Goal: Information Seeking & Learning: Learn about a topic

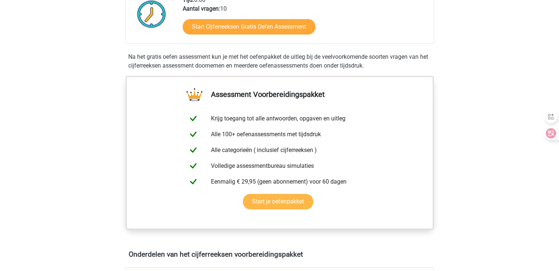
scroll to position [203, 0]
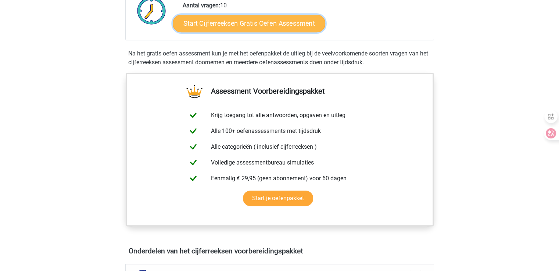
click at [253, 29] on link "Start Cijferreeksen Gratis Oefen Assessment" at bounding box center [249, 23] width 152 height 18
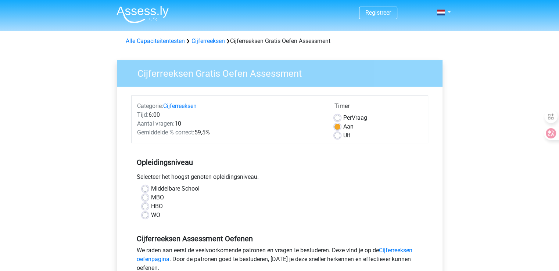
click at [153, 216] on label "WO" at bounding box center [155, 215] width 9 height 9
click at [148, 216] on input "WO" at bounding box center [145, 214] width 6 height 7
radio input "true"
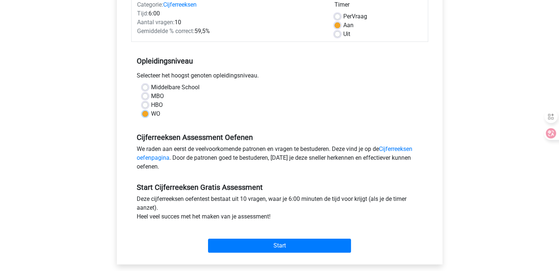
scroll to position [102, 0]
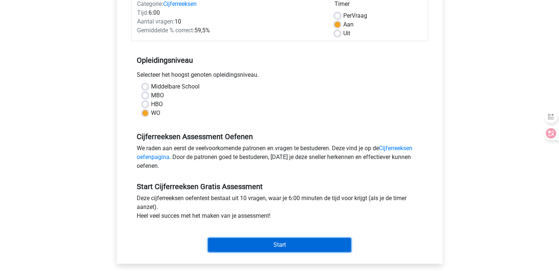
click at [251, 242] on input "Start" at bounding box center [279, 245] width 143 height 14
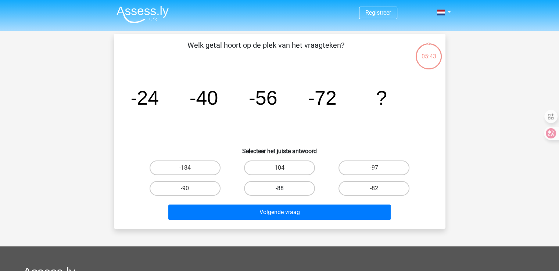
click at [270, 189] on label "-88" at bounding box center [279, 188] width 71 height 15
click at [279, 189] on input "-88" at bounding box center [281, 190] width 5 height 5
radio input "true"
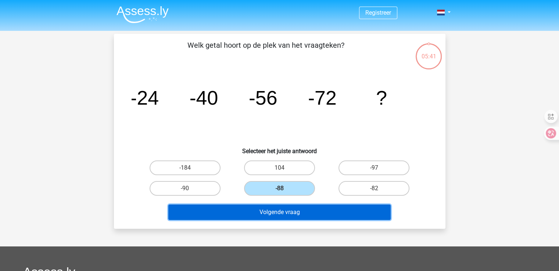
click at [277, 209] on button "Volgende vraag" at bounding box center [279, 212] width 222 height 15
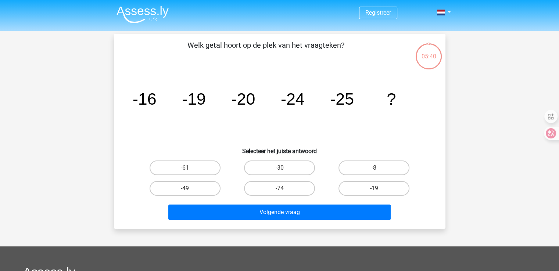
scroll to position [34, 0]
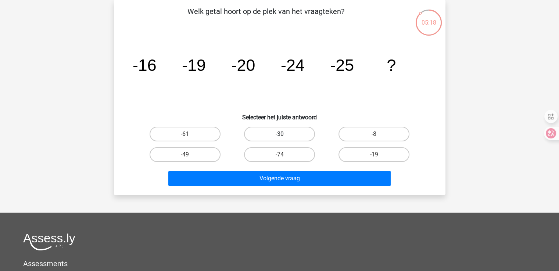
click at [283, 133] on label "-30" at bounding box center [279, 134] width 71 height 15
click at [283, 134] on input "-30" at bounding box center [281, 136] width 5 height 5
radio input "true"
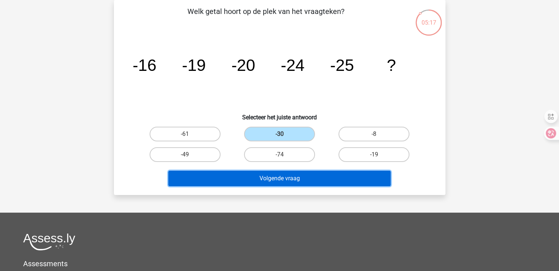
click at [275, 173] on button "Volgende vraag" at bounding box center [279, 178] width 222 height 15
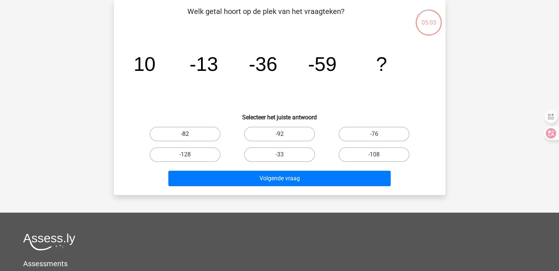
click at [192, 132] on label "-82" at bounding box center [184, 134] width 71 height 15
click at [189, 134] on input "-82" at bounding box center [187, 136] width 5 height 5
radio input "true"
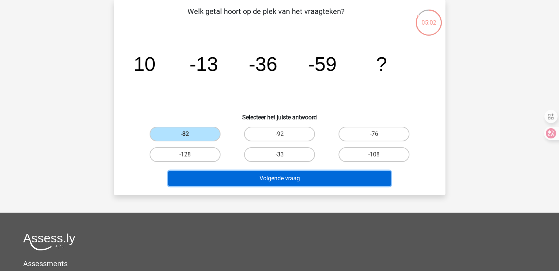
click at [272, 174] on button "Volgende vraag" at bounding box center [279, 178] width 222 height 15
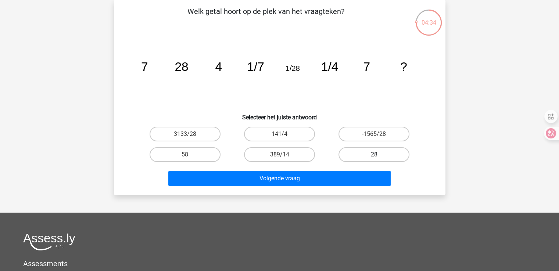
click at [355, 154] on label "28" at bounding box center [373, 154] width 71 height 15
click at [374, 155] on input "28" at bounding box center [376, 157] width 5 height 5
radio input "true"
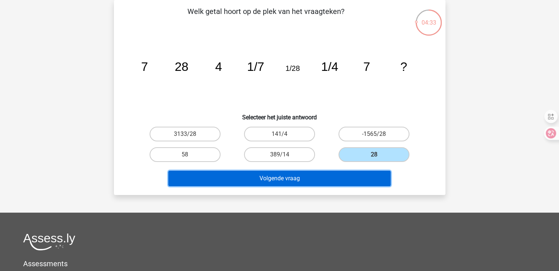
click at [321, 175] on button "Volgende vraag" at bounding box center [279, 178] width 222 height 15
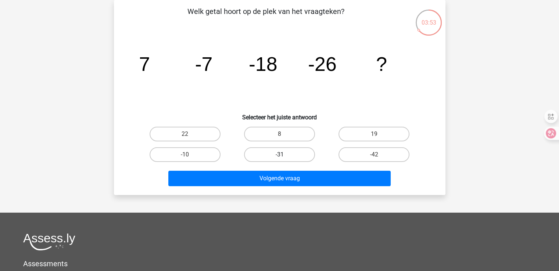
click at [282, 152] on label "-31" at bounding box center [279, 154] width 71 height 15
click at [282, 155] on input "-31" at bounding box center [281, 157] width 5 height 5
radio input "true"
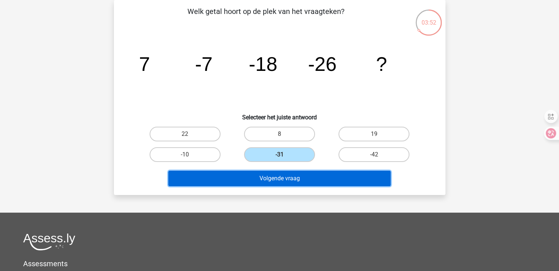
click at [276, 178] on button "Volgende vraag" at bounding box center [279, 178] width 222 height 15
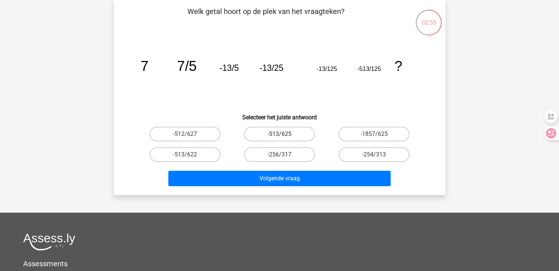
click at [275, 134] on label "-513/625" at bounding box center [279, 134] width 71 height 15
click at [279, 134] on input "-513/625" at bounding box center [281, 136] width 5 height 5
radio input "true"
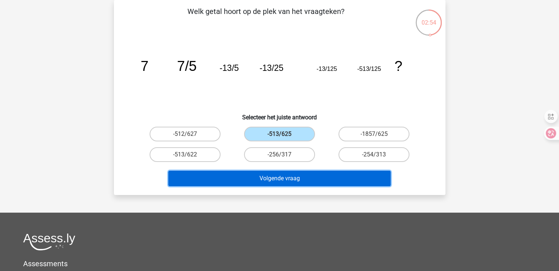
click at [270, 176] on button "Volgende vraag" at bounding box center [279, 178] width 222 height 15
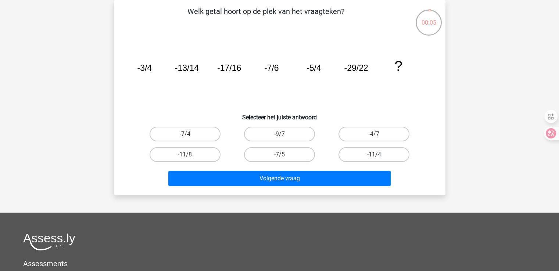
click at [367, 155] on label "-11/4" at bounding box center [373, 154] width 71 height 15
click at [374, 155] on input "-11/4" at bounding box center [376, 157] width 5 height 5
radio input "true"
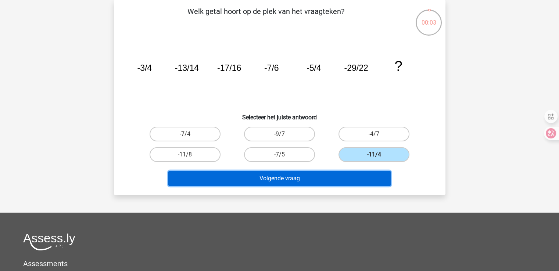
click at [320, 176] on button "Volgende vraag" at bounding box center [279, 178] width 222 height 15
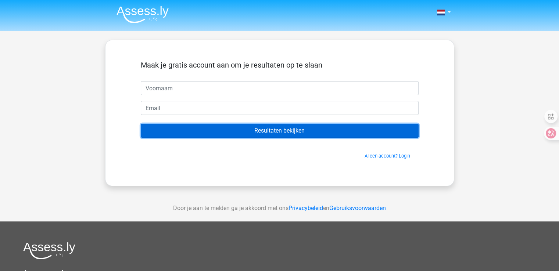
click at [269, 134] on input "Resultaten bekijken" at bounding box center [280, 131] width 278 height 14
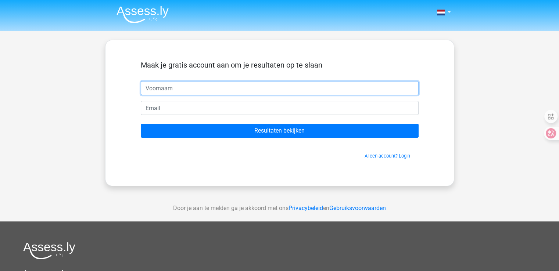
click at [244, 88] on input "text" at bounding box center [280, 88] width 278 height 14
type input "a"
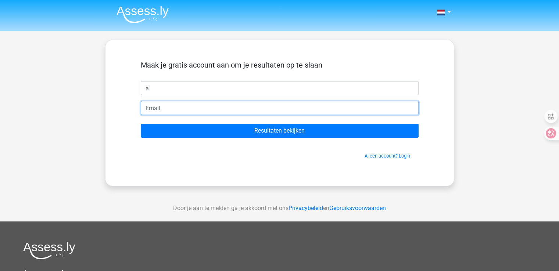
click at [222, 104] on input "email" at bounding box center [280, 108] width 278 height 14
click at [175, 109] on input "fransenslag@hotmail.com" at bounding box center [280, 108] width 278 height 14
type input "f@hotmail.com"
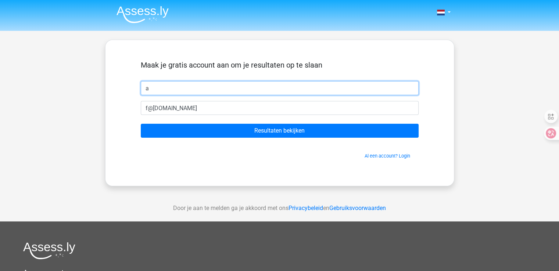
click at [157, 86] on input "a" at bounding box center [280, 88] width 278 height 14
type input "frans"
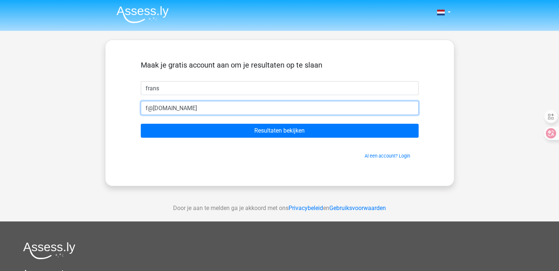
click at [147, 110] on input "f@hotmail.com" at bounding box center [280, 108] width 278 height 14
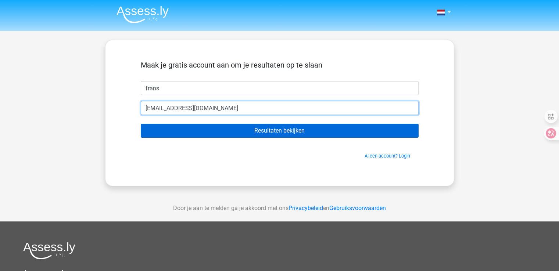
type input "fransenslag@hotmail.com"
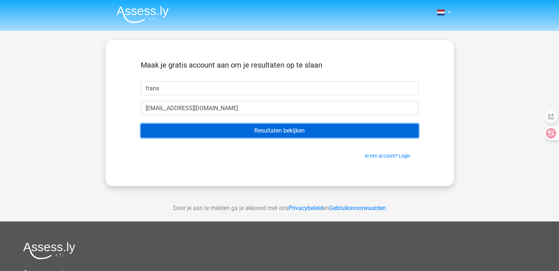
click at [276, 133] on input "Resultaten bekijken" at bounding box center [280, 131] width 278 height 14
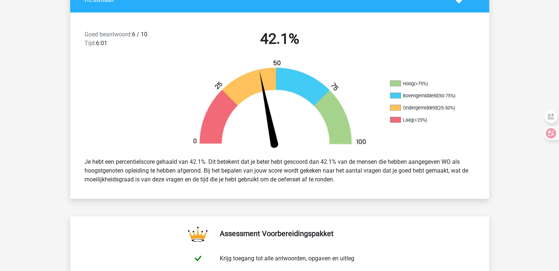
scroll to position [175, 0]
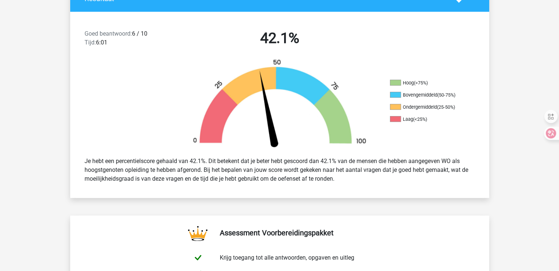
click at [185, 168] on div "Je hebt een percentielscore gehaald van 42.1%. Dit betekent dat je beter hebt g…" at bounding box center [279, 170] width 401 height 32
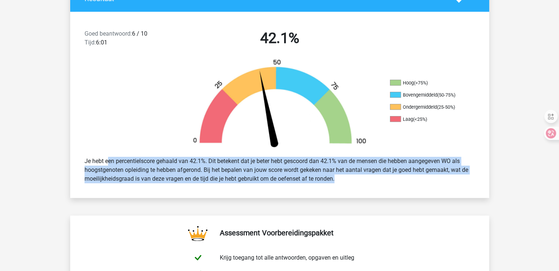
click at [185, 168] on div "Je hebt een percentielscore gehaald van 42.1%. Dit betekent dat je beter hebt g…" at bounding box center [279, 170] width 401 height 32
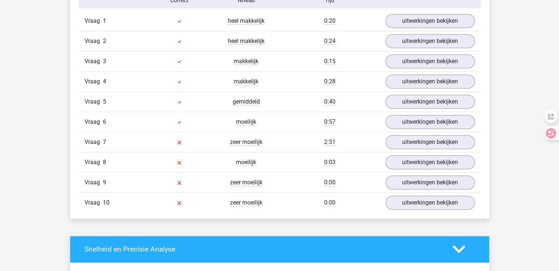
scroll to position [623, 0]
click at [422, 141] on link "uitwerkingen bekijken" at bounding box center [429, 142] width 102 height 16
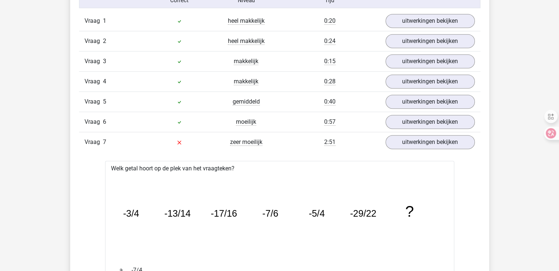
drag, startPoint x: 422, startPoint y: 141, endPoint x: 370, endPoint y: 220, distance: 94.1
click at [370, 220] on icon "image/svg+xml -3/4 -13/14 -17/16 -7/6 -5/4 -29/22 ?" at bounding box center [279, 217] width 325 height 82
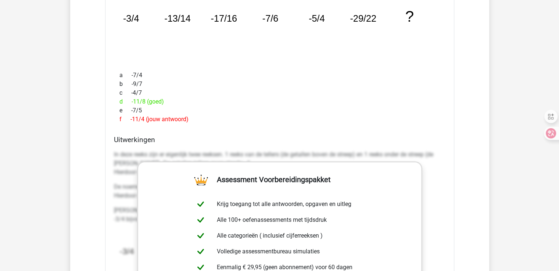
scroll to position [815, 0]
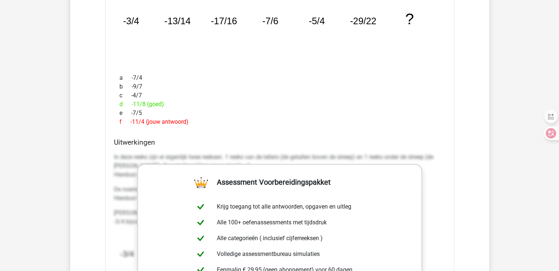
click at [347, 153] on p "In deze reeks zijn er eigenlijk twee reeksen. 1 reeks van de tellers (de getall…" at bounding box center [279, 166] width 331 height 26
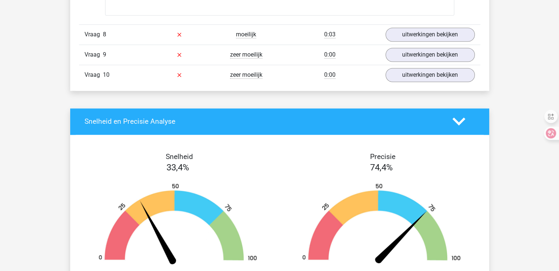
scroll to position [1210, 0]
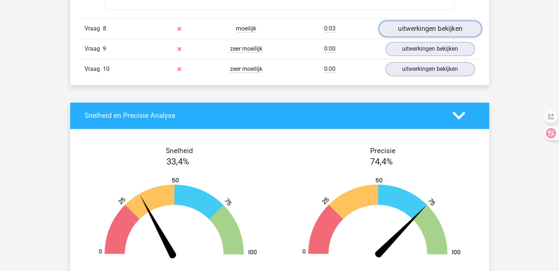
click at [416, 30] on link "uitwerkingen bekijken" at bounding box center [429, 29] width 102 height 16
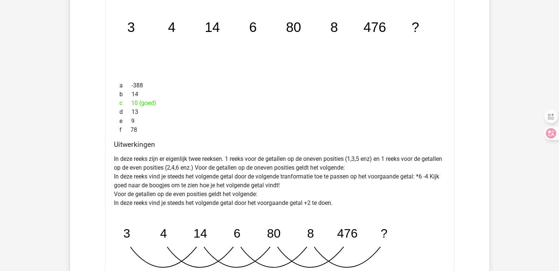
scroll to position [1288, 0]
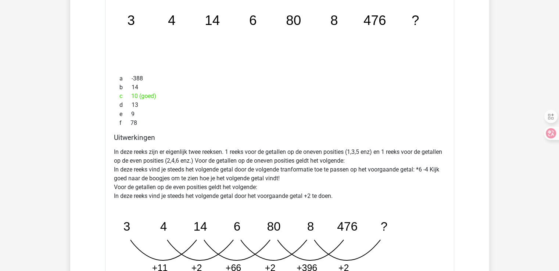
click at [120, 169] on p "In deze reeks zijn er eigenlijk twee reeksen. 1 reeks voor de getallen op de on…" at bounding box center [279, 173] width 331 height 53
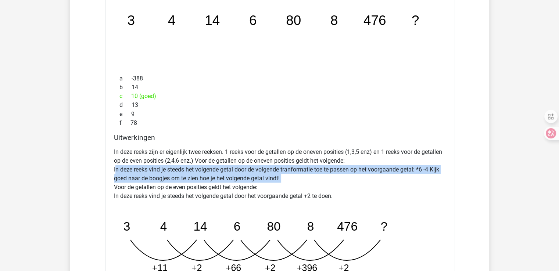
click at [120, 169] on p "In deze reeks zijn er eigenlijk twee reeksen. 1 reeks voor de getallen op de on…" at bounding box center [279, 173] width 331 height 53
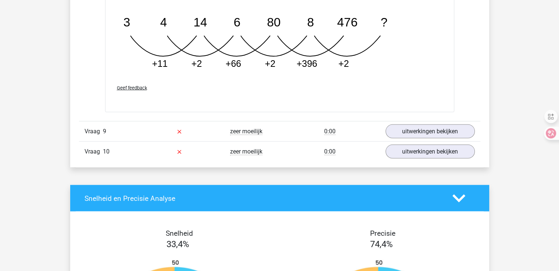
scroll to position [1492, 0]
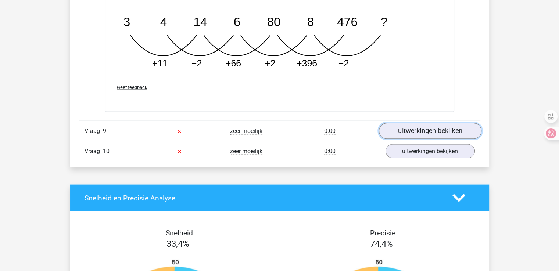
click at [416, 131] on link "uitwerkingen bekijken" at bounding box center [429, 131] width 102 height 16
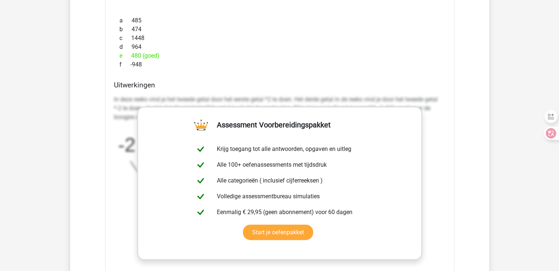
scroll to position [1731, 0]
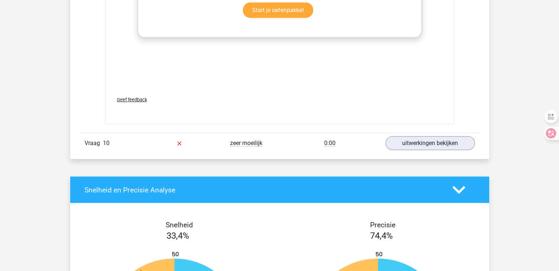
scroll to position [1955, 0]
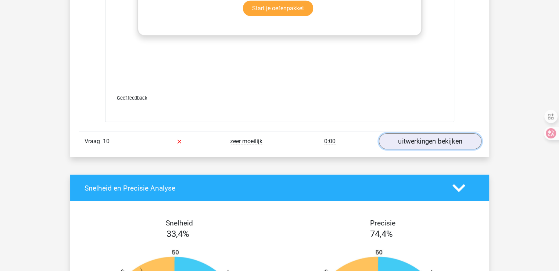
click at [426, 143] on link "uitwerkingen bekijken" at bounding box center [429, 141] width 102 height 16
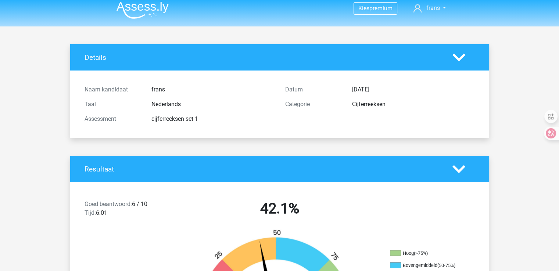
scroll to position [0, 0]
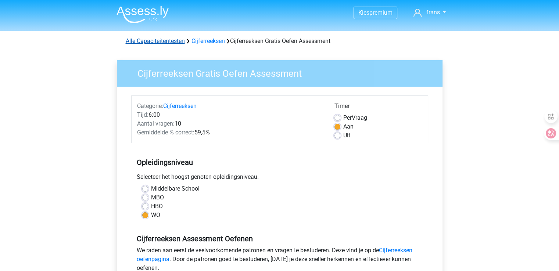
click at [144, 44] on link "Alle Capaciteitentesten" at bounding box center [155, 40] width 59 height 7
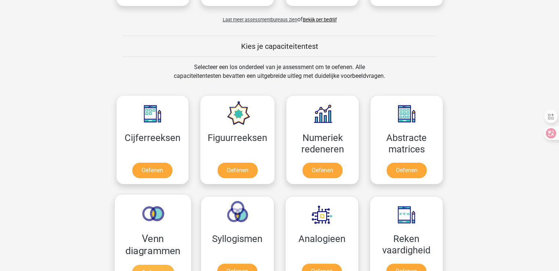
scroll to position [248, 0]
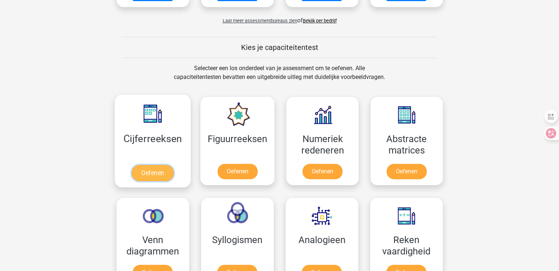
click at [150, 173] on link "Oefenen" at bounding box center [152, 173] width 42 height 16
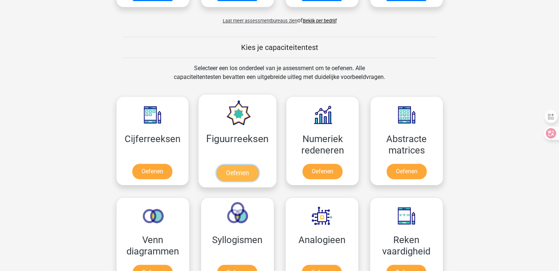
click at [232, 174] on link "Oefenen" at bounding box center [237, 173] width 42 height 16
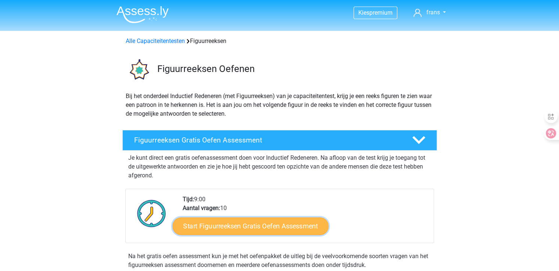
click at [238, 225] on link "Start Figuurreeksen Gratis Oefen Assessment" at bounding box center [250, 226] width 156 height 18
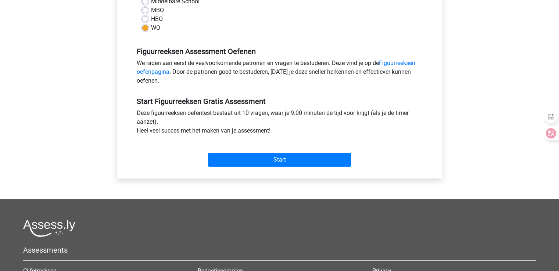
scroll to position [188, 0]
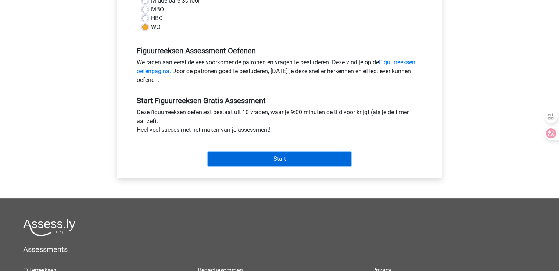
click at [275, 159] on input "Start" at bounding box center [279, 159] width 143 height 14
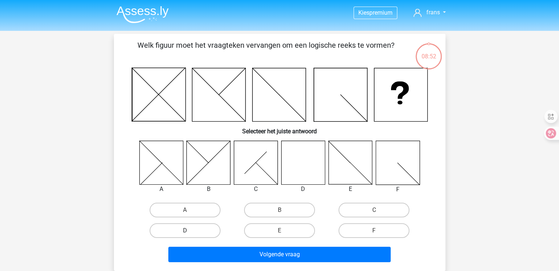
click at [197, 230] on label "D" at bounding box center [184, 230] width 71 height 15
click at [189, 231] on input "D" at bounding box center [187, 233] width 5 height 5
radio input "true"
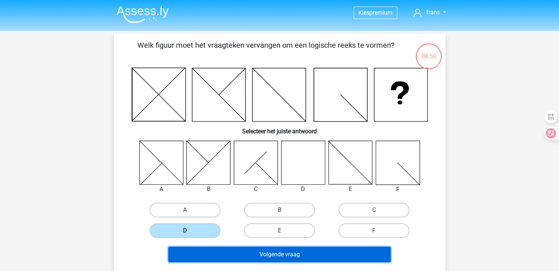
click at [269, 256] on button "Volgende vraag" at bounding box center [279, 254] width 222 height 15
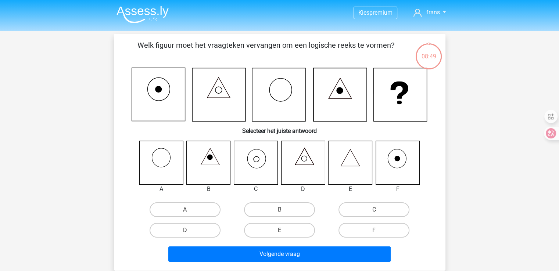
scroll to position [34, 0]
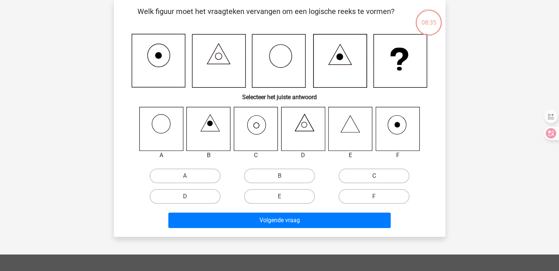
click at [363, 180] on label "C" at bounding box center [373, 176] width 71 height 15
click at [374, 180] on input "C" at bounding box center [376, 178] width 5 height 5
radio input "true"
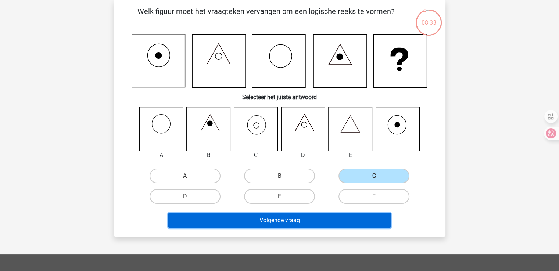
click at [283, 219] on button "Volgende vraag" at bounding box center [279, 220] width 222 height 15
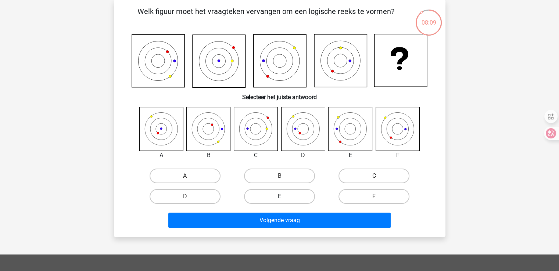
click at [279, 194] on label "E" at bounding box center [279, 196] width 71 height 15
click at [279, 196] on input "E" at bounding box center [281, 198] width 5 height 5
radio input "true"
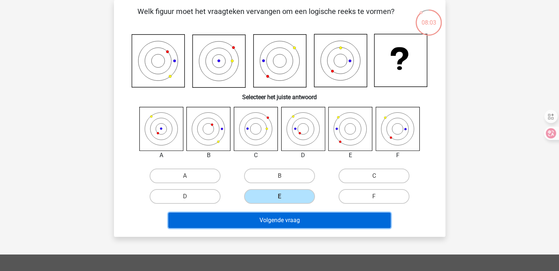
click at [279, 220] on button "Volgende vraag" at bounding box center [279, 220] width 222 height 15
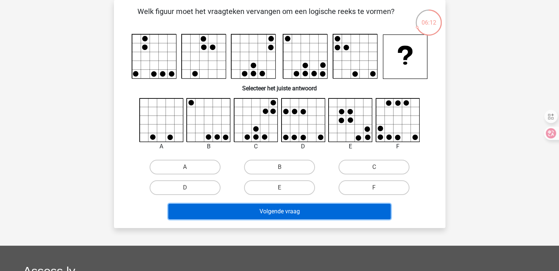
click at [269, 209] on button "Volgende vraag" at bounding box center [279, 211] width 222 height 15
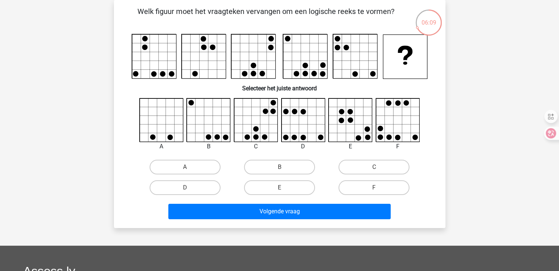
click at [129, 159] on div "A B C" at bounding box center [280, 148] width 308 height 100
click at [285, 185] on label "E" at bounding box center [279, 187] width 71 height 15
click at [284, 188] on input "E" at bounding box center [281, 190] width 5 height 5
radio input "true"
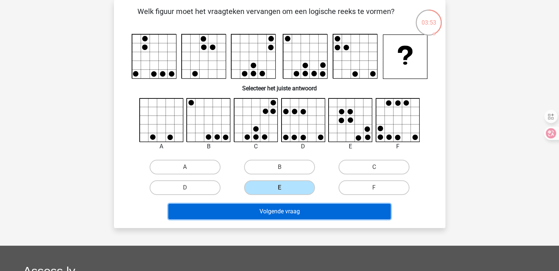
click at [276, 212] on button "Volgende vraag" at bounding box center [279, 211] width 222 height 15
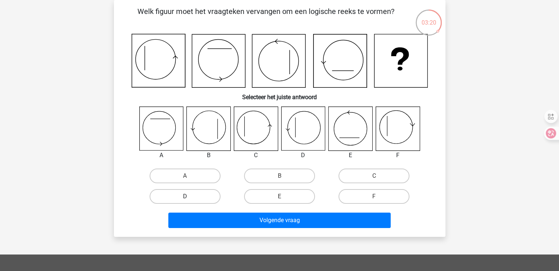
click at [195, 196] on label "D" at bounding box center [184, 196] width 71 height 15
click at [189, 196] on input "D" at bounding box center [187, 198] width 5 height 5
radio input "true"
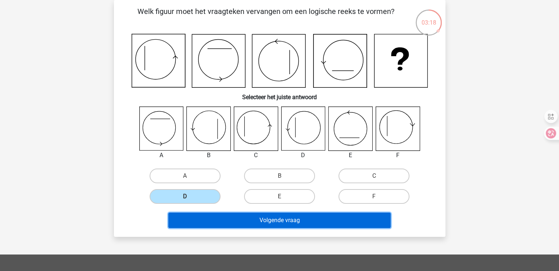
click at [270, 214] on button "Volgende vraag" at bounding box center [279, 220] width 222 height 15
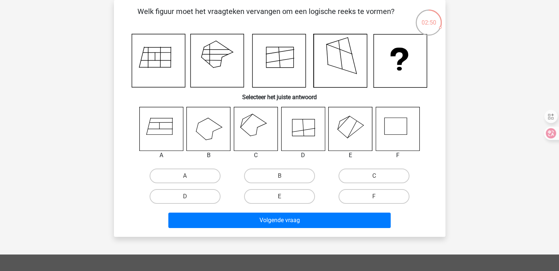
click at [189, 197] on input "D" at bounding box center [187, 198] width 5 height 5
radio input "true"
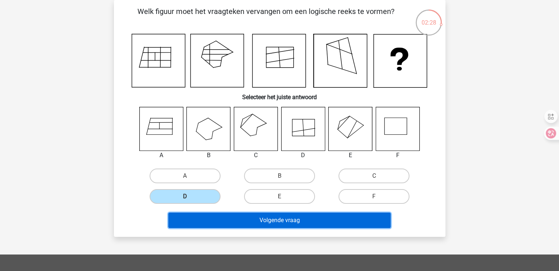
click at [283, 216] on button "Volgende vraag" at bounding box center [279, 220] width 222 height 15
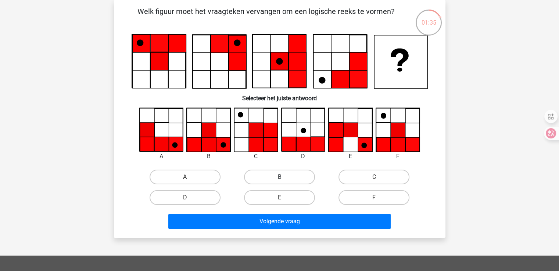
click at [262, 176] on label "B" at bounding box center [279, 177] width 71 height 15
click at [279, 177] on input "B" at bounding box center [281, 179] width 5 height 5
radio input "true"
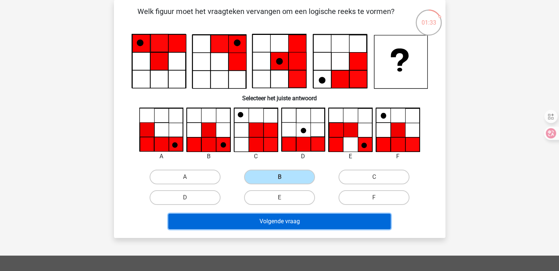
click at [270, 221] on button "Volgende vraag" at bounding box center [279, 221] width 222 height 15
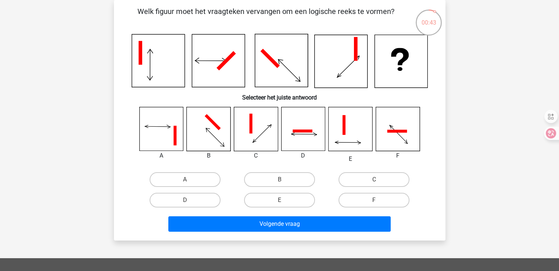
click at [187, 180] on input "A" at bounding box center [187, 182] width 5 height 5
radio input "true"
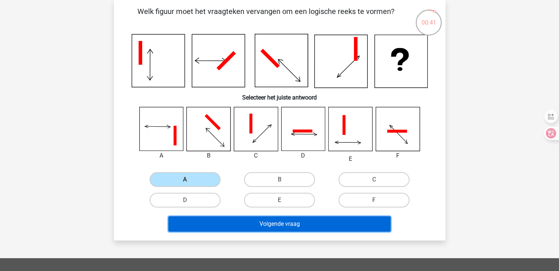
click at [271, 221] on button "Volgende vraag" at bounding box center [279, 223] width 222 height 15
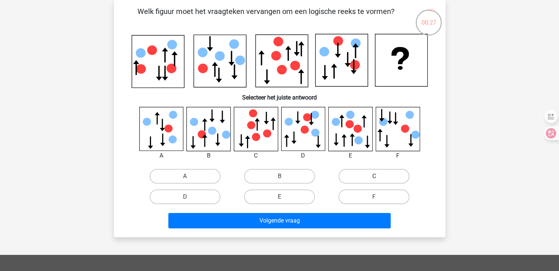
click at [364, 179] on label "C" at bounding box center [373, 176] width 71 height 15
click at [374, 179] on input "C" at bounding box center [376, 178] width 5 height 5
radio input "true"
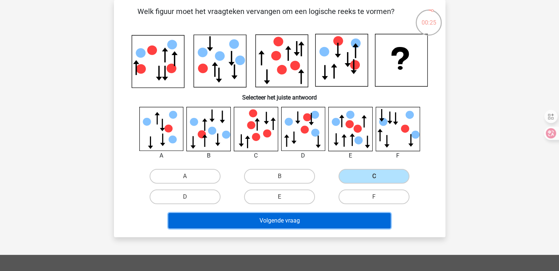
click at [283, 218] on button "Volgende vraag" at bounding box center [279, 220] width 222 height 15
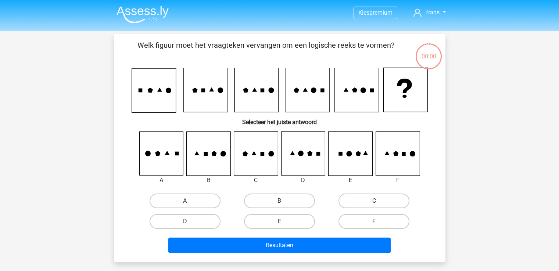
scroll to position [34, 0]
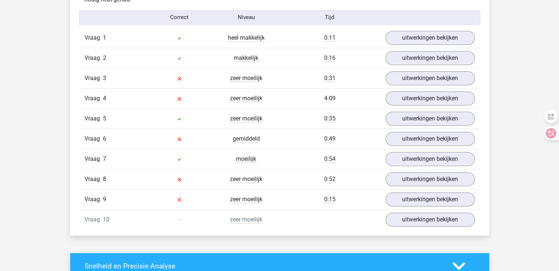
scroll to position [605, 0]
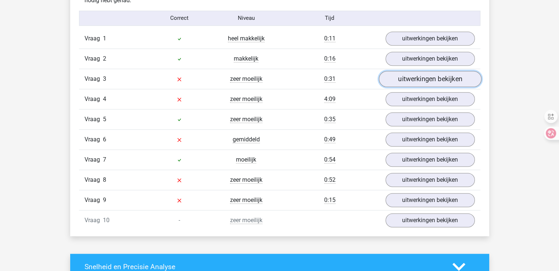
click at [405, 80] on link "uitwerkingen bekijken" at bounding box center [429, 79] width 102 height 16
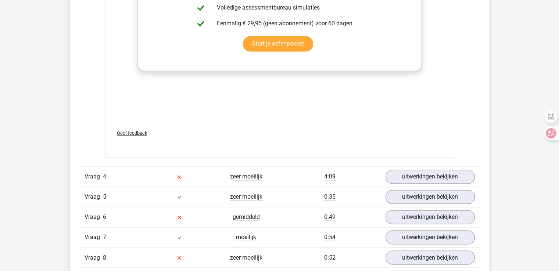
scroll to position [1143, 0]
click at [415, 180] on link "uitwerkingen bekijken" at bounding box center [429, 176] width 102 height 16
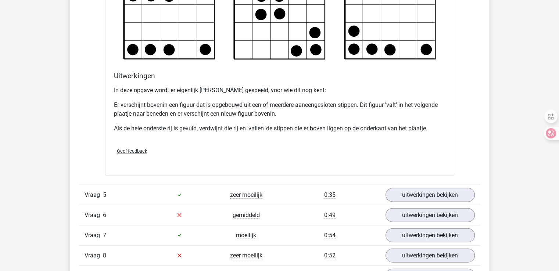
scroll to position [1583, 0]
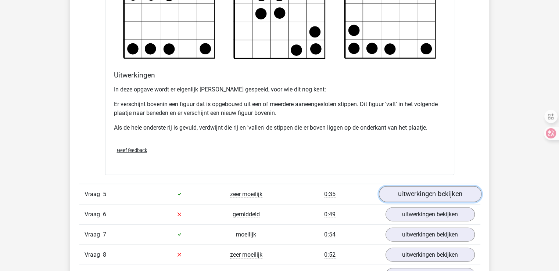
click at [406, 197] on link "uitwerkingen bekijken" at bounding box center [429, 194] width 102 height 16
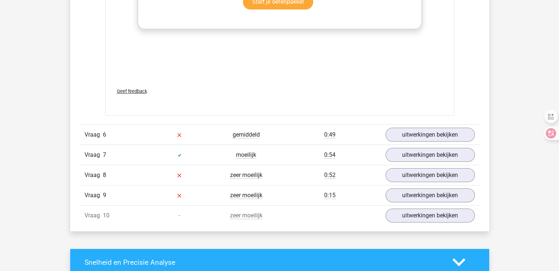
scroll to position [2278, 0]
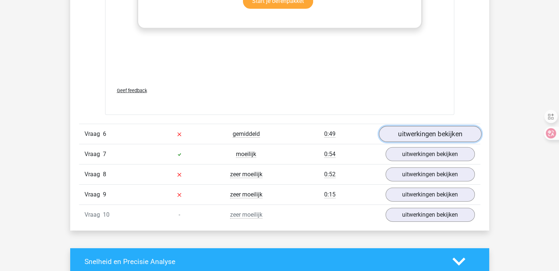
click at [413, 136] on link "uitwerkingen bekijken" at bounding box center [429, 134] width 102 height 16
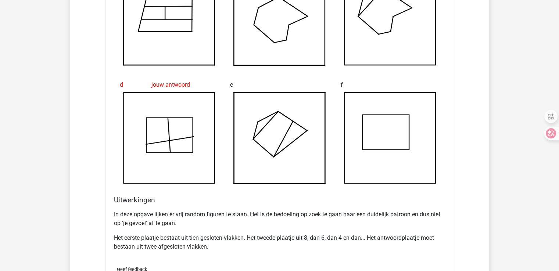
scroll to position [2560, 0]
click at [205, 190] on div "a b c goed d jouw antwoord e f" at bounding box center [279, 71] width 331 height 242
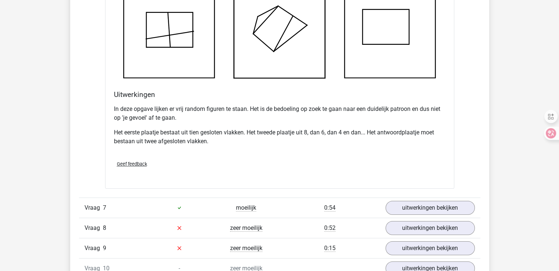
scroll to position [2667, 0]
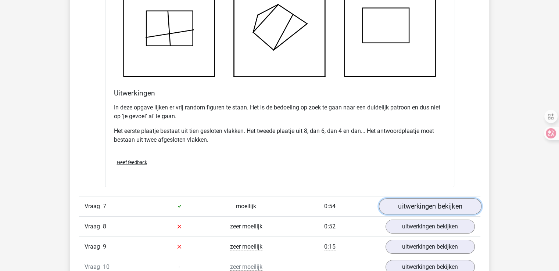
click at [419, 206] on link "uitwerkingen bekijken" at bounding box center [429, 206] width 102 height 16
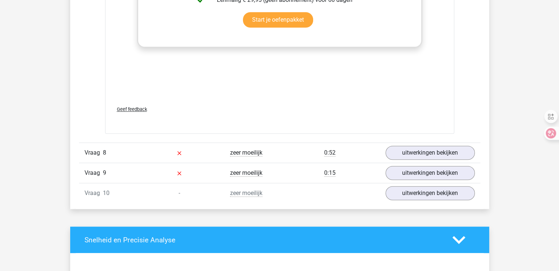
scroll to position [3358, 0]
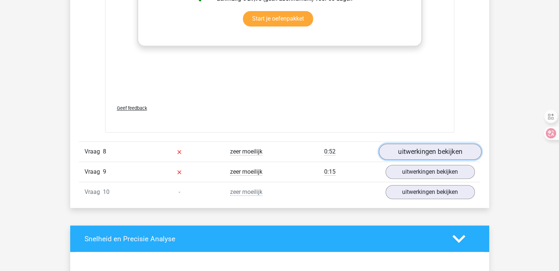
click at [436, 150] on link "uitwerkingen bekijken" at bounding box center [429, 152] width 102 height 16
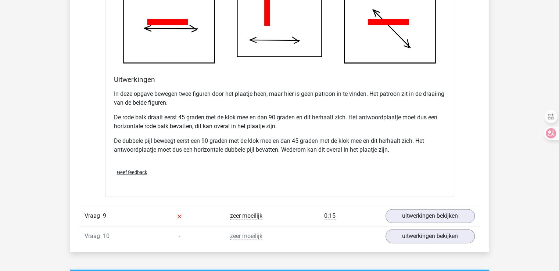
scroll to position [3804, 0]
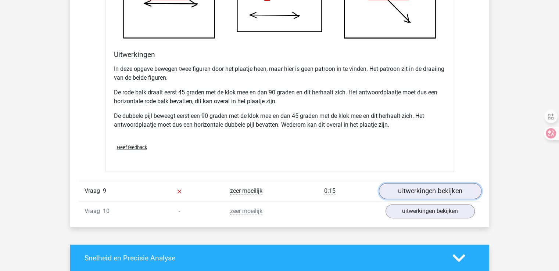
click at [405, 192] on link "uitwerkingen bekijken" at bounding box center [429, 191] width 102 height 16
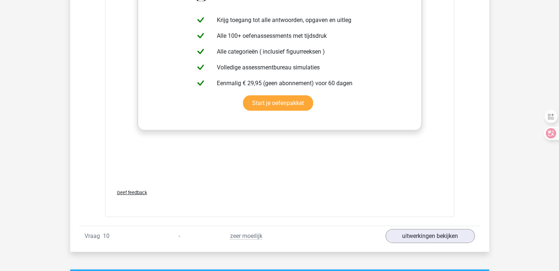
scroll to position [4406, 0]
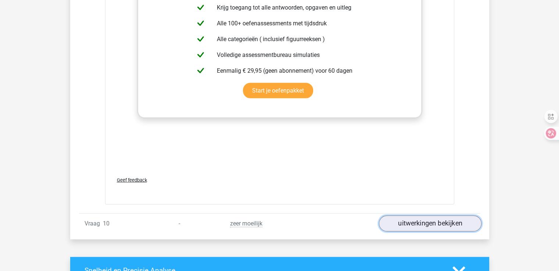
click at [408, 221] on link "uitwerkingen bekijken" at bounding box center [429, 224] width 102 height 16
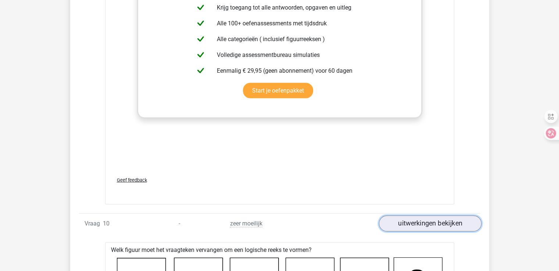
click at [408, 221] on link "uitwerkingen bekijken" at bounding box center [429, 224] width 102 height 16
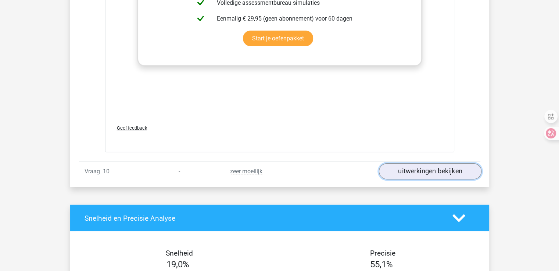
scroll to position [4459, 0]
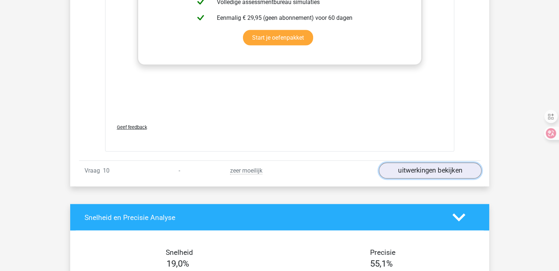
click at [426, 167] on link "uitwerkingen bekijken" at bounding box center [429, 171] width 102 height 16
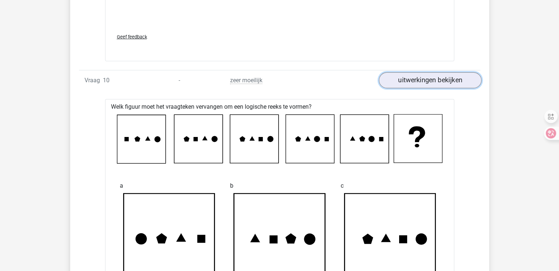
scroll to position [4549, 0]
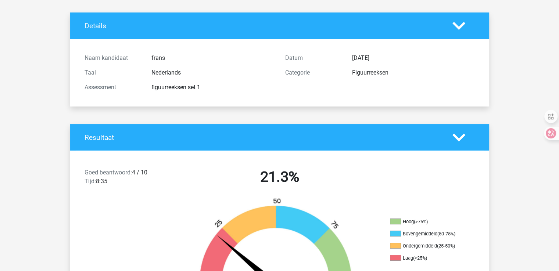
scroll to position [0, 0]
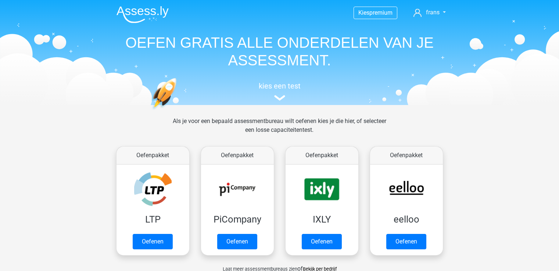
scroll to position [248, 0]
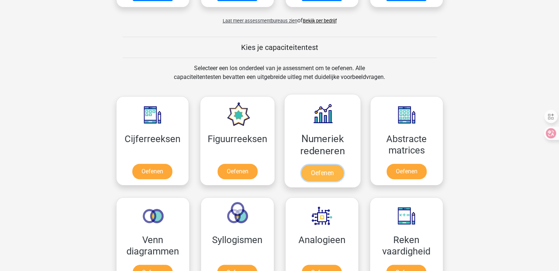
click at [314, 176] on link "Oefenen" at bounding box center [322, 173] width 42 height 16
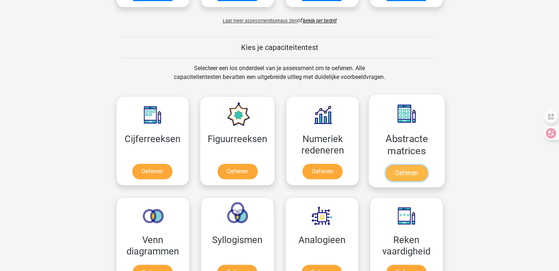
click at [410, 170] on link "Oefenen" at bounding box center [406, 173] width 42 height 16
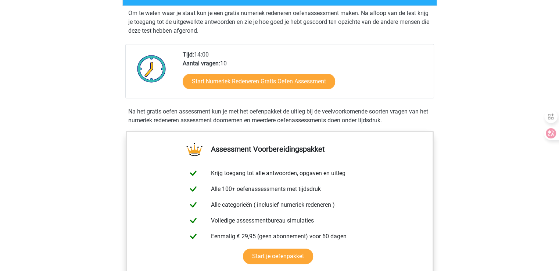
scroll to position [160, 0]
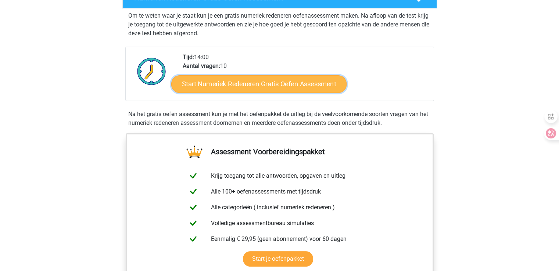
click at [265, 83] on link "Start Numeriek Redeneren Gratis Oefen Assessment" at bounding box center [258, 84] width 175 height 18
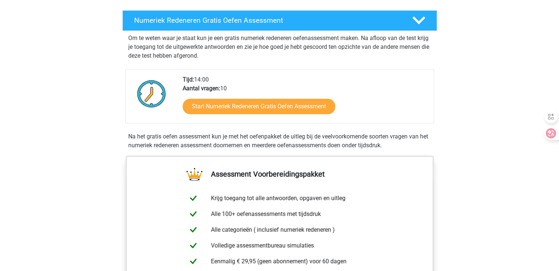
scroll to position [129, 0]
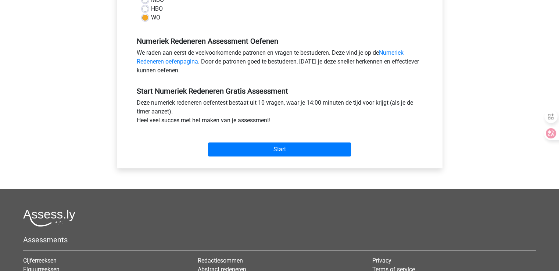
scroll to position [198, 0]
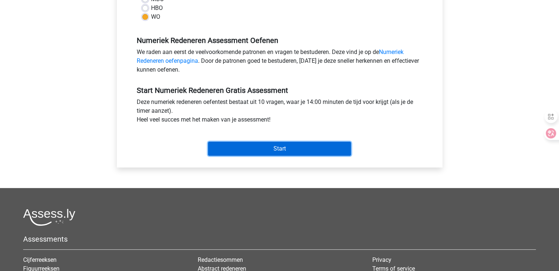
click at [246, 147] on input "Start" at bounding box center [279, 149] width 143 height 14
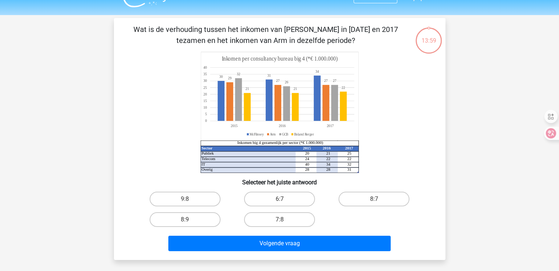
scroll to position [16, 0]
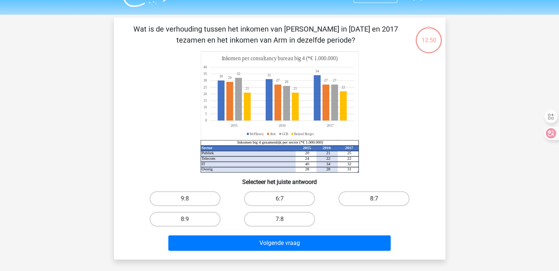
click at [390, 198] on label "8:7" at bounding box center [373, 198] width 71 height 15
click at [379, 199] on input "8:7" at bounding box center [376, 201] width 5 height 5
radio input "true"
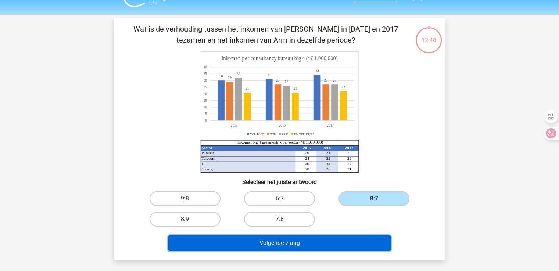
click at [278, 242] on button "Volgende vraag" at bounding box center [279, 242] width 222 height 15
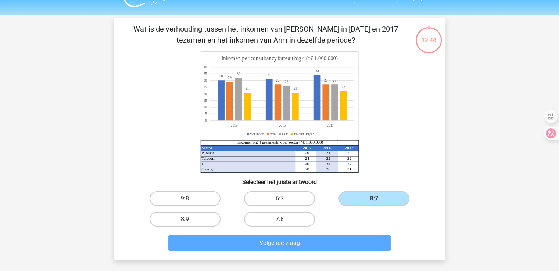
scroll to position [34, 0]
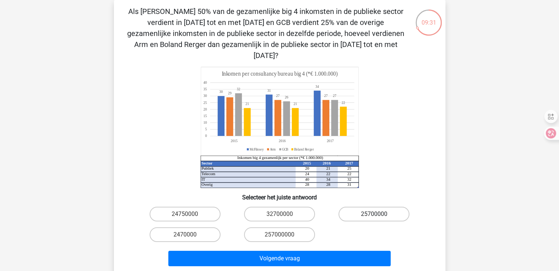
click at [376, 207] on label "25700000" at bounding box center [373, 214] width 71 height 15
click at [376, 214] on input "25700000" at bounding box center [376, 216] width 5 height 5
radio input "true"
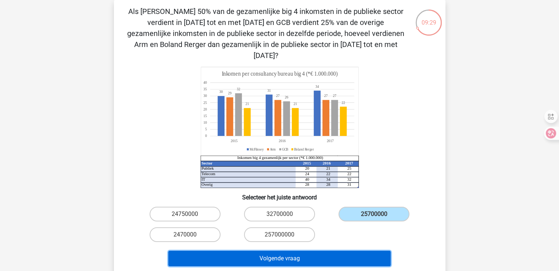
click at [275, 251] on button "Volgende vraag" at bounding box center [279, 258] width 222 height 15
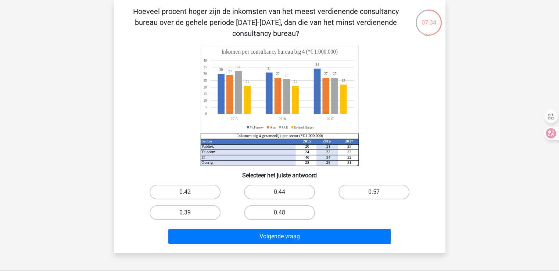
click at [184, 212] on label "0.39" at bounding box center [184, 212] width 71 height 15
click at [185, 213] on input "0.39" at bounding box center [187, 215] width 5 height 5
radio input "true"
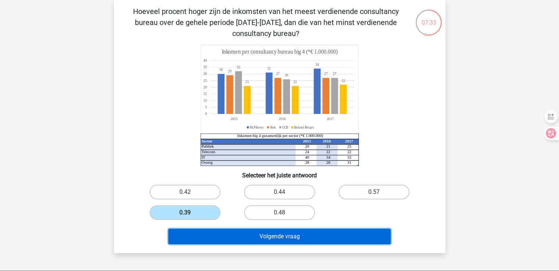
click at [273, 229] on button "Volgende vraag" at bounding box center [279, 236] width 222 height 15
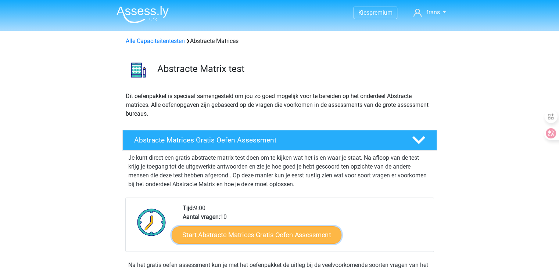
click at [249, 231] on link "Start Abstracte Matrices Gratis Oefen Assessment" at bounding box center [256, 235] width 170 height 18
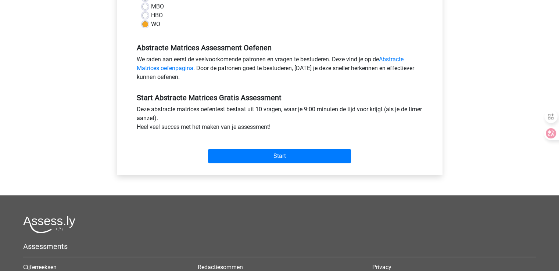
scroll to position [192, 0]
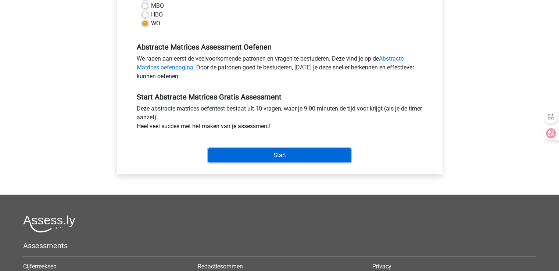
click at [269, 155] on input "Start" at bounding box center [279, 155] width 143 height 14
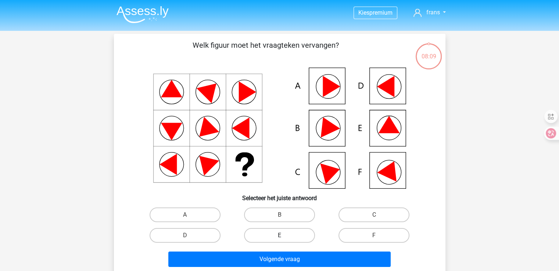
click at [276, 235] on label "E" at bounding box center [279, 235] width 71 height 15
click at [279, 235] on input "E" at bounding box center [281, 237] width 5 height 5
radio input "true"
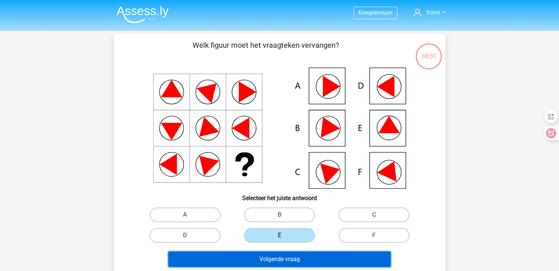
click at [278, 258] on button "Volgende vraag" at bounding box center [279, 259] width 222 height 15
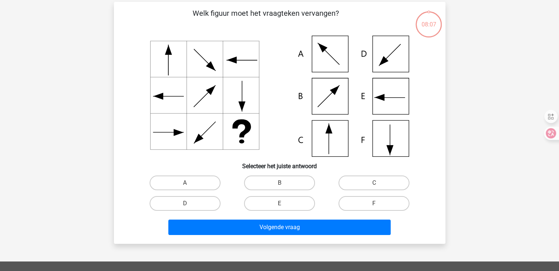
scroll to position [34, 0]
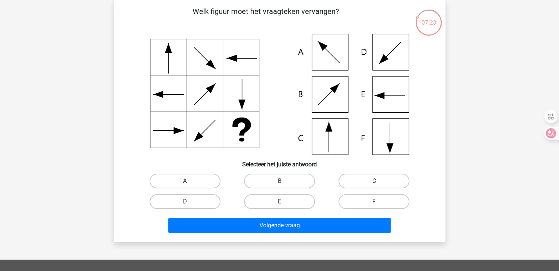
click at [358, 183] on label "C" at bounding box center [373, 181] width 71 height 15
click at [374, 183] on input "C" at bounding box center [376, 183] width 5 height 5
radio input "true"
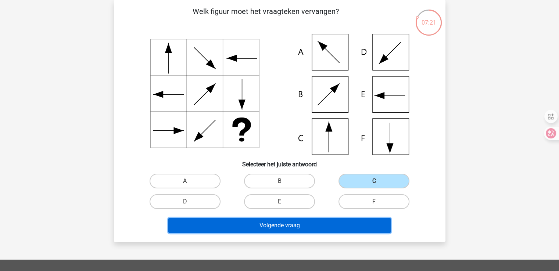
click at [278, 225] on button "Volgende vraag" at bounding box center [279, 225] width 222 height 15
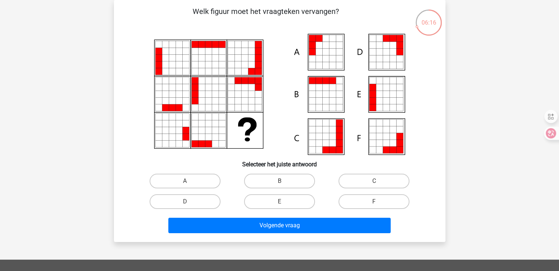
click at [378, 202] on input "F" at bounding box center [376, 204] width 5 height 5
radio input "true"
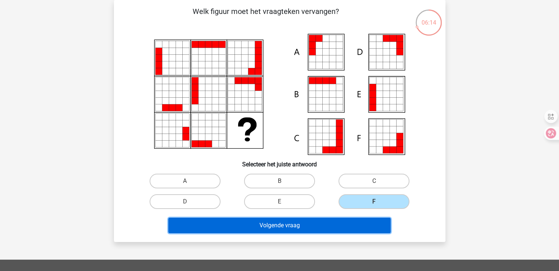
click at [320, 227] on button "Volgende vraag" at bounding box center [279, 225] width 222 height 15
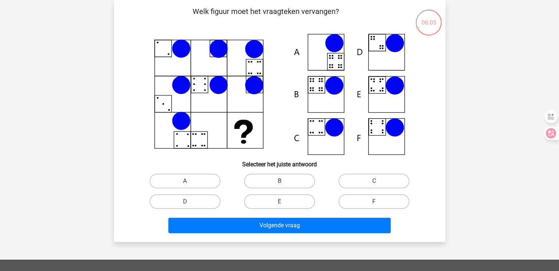
click at [200, 84] on icon at bounding box center [279, 94] width 296 height 121
click at [282, 196] on label "E" at bounding box center [279, 201] width 71 height 15
click at [282, 202] on input "E" at bounding box center [281, 204] width 5 height 5
radio input "true"
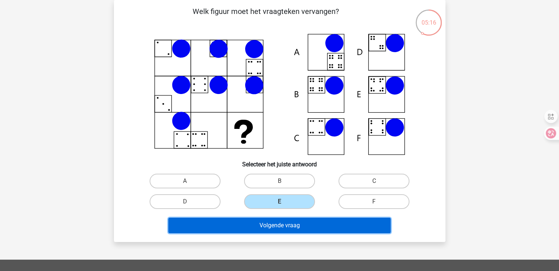
click at [279, 230] on button "Volgende vraag" at bounding box center [279, 225] width 222 height 15
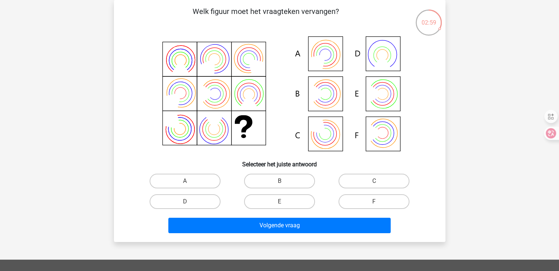
click at [322, 95] on icon at bounding box center [318, 94] width 16 height 20
click at [283, 180] on label "B" at bounding box center [279, 181] width 71 height 15
click at [283, 181] on input "B" at bounding box center [281, 183] width 5 height 5
radio input "true"
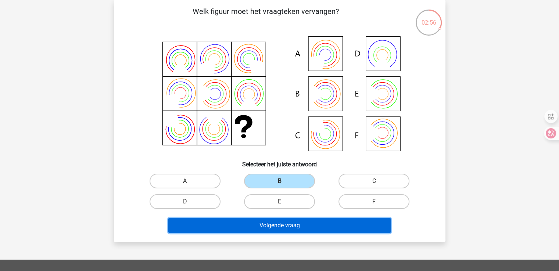
click at [274, 226] on button "Volgende vraag" at bounding box center [279, 225] width 222 height 15
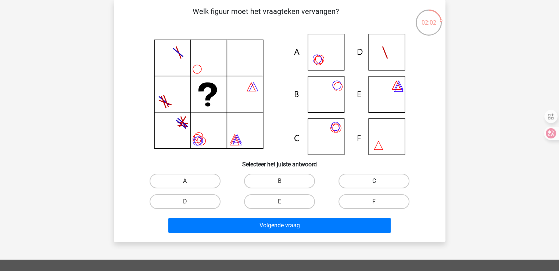
click at [370, 183] on label "C" at bounding box center [373, 181] width 71 height 15
click at [374, 183] on input "C" at bounding box center [376, 183] width 5 height 5
radio input "true"
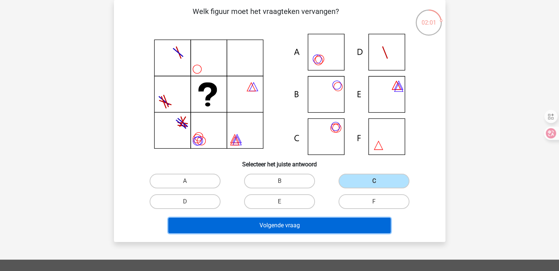
click at [289, 225] on button "Volgende vraag" at bounding box center [279, 225] width 222 height 15
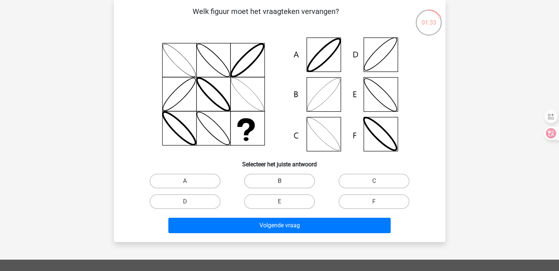
click at [278, 179] on label "B" at bounding box center [279, 181] width 71 height 15
click at [279, 181] on input "B" at bounding box center [281, 183] width 5 height 5
radio input "true"
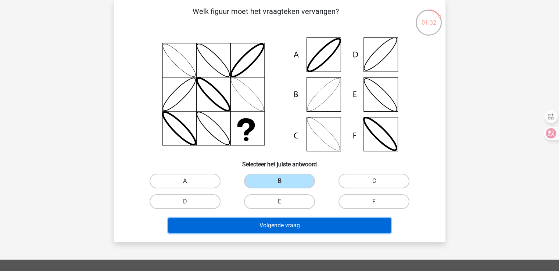
click at [277, 223] on button "Volgende vraag" at bounding box center [279, 225] width 222 height 15
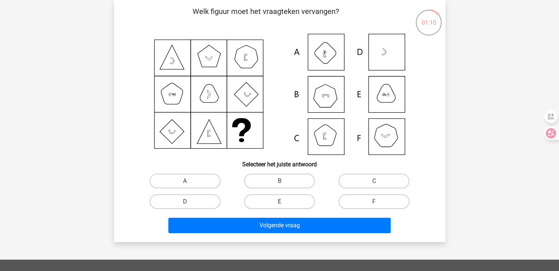
click at [279, 199] on label "E" at bounding box center [279, 201] width 71 height 15
click at [279, 202] on input "E" at bounding box center [281, 204] width 5 height 5
radio input "true"
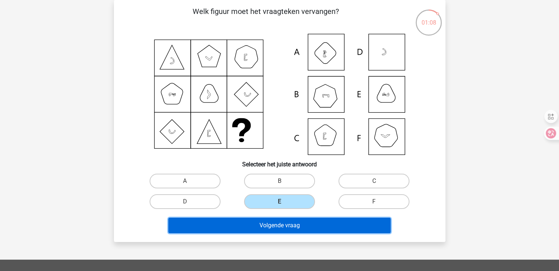
click at [283, 225] on button "Volgende vraag" at bounding box center [279, 225] width 222 height 15
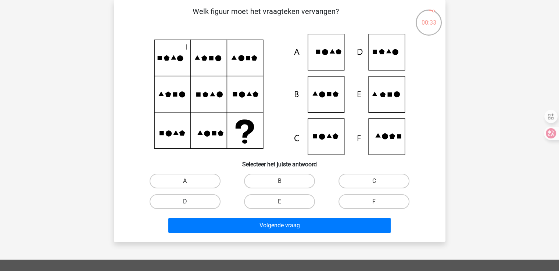
click at [203, 201] on label "D" at bounding box center [184, 201] width 71 height 15
click at [189, 202] on input "D" at bounding box center [187, 204] width 5 height 5
radio input "true"
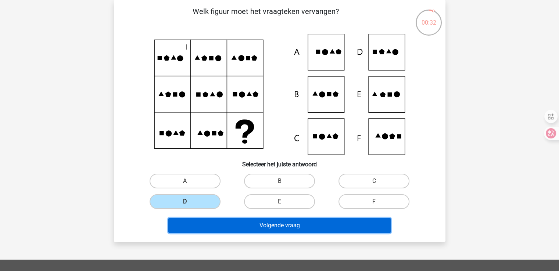
click at [256, 228] on button "Volgende vraag" at bounding box center [279, 225] width 222 height 15
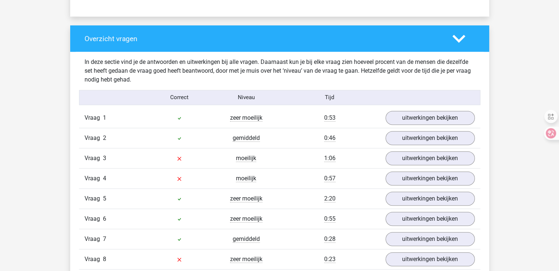
scroll to position [525, 0]
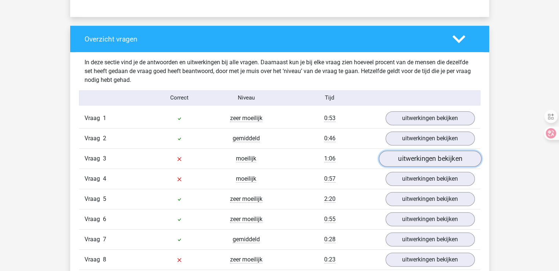
click at [422, 160] on link "uitwerkingen bekijken" at bounding box center [429, 159] width 102 height 16
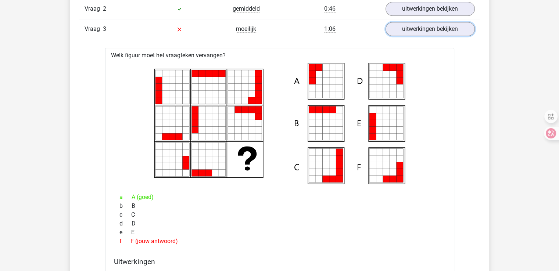
scroll to position [655, 0]
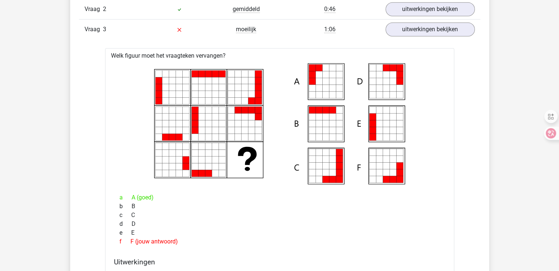
click at [264, 164] on icon at bounding box center [279, 123] width 325 height 121
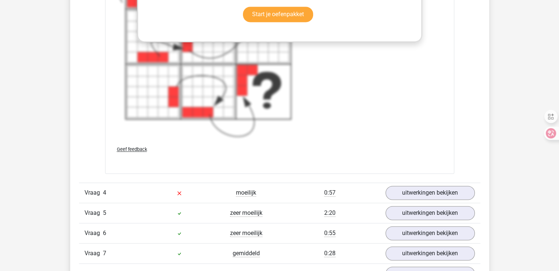
scroll to position [1050, 0]
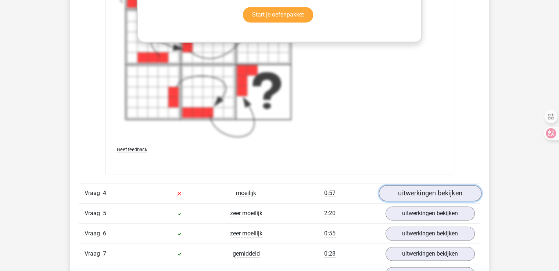
click at [402, 191] on link "uitwerkingen bekijken" at bounding box center [429, 193] width 102 height 16
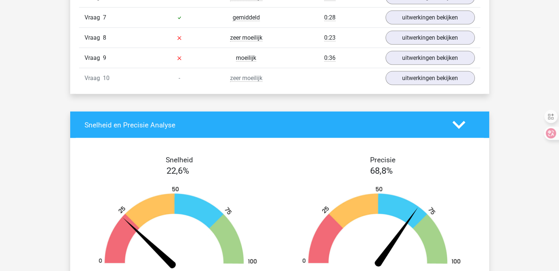
scroll to position [1597, 0]
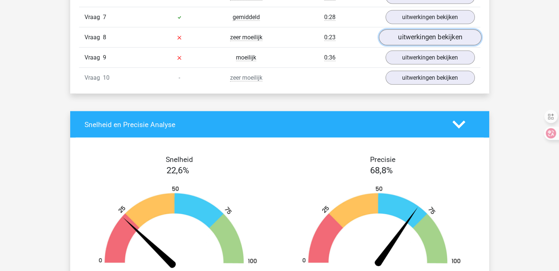
click at [408, 41] on link "uitwerkingen bekijken" at bounding box center [429, 38] width 102 height 16
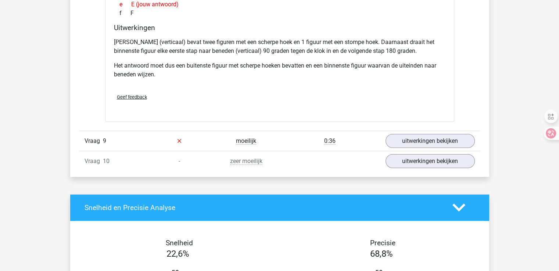
scroll to position [1834, 0]
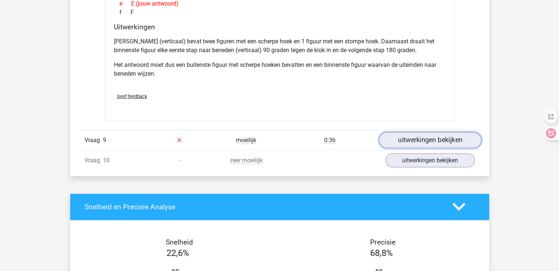
click at [425, 137] on link "uitwerkingen bekijken" at bounding box center [429, 140] width 102 height 16
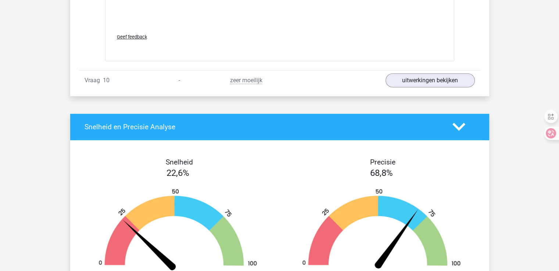
scroll to position [2406, 0]
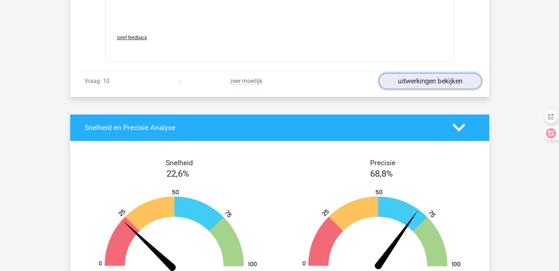
click at [417, 80] on link "uitwerkingen bekijken" at bounding box center [429, 81] width 102 height 16
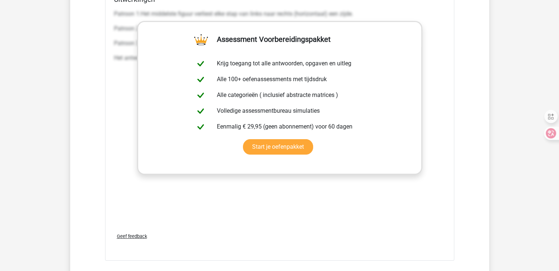
scroll to position [2720, 0]
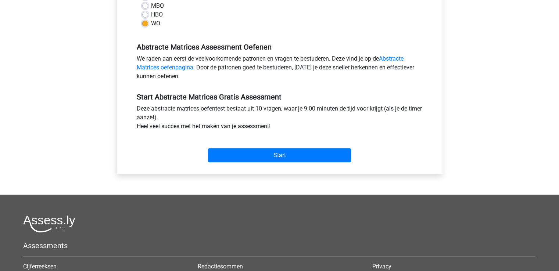
scroll to position [192, 0]
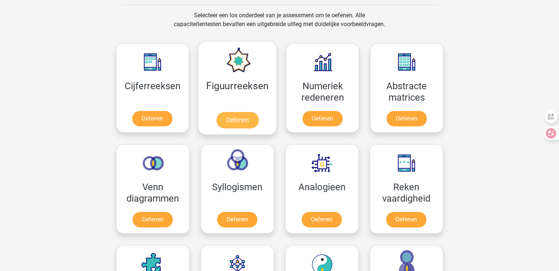
scroll to position [302, 0]
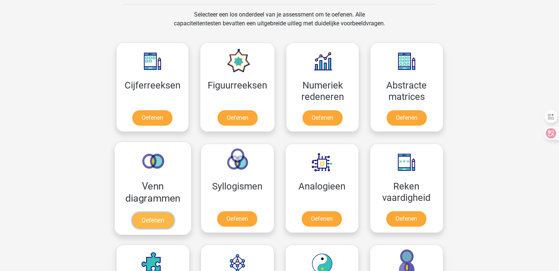
click at [146, 217] on link "Oefenen" at bounding box center [152, 220] width 42 height 16
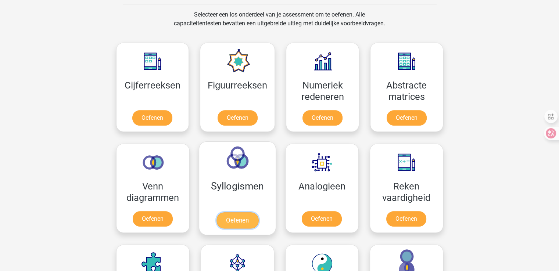
click at [230, 212] on link "Oefenen" at bounding box center [237, 220] width 42 height 16
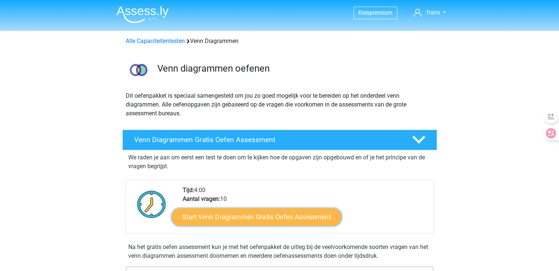
click at [257, 216] on link "Start Venn Diagrammen Gratis Oefen Assessment" at bounding box center [256, 217] width 170 height 18
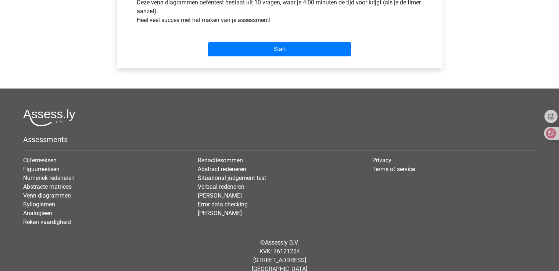
scroll to position [301, 0]
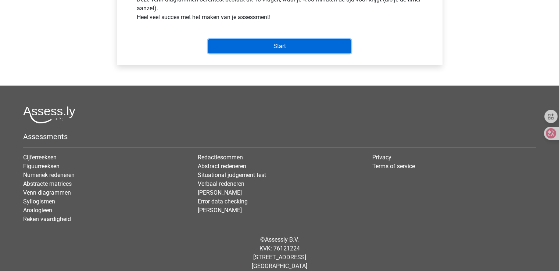
click at [281, 50] on input "Start" at bounding box center [279, 46] width 143 height 14
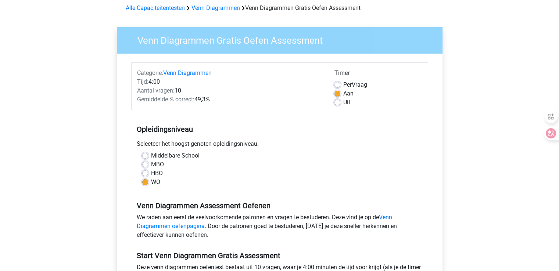
scroll to position [0, 0]
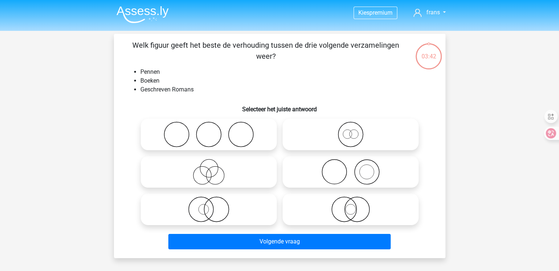
click at [231, 130] on icon at bounding box center [209, 135] width 130 height 26
click at [213, 130] on input "radio" at bounding box center [211, 128] width 5 height 5
radio input "true"
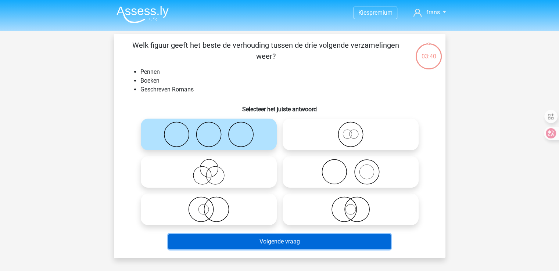
click at [280, 241] on button "Volgende vraag" at bounding box center [279, 241] width 222 height 15
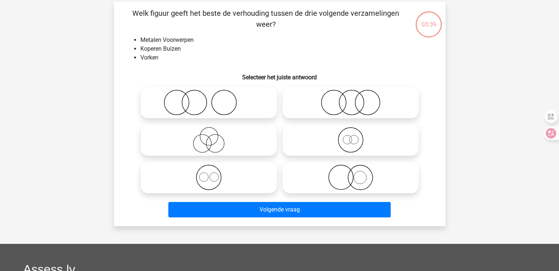
scroll to position [34, 0]
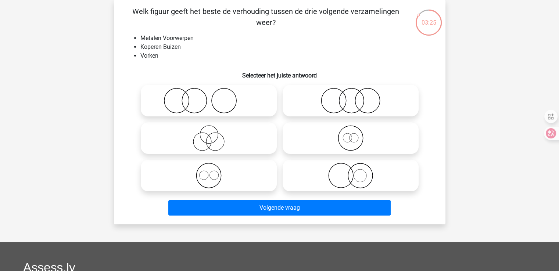
click at [329, 102] on icon at bounding box center [350, 101] width 130 height 26
click at [350, 97] on input "radio" at bounding box center [352, 94] width 5 height 5
radio input "true"
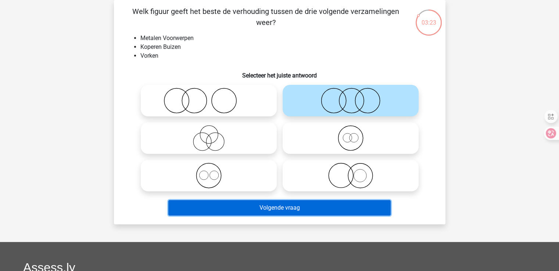
click at [275, 205] on button "Volgende vraag" at bounding box center [279, 207] width 222 height 15
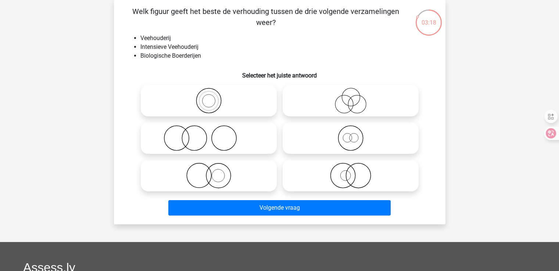
click at [206, 143] on icon at bounding box center [209, 138] width 130 height 26
click at [209, 134] on input "radio" at bounding box center [211, 132] width 5 height 5
radio input "true"
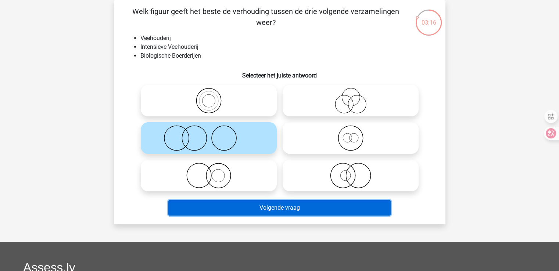
click at [266, 206] on button "Volgende vraag" at bounding box center [279, 207] width 222 height 15
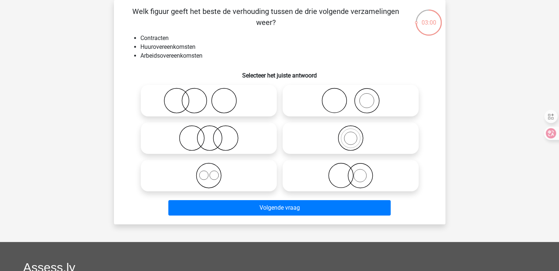
click at [212, 106] on circle at bounding box center [223, 101] width 25 height 25
click at [212, 97] on input "radio" at bounding box center [211, 94] width 5 height 5
radio input "true"
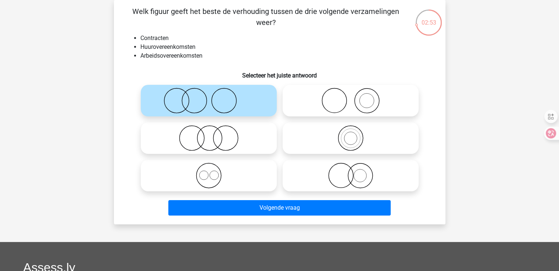
click at [207, 177] on icon at bounding box center [209, 176] width 130 height 26
click at [209, 172] on input "radio" at bounding box center [211, 169] width 5 height 5
radio input "true"
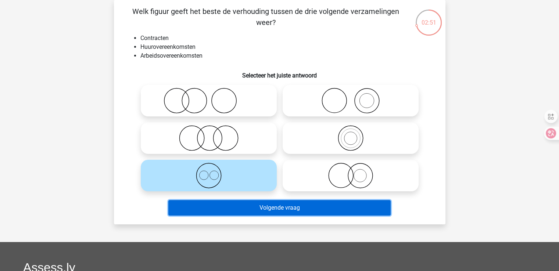
click at [285, 205] on button "Volgende vraag" at bounding box center [279, 207] width 222 height 15
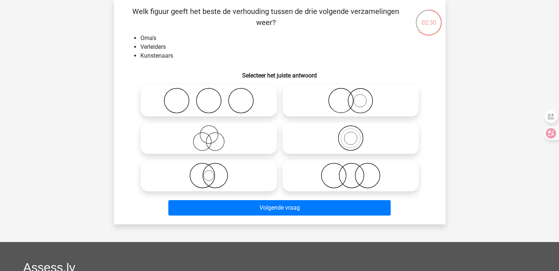
click at [232, 97] on icon at bounding box center [209, 101] width 130 height 26
click at [213, 97] on input "radio" at bounding box center [211, 94] width 5 height 5
radio input "true"
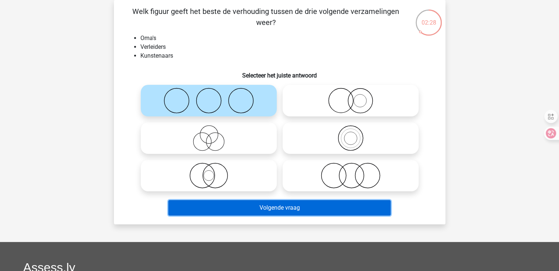
click at [303, 206] on button "Volgende vraag" at bounding box center [279, 207] width 222 height 15
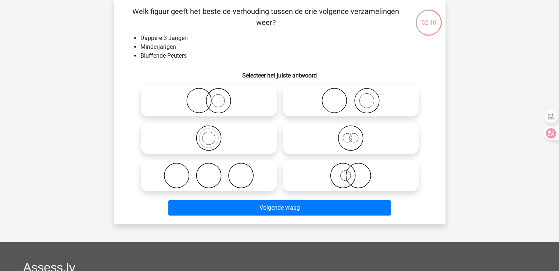
click at [210, 134] on input "radio" at bounding box center [211, 132] width 5 height 5
radio input "true"
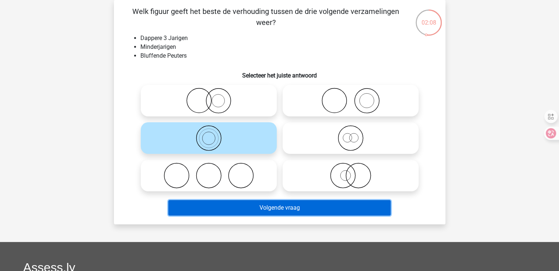
click at [264, 207] on button "Volgende vraag" at bounding box center [279, 207] width 222 height 15
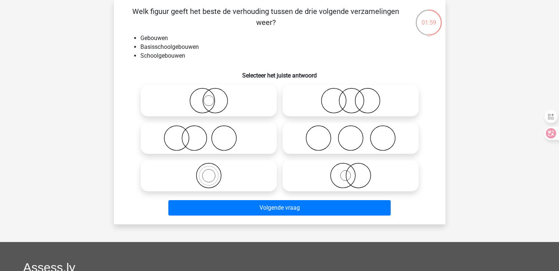
click at [206, 165] on icon at bounding box center [209, 176] width 130 height 26
click at [209, 167] on input "radio" at bounding box center [211, 169] width 5 height 5
radio input "true"
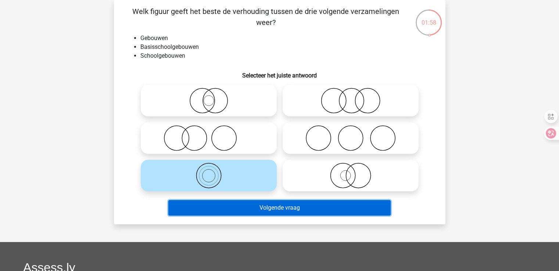
click at [268, 212] on button "Volgende vraag" at bounding box center [279, 207] width 222 height 15
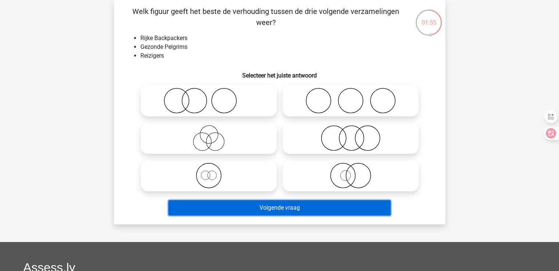
click at [268, 212] on button "Volgende vraag" at bounding box center [279, 207] width 222 height 15
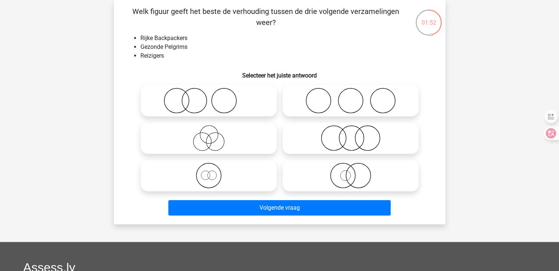
click at [235, 171] on icon at bounding box center [209, 176] width 130 height 26
click at [213, 171] on input "radio" at bounding box center [211, 169] width 5 height 5
radio input "true"
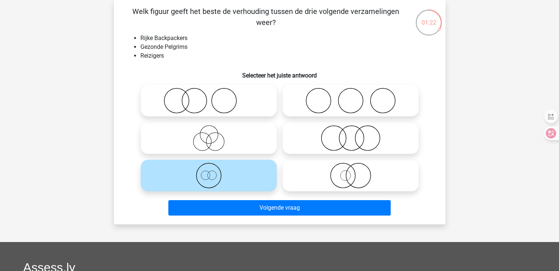
click at [351, 171] on input "radio" at bounding box center [352, 169] width 5 height 5
radio input "true"
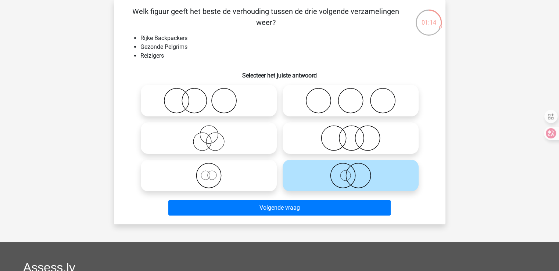
click at [188, 111] on icon at bounding box center [209, 101] width 130 height 26
click at [209, 97] on input "radio" at bounding box center [211, 94] width 5 height 5
radio input "true"
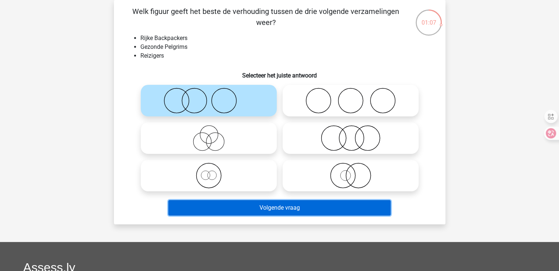
click at [273, 206] on button "Volgende vraag" at bounding box center [279, 207] width 222 height 15
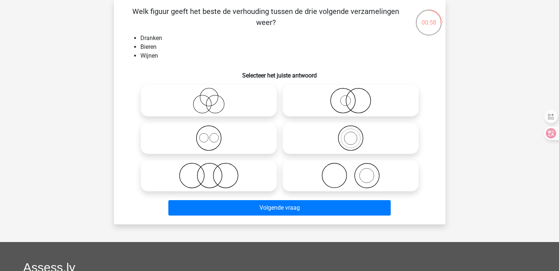
click at [211, 140] on icon at bounding box center [209, 138] width 130 height 26
click at [211, 134] on input "radio" at bounding box center [211, 132] width 5 height 5
radio input "true"
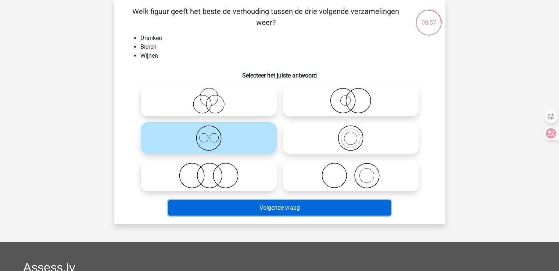
click at [263, 208] on button "Volgende vraag" at bounding box center [279, 207] width 222 height 15
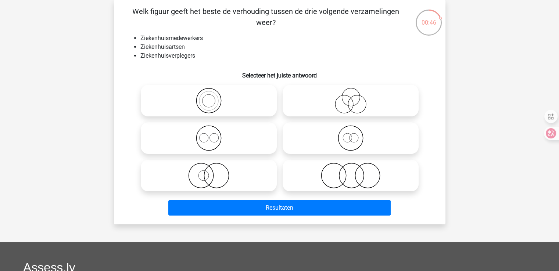
click at [348, 143] on icon at bounding box center [350, 138] width 130 height 26
click at [350, 134] on input "radio" at bounding box center [352, 132] width 5 height 5
radio input "true"
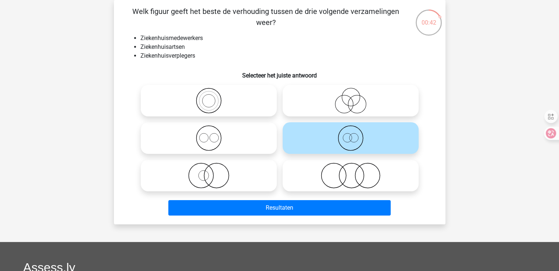
click at [207, 137] on icon at bounding box center [209, 138] width 130 height 26
click at [209, 134] on input "radio" at bounding box center [211, 132] width 5 height 5
radio input "true"
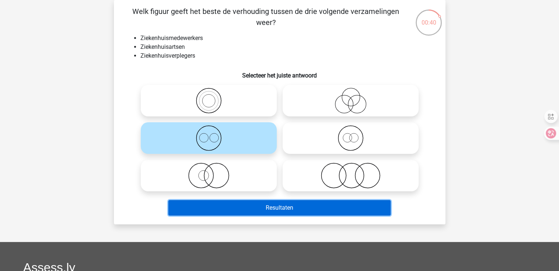
click at [254, 207] on button "Resultaten" at bounding box center [279, 207] width 222 height 15
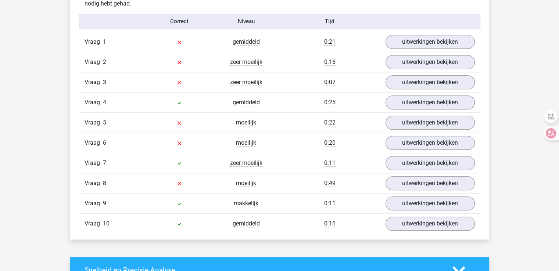
scroll to position [602, 0]
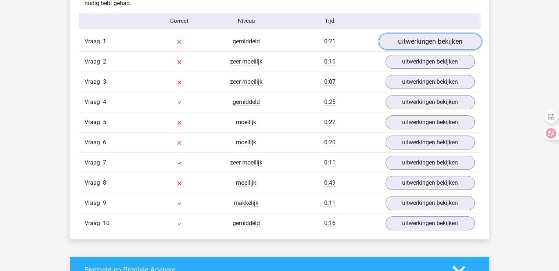
click at [416, 43] on link "uitwerkingen bekijken" at bounding box center [429, 41] width 102 height 16
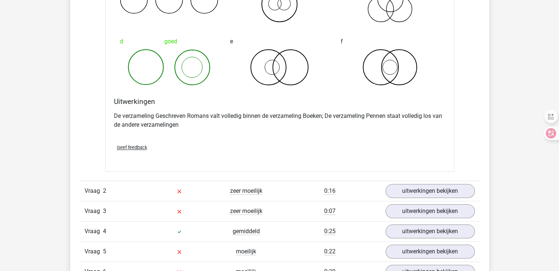
scroll to position [754, 0]
click at [419, 191] on link "uitwerkingen bekijken" at bounding box center [429, 191] width 102 height 16
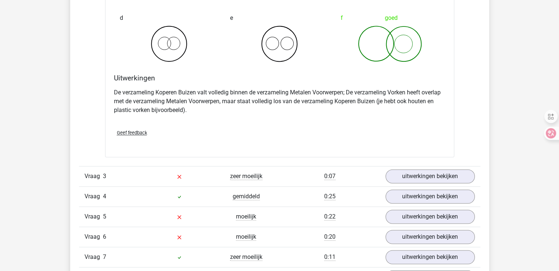
scroll to position [1087, 0]
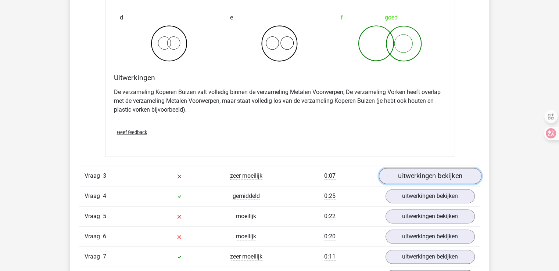
click at [399, 174] on link "uitwerkingen bekijken" at bounding box center [429, 176] width 102 height 16
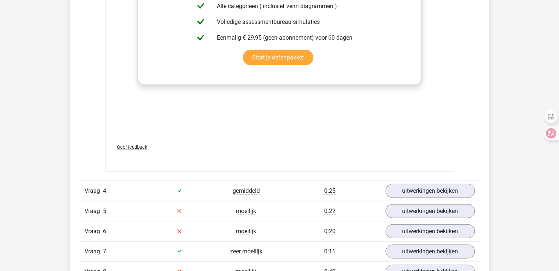
scroll to position [1570, 0]
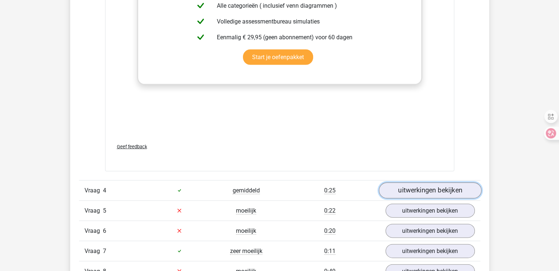
click at [444, 187] on link "uitwerkingen bekijken" at bounding box center [429, 191] width 102 height 16
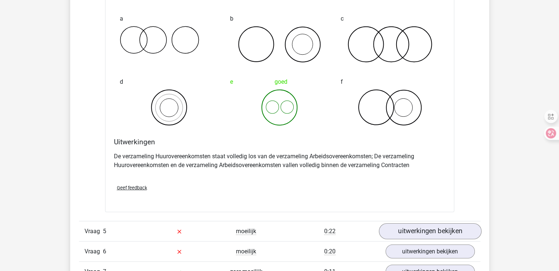
scroll to position [1832, 0]
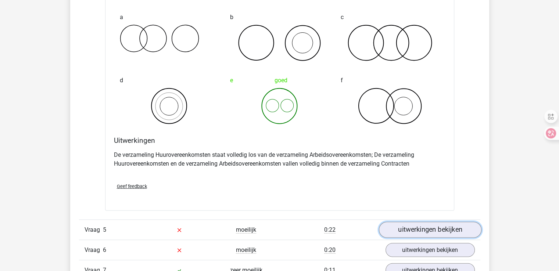
click at [425, 223] on link "uitwerkingen bekijken" at bounding box center [429, 230] width 102 height 16
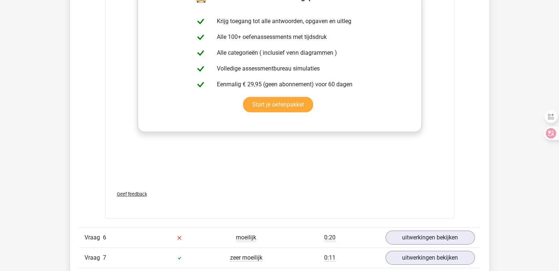
scroll to position [2322, 0]
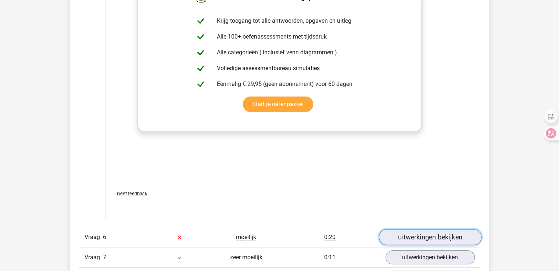
click at [427, 236] on link "uitwerkingen bekijken" at bounding box center [429, 237] width 102 height 16
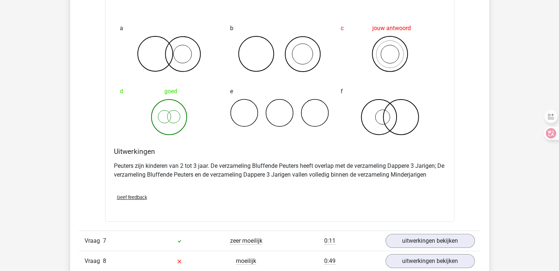
scroll to position [2620, 0]
click at [424, 241] on link "uitwerkingen bekijken" at bounding box center [429, 240] width 102 height 16
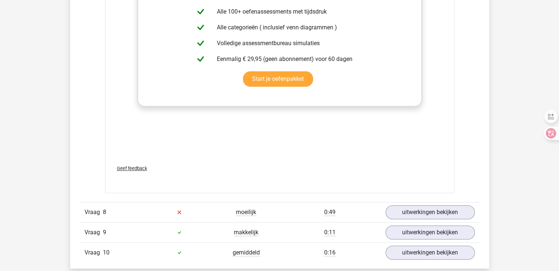
scroll to position [3155, 0]
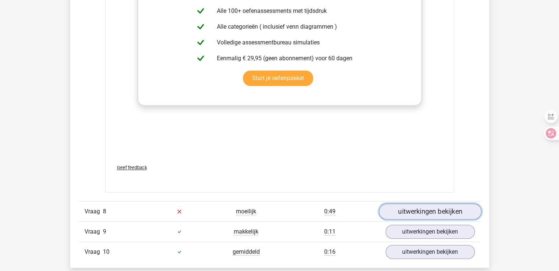
click at [425, 207] on link "uitwerkingen bekijken" at bounding box center [429, 211] width 102 height 16
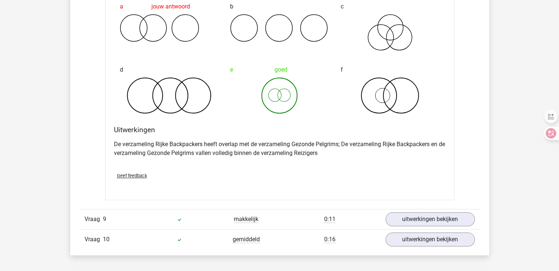
scroll to position [3449, 0]
click at [426, 215] on link "uitwerkingen bekijken" at bounding box center [429, 219] width 102 height 16
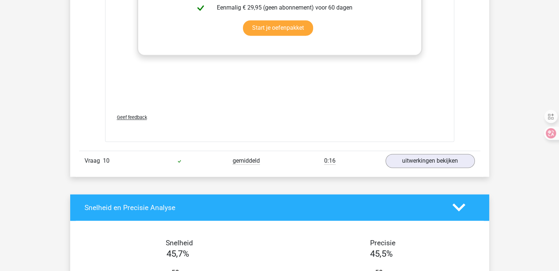
scroll to position [4008, 0]
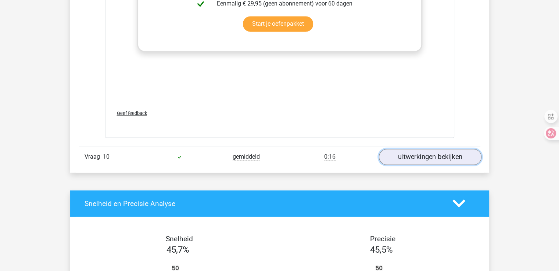
click at [435, 150] on link "uitwerkingen bekijken" at bounding box center [429, 157] width 102 height 16
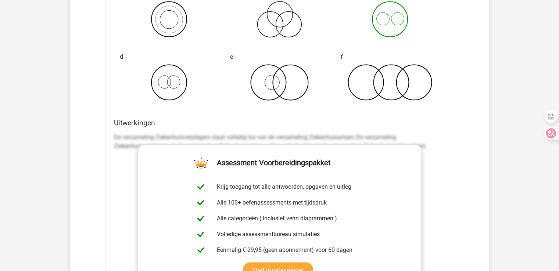
scroll to position [4260, 0]
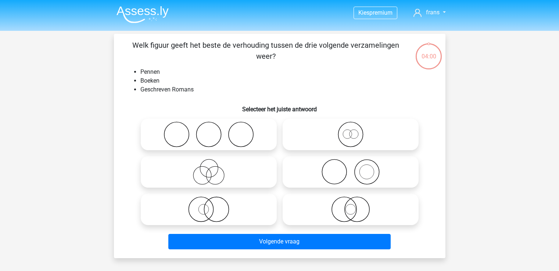
scroll to position [34, 0]
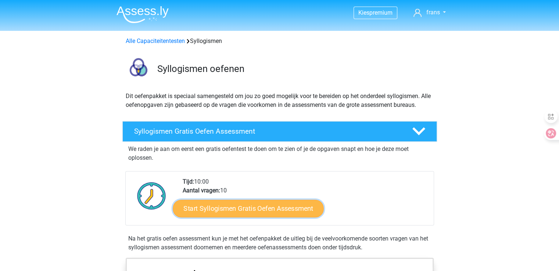
click at [216, 213] on link "Start Syllogismen Gratis Oefen Assessment" at bounding box center [248, 208] width 151 height 18
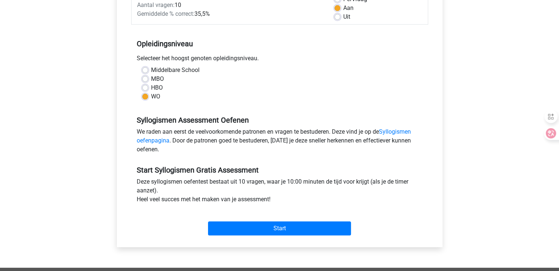
scroll to position [119, 0]
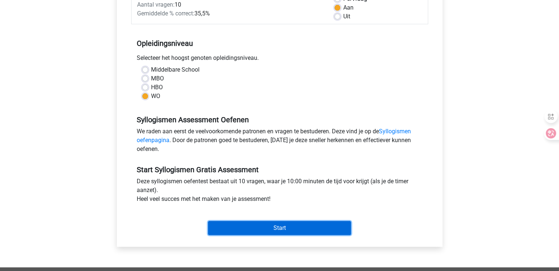
click at [230, 229] on input "Start" at bounding box center [279, 228] width 143 height 14
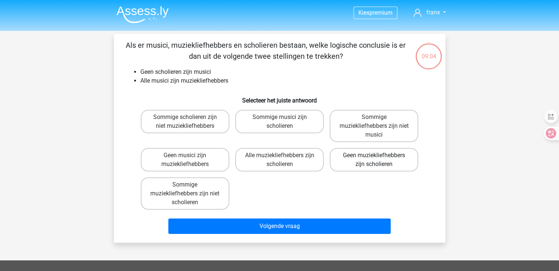
click at [357, 158] on label "Geen muziekliefhebbers zijn scholieren" at bounding box center [373, 160] width 89 height 24
click at [374, 158] on input "Geen muziekliefhebbers zijn scholieren" at bounding box center [376, 157] width 5 height 5
radio input "true"
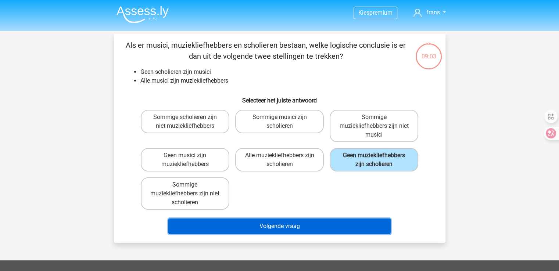
click at [297, 228] on button "Volgende vraag" at bounding box center [279, 225] width 222 height 15
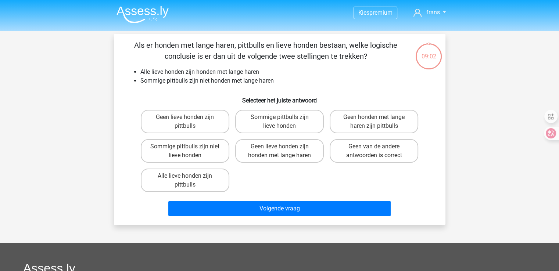
scroll to position [34, 0]
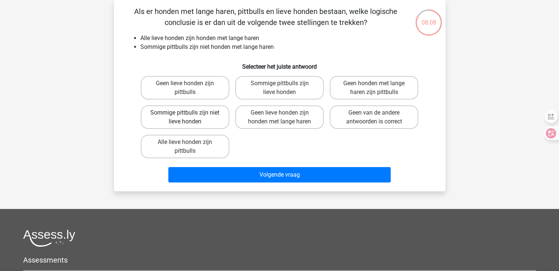
click at [199, 118] on label "Sommige pittbulls zijn niet lieve honden" at bounding box center [185, 117] width 89 height 24
click at [189, 118] on input "Sommige pittbulls zijn niet lieve honden" at bounding box center [187, 115] width 5 height 5
radio input "true"
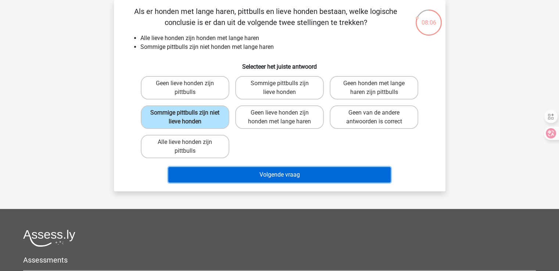
click at [255, 174] on button "Volgende vraag" at bounding box center [279, 174] width 222 height 15
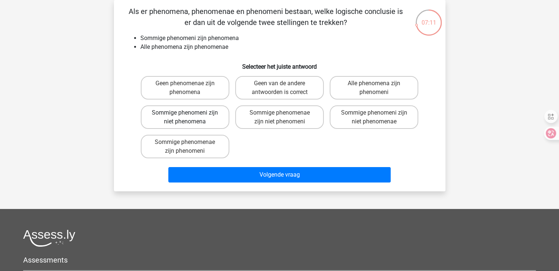
click at [195, 119] on label "Sommige phenomeni zijn niet phenomena" at bounding box center [185, 117] width 89 height 24
click at [189, 118] on input "Sommige phenomeni zijn niet phenomena" at bounding box center [187, 115] width 5 height 5
radio input "true"
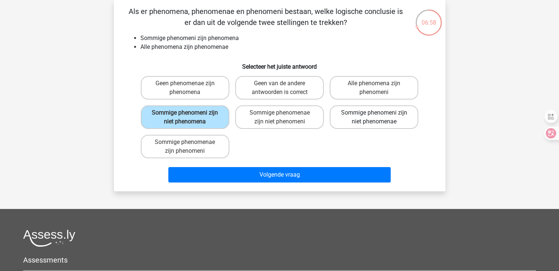
click at [372, 123] on label "Sommige phenomeni zijn niet phenomenae" at bounding box center [373, 117] width 89 height 24
click at [374, 118] on input "Sommige phenomeni zijn niet phenomenae" at bounding box center [376, 115] width 5 height 5
radio input "true"
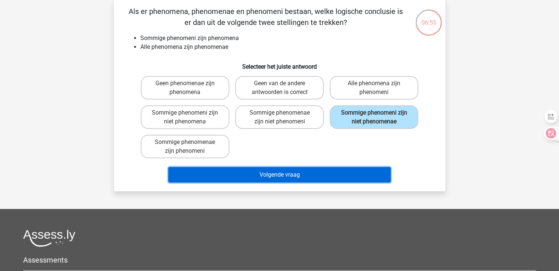
click at [290, 174] on button "Volgende vraag" at bounding box center [279, 174] width 222 height 15
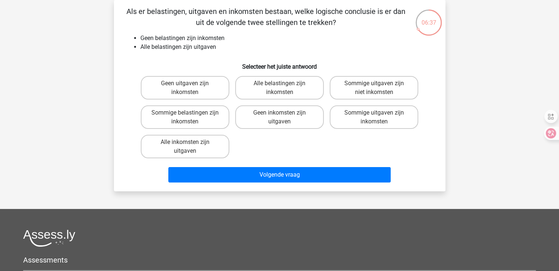
click at [188, 84] on input "Geen uitgaven zijn inkomsten" at bounding box center [187, 85] width 5 height 5
radio input "true"
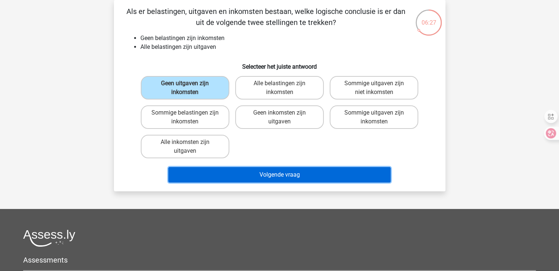
click at [269, 181] on button "Volgende vraag" at bounding box center [279, 174] width 222 height 15
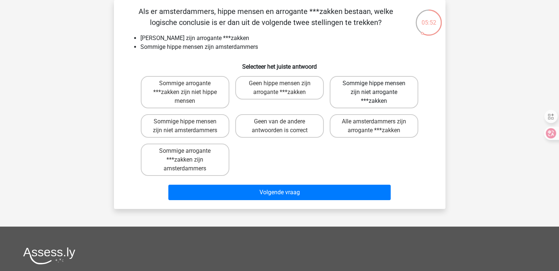
click at [366, 91] on label "Sommige hippe mensen zijn niet arrogante ***zakken" at bounding box center [373, 92] width 89 height 32
click at [374, 88] on input "Sommige hippe mensen zijn niet arrogante ***zakken" at bounding box center [376, 85] width 5 height 5
radio input "true"
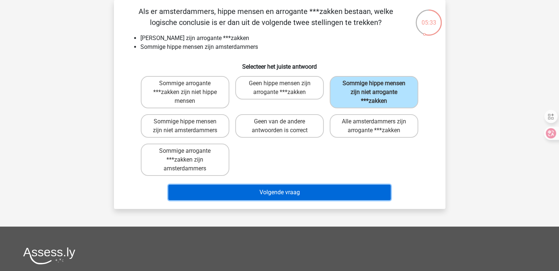
click at [243, 191] on button "Volgende vraag" at bounding box center [279, 192] width 222 height 15
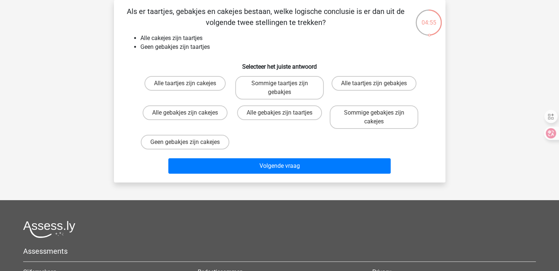
click at [165, 132] on div "Geen gebakjes zijn cakejes" at bounding box center [185, 142] width 94 height 21
click at [167, 138] on label "Geen gebakjes zijn cakejes" at bounding box center [185, 142] width 89 height 15
click at [185, 142] on input "Geen gebakjes zijn cakejes" at bounding box center [187, 144] width 5 height 5
radio input "true"
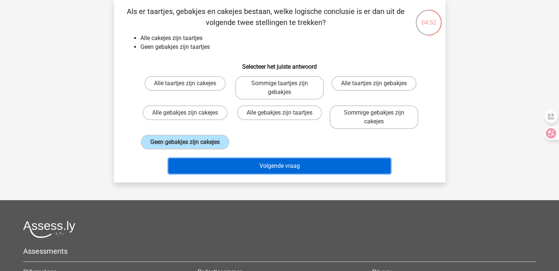
click at [249, 169] on button "Volgende vraag" at bounding box center [279, 165] width 222 height 15
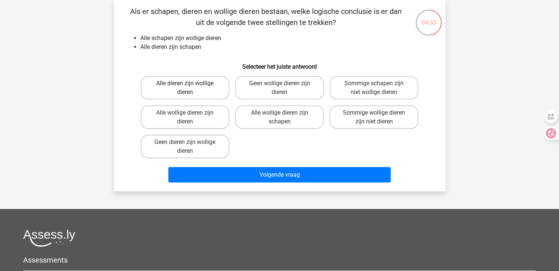
click at [173, 80] on label "Alle dieren zijn wollige dieren" at bounding box center [185, 88] width 89 height 24
click at [185, 83] on input "Alle dieren zijn wollige dieren" at bounding box center [187, 85] width 5 height 5
radio input "true"
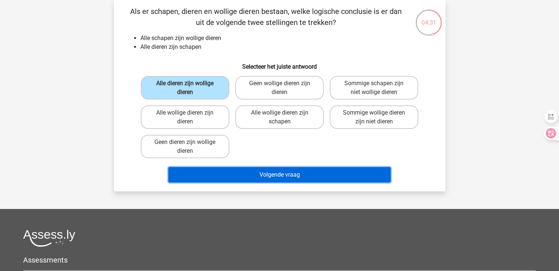
click at [272, 175] on button "Volgende vraag" at bounding box center [279, 174] width 222 height 15
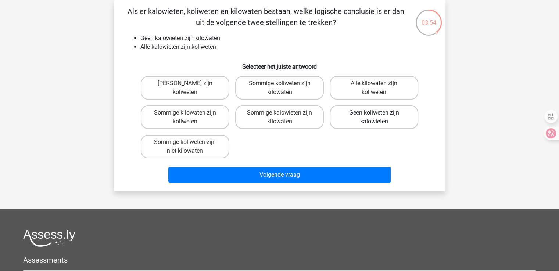
click at [374, 119] on label "Geen koliweten zijn kalowieten" at bounding box center [373, 117] width 89 height 24
click at [374, 118] on input "Geen koliweten zijn kalowieten" at bounding box center [376, 115] width 5 height 5
radio input "true"
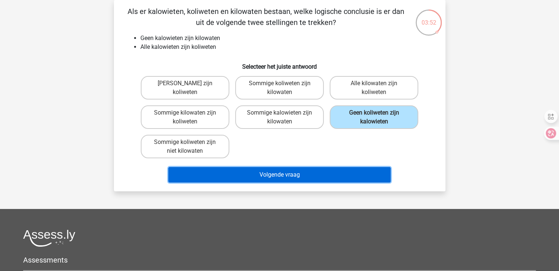
click at [267, 176] on button "Volgende vraag" at bounding box center [279, 174] width 222 height 15
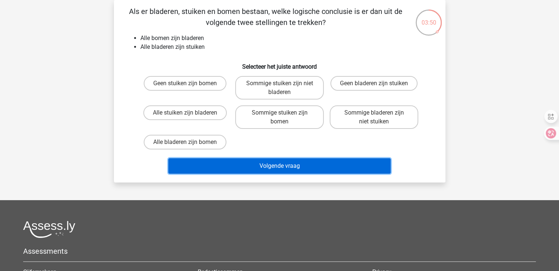
click at [271, 162] on button "Volgende vraag" at bounding box center [279, 165] width 222 height 15
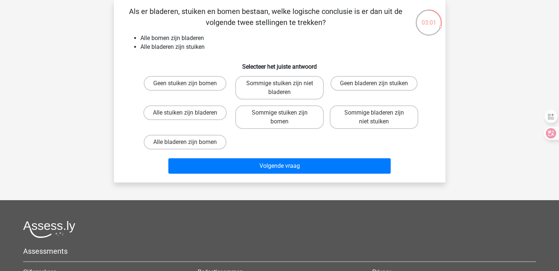
click at [204, 54] on div "Als er bladeren, stuiken en bomen bestaan, welke logische conclusie is er dan u…" at bounding box center [279, 91] width 325 height 171
click at [178, 83] on label "Geen stuiken zijn bomen" at bounding box center [185, 83] width 83 height 15
click at [185, 83] on input "Geen stuiken zijn bomen" at bounding box center [187, 85] width 5 height 5
radio input "true"
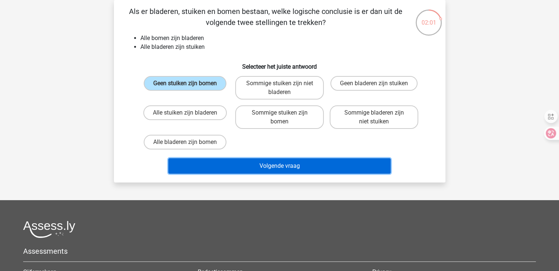
click at [267, 165] on button "Volgende vraag" at bounding box center [279, 165] width 222 height 15
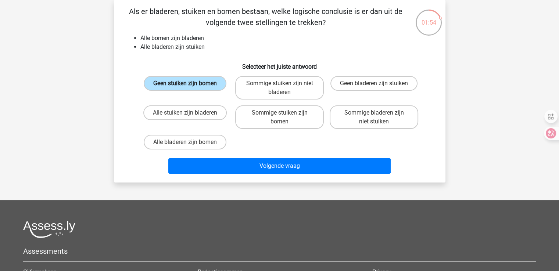
click at [190, 81] on label "Geen stuiken zijn bomen" at bounding box center [185, 83] width 83 height 15
click at [189, 83] on input "Geen stuiken zijn bomen" at bounding box center [187, 85] width 5 height 5
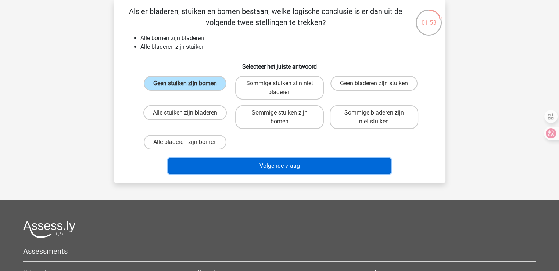
click at [285, 162] on button "Volgende vraag" at bounding box center [279, 165] width 222 height 15
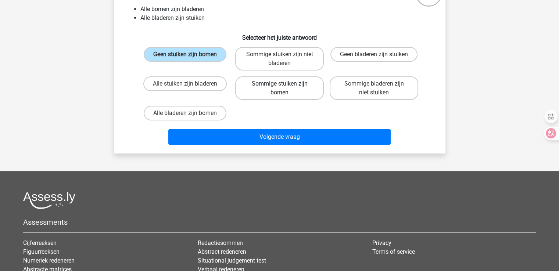
scroll to position [63, 0]
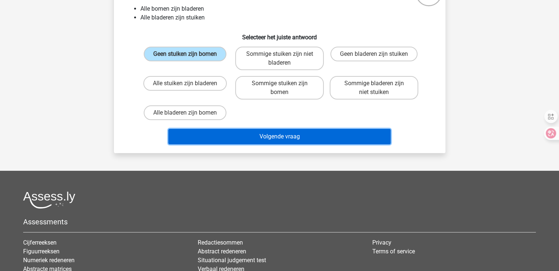
click at [273, 137] on button "Volgende vraag" at bounding box center [279, 136] width 222 height 15
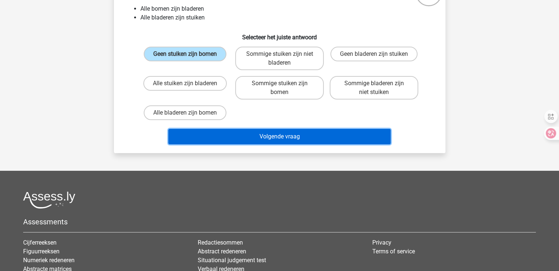
click at [273, 137] on button "Volgende vraag" at bounding box center [279, 136] width 222 height 15
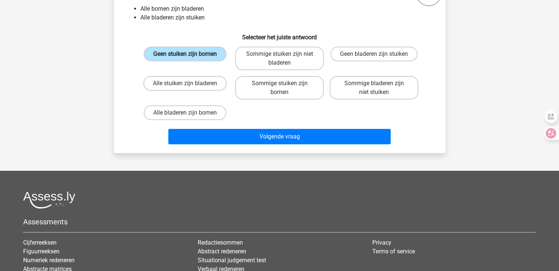
click at [167, 60] on label "Geen stuiken zijn bomen" at bounding box center [185, 54] width 83 height 15
click at [185, 59] on input "Geen stuiken zijn bomen" at bounding box center [187, 56] width 5 height 5
click at [167, 60] on label "Geen stuiken zijn bomen" at bounding box center [185, 54] width 83 height 15
click at [185, 59] on input "Geen stuiken zijn bomen" at bounding box center [187, 56] width 5 height 5
click at [191, 52] on label "Geen stuiken zijn bomen" at bounding box center [185, 54] width 83 height 15
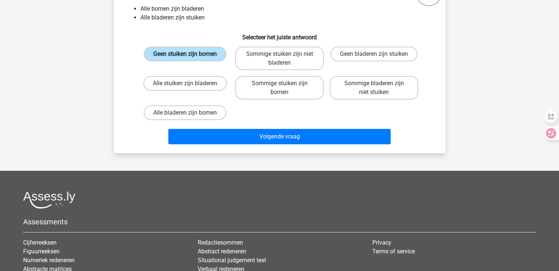
click at [189, 54] on input "Geen stuiken zijn bomen" at bounding box center [187, 56] width 5 height 5
click at [255, 61] on label "Sommige stuiken zijn niet bladeren" at bounding box center [279, 59] width 89 height 24
click at [279, 59] on input "Sommige stuiken zijn niet bladeren" at bounding box center [281, 56] width 5 height 5
radio input "true"
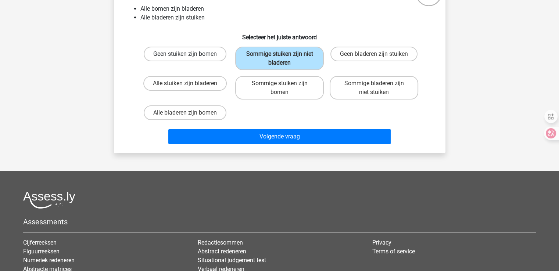
click at [201, 53] on label "Geen stuiken zijn bomen" at bounding box center [185, 54] width 83 height 15
click at [189, 54] on input "Geen stuiken zijn bomen" at bounding box center [187, 56] width 5 height 5
radio input "true"
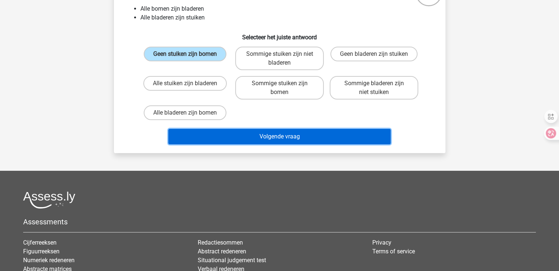
click at [273, 135] on button "Volgende vraag" at bounding box center [279, 136] width 222 height 15
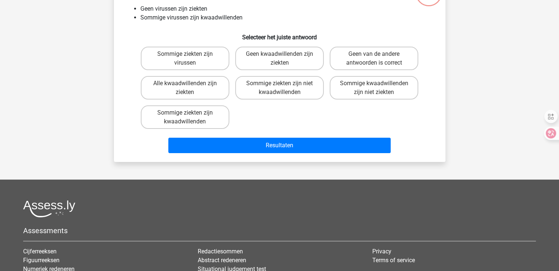
scroll to position [34, 0]
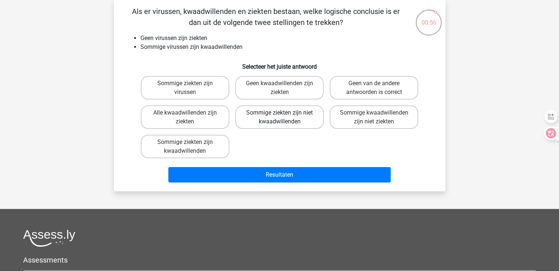
click at [296, 115] on label "Sommige ziekten zijn niet kwaadwillenden" at bounding box center [279, 117] width 89 height 24
click at [284, 115] on input "Sommige ziekten zijn niet kwaadwillenden" at bounding box center [281, 115] width 5 height 5
radio input "true"
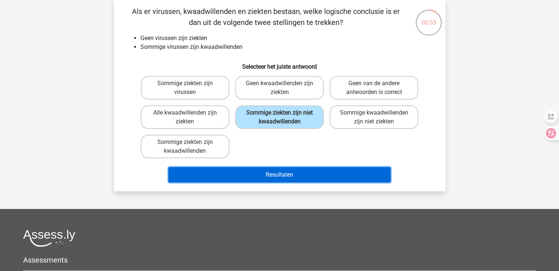
click at [279, 173] on button "Resultaten" at bounding box center [279, 174] width 222 height 15
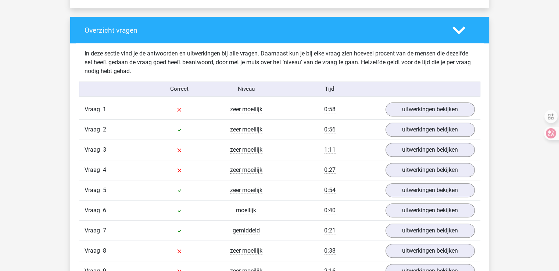
scroll to position [536, 0]
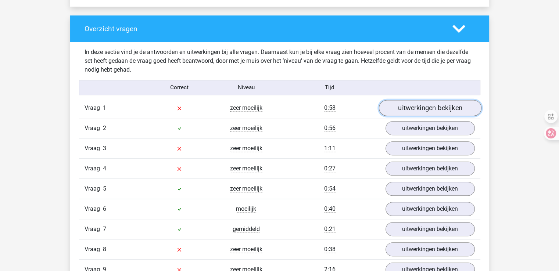
click at [409, 107] on link "uitwerkingen bekijken" at bounding box center [429, 108] width 102 height 16
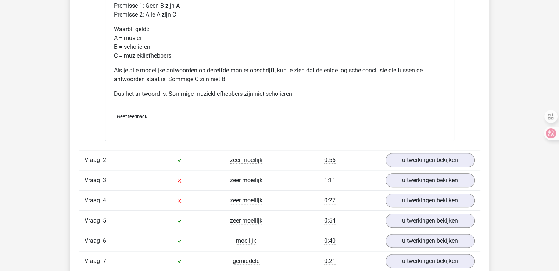
scroll to position [816, 0]
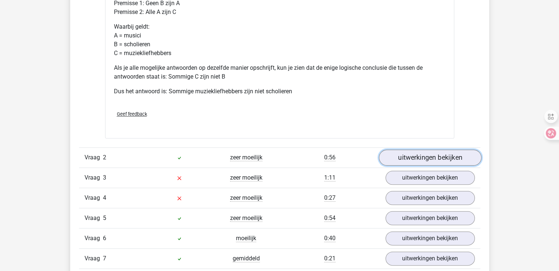
click at [396, 160] on link "uitwerkingen bekijken" at bounding box center [429, 157] width 102 height 16
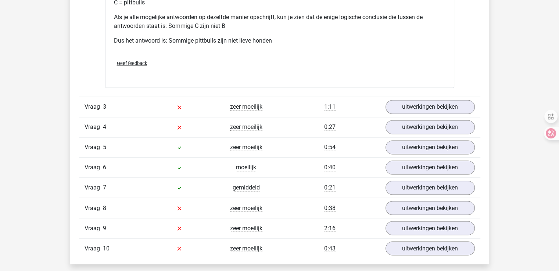
scroll to position [1197, 0]
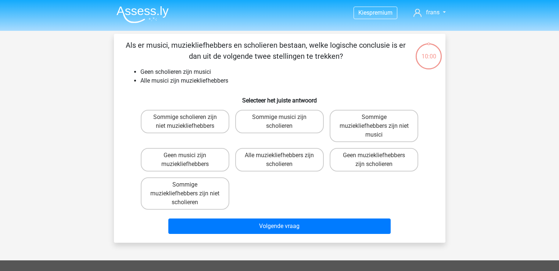
scroll to position [34, 0]
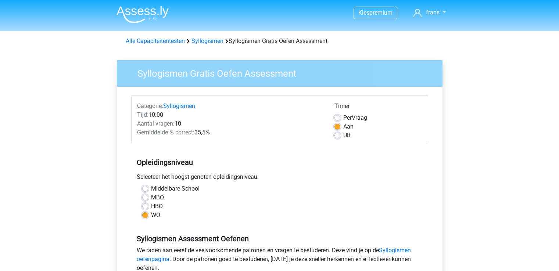
scroll to position [119, 0]
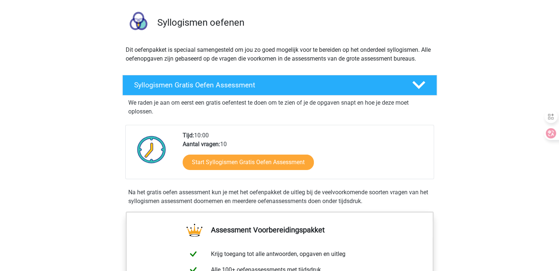
scroll to position [48, 0]
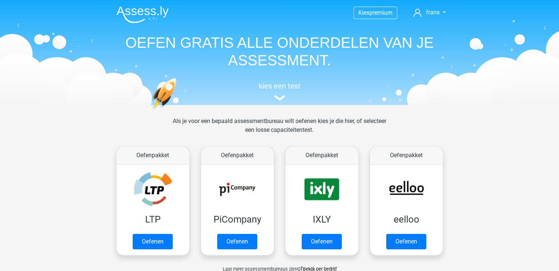
scroll to position [302, 0]
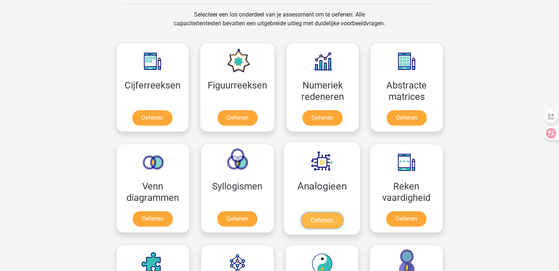
click at [329, 221] on link "Oefenen" at bounding box center [321, 220] width 42 height 16
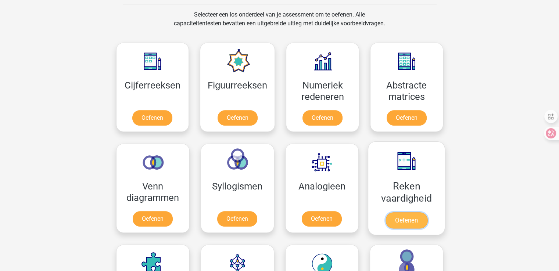
click at [402, 215] on link "Oefenen" at bounding box center [406, 220] width 42 height 16
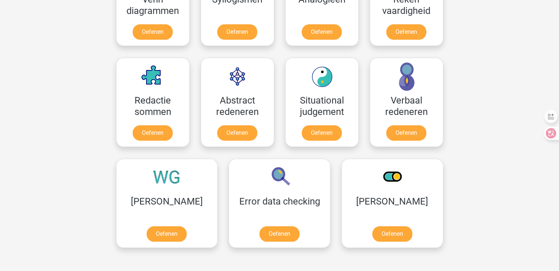
scroll to position [490, 0]
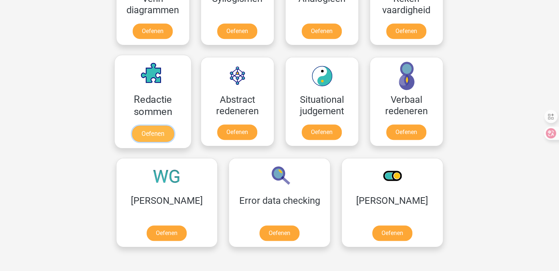
click at [162, 129] on link "Oefenen" at bounding box center [152, 134] width 42 height 16
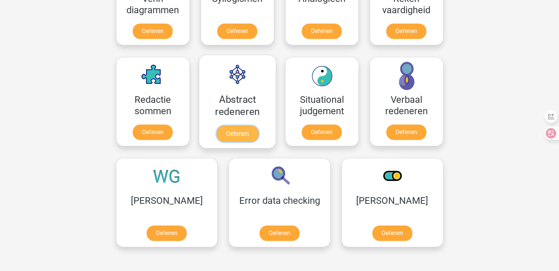
click at [243, 137] on link "Oefenen" at bounding box center [237, 134] width 42 height 16
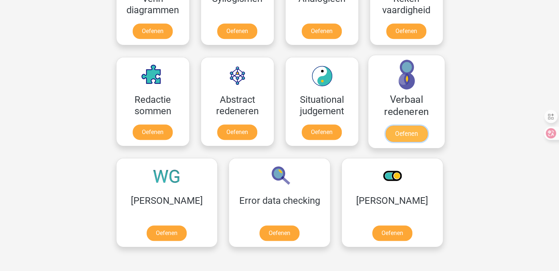
click at [394, 129] on link "Oefenen" at bounding box center [406, 134] width 42 height 16
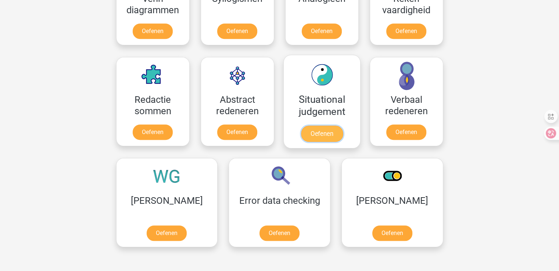
click at [328, 127] on link "Oefenen" at bounding box center [321, 134] width 42 height 16
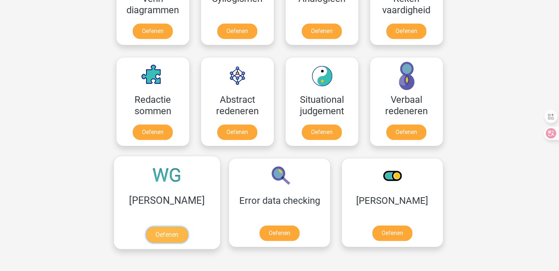
click at [146, 227] on link "Oefenen" at bounding box center [167, 235] width 42 height 16
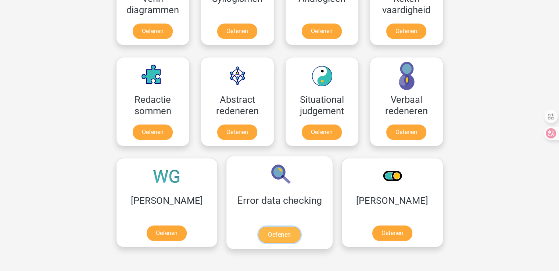
click at [258, 235] on link "Oefenen" at bounding box center [279, 235] width 42 height 16
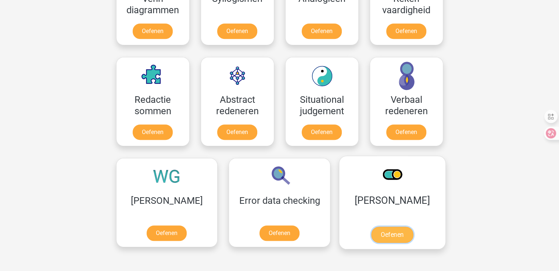
click at [371, 235] on link "Oefenen" at bounding box center [392, 235] width 42 height 16
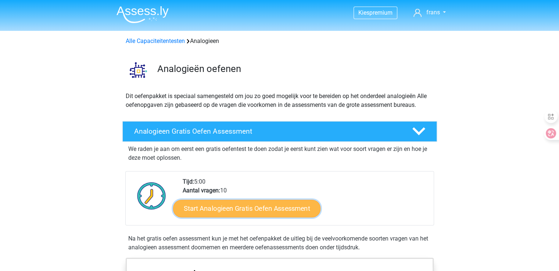
click at [238, 207] on link "Start Analogieen Gratis Oefen Assessment" at bounding box center [246, 208] width 147 height 18
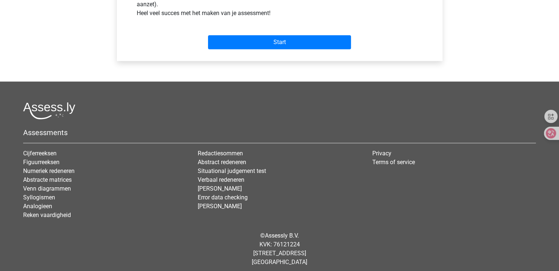
scroll to position [308, 0]
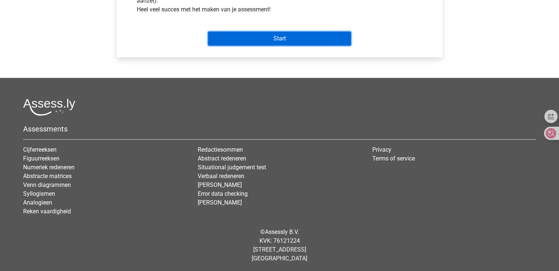
click at [282, 37] on input "Start" at bounding box center [279, 39] width 143 height 14
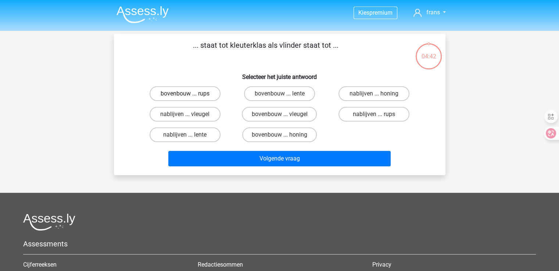
click at [193, 93] on label "bovenbouw ... rups" at bounding box center [184, 93] width 71 height 15
click at [189, 94] on input "bovenbouw ... rups" at bounding box center [187, 96] width 5 height 5
radio input "true"
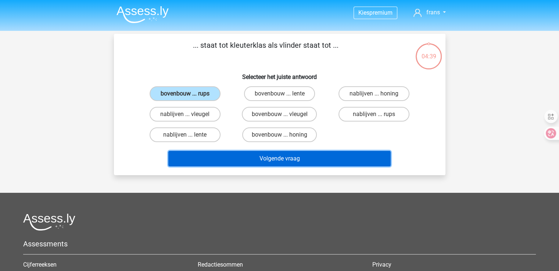
click at [283, 156] on button "Volgende vraag" at bounding box center [279, 158] width 222 height 15
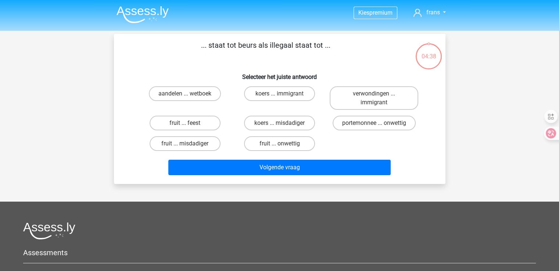
scroll to position [34, 0]
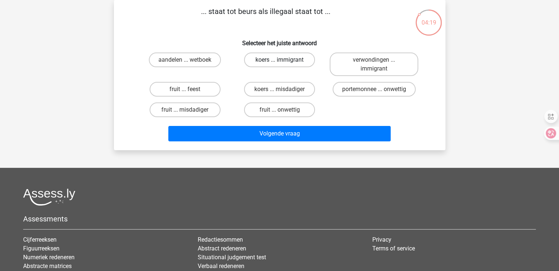
click at [276, 59] on label "koers ... immigrant" at bounding box center [279, 60] width 71 height 15
click at [279, 60] on input "koers ... immigrant" at bounding box center [281, 62] width 5 height 5
radio input "true"
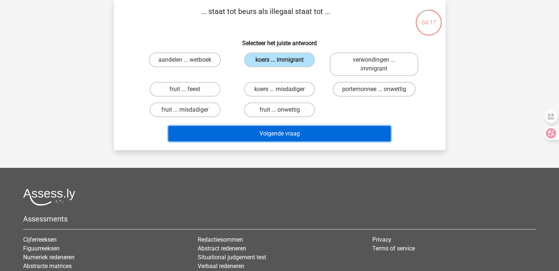
click at [282, 133] on button "Volgende vraag" at bounding box center [279, 133] width 222 height 15
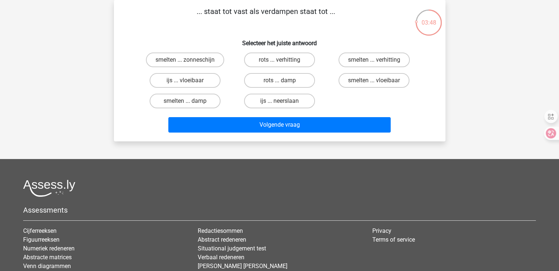
click at [374, 81] on input "smelten ... vloeibaar" at bounding box center [376, 82] width 5 height 5
radio input "true"
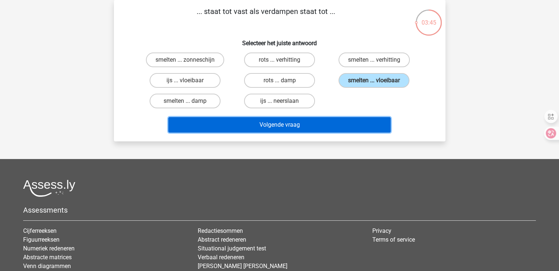
click at [283, 126] on button "Volgende vraag" at bounding box center [279, 124] width 222 height 15
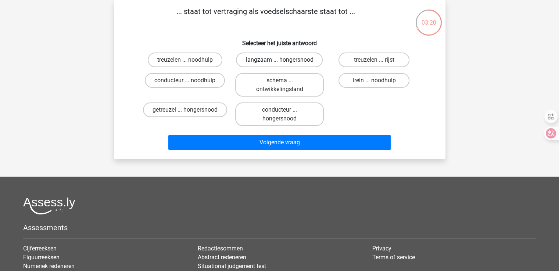
click at [271, 59] on label "langzaam ... hongersnood" at bounding box center [279, 60] width 87 height 15
click at [279, 60] on input "langzaam ... hongersnood" at bounding box center [281, 62] width 5 height 5
radio input "true"
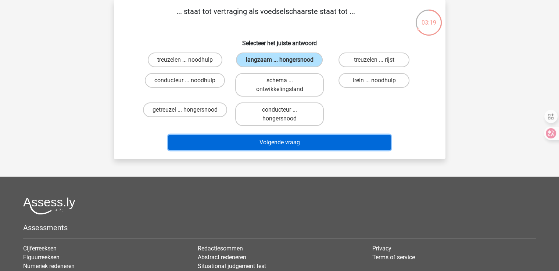
click at [272, 137] on button "Volgende vraag" at bounding box center [279, 142] width 222 height 15
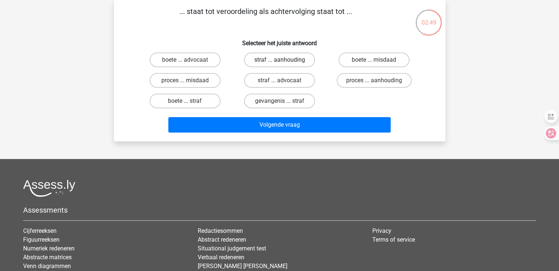
click at [265, 58] on label "straf ... aanhouding" at bounding box center [279, 60] width 71 height 15
click at [279, 60] on input "straf ... aanhouding" at bounding box center [281, 62] width 5 height 5
radio input "true"
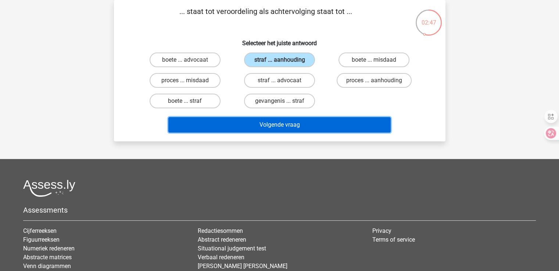
click at [271, 122] on button "Volgende vraag" at bounding box center [279, 124] width 222 height 15
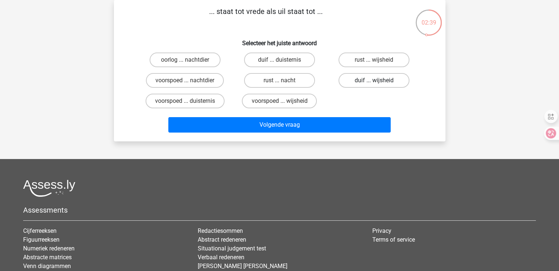
click at [362, 78] on label "duif ... wijsheid" at bounding box center [373, 80] width 71 height 15
click at [374, 80] on input "duif ... wijsheid" at bounding box center [376, 82] width 5 height 5
radio input "true"
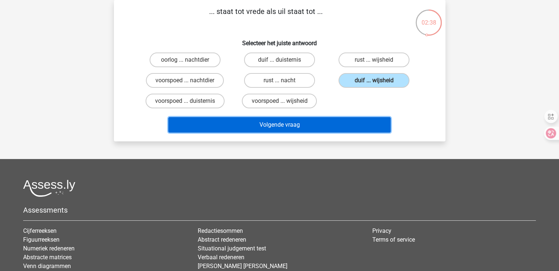
click at [284, 121] on button "Volgende vraag" at bounding box center [279, 124] width 222 height 15
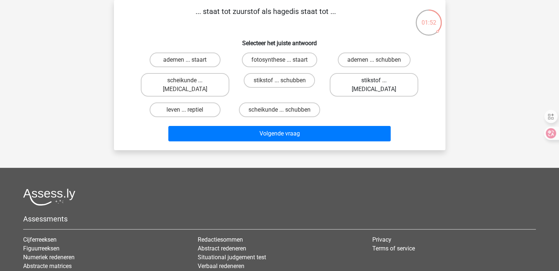
click at [359, 80] on label "stikstof ... krokodil" at bounding box center [373, 85] width 89 height 24
click at [374, 80] on input "stikstof ... krokodil" at bounding box center [376, 82] width 5 height 5
radio input "true"
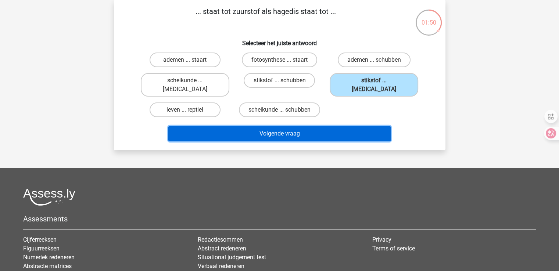
click at [272, 126] on button "Volgende vraag" at bounding box center [279, 133] width 222 height 15
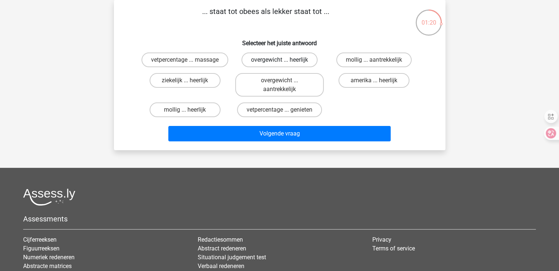
click at [268, 58] on label "overgewicht ... heerlijk" at bounding box center [279, 60] width 76 height 15
click at [279, 60] on input "overgewicht ... heerlijk" at bounding box center [281, 62] width 5 height 5
radio input "true"
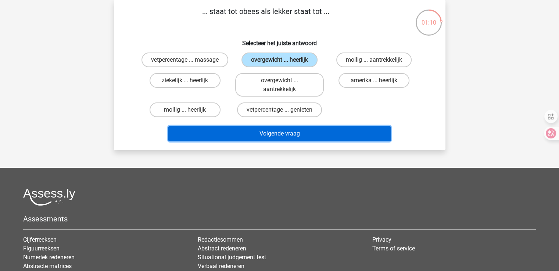
click at [255, 129] on button "Volgende vraag" at bounding box center [279, 133] width 222 height 15
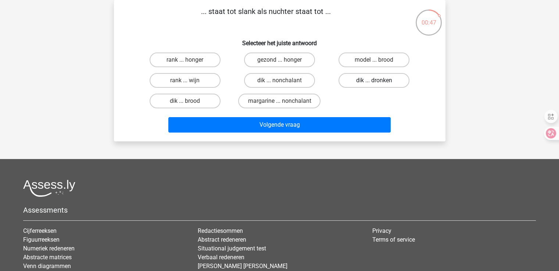
click at [364, 81] on label "dik ... dronken" at bounding box center [373, 80] width 71 height 15
click at [374, 81] on input "dik ... dronken" at bounding box center [376, 82] width 5 height 5
radio input "true"
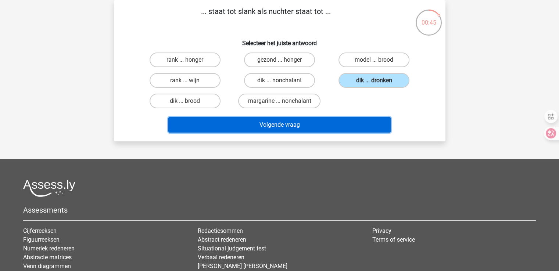
click at [280, 125] on button "Volgende vraag" at bounding box center [279, 124] width 222 height 15
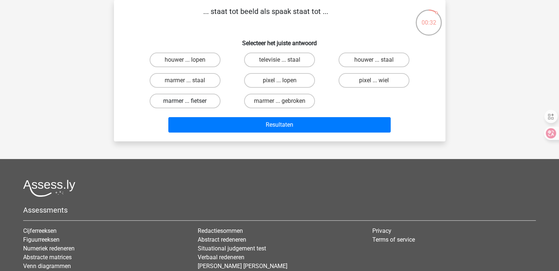
click at [198, 97] on label "marmer ... fietser" at bounding box center [184, 101] width 71 height 15
click at [189, 101] on input "marmer ... fietser" at bounding box center [187, 103] width 5 height 5
radio input "true"
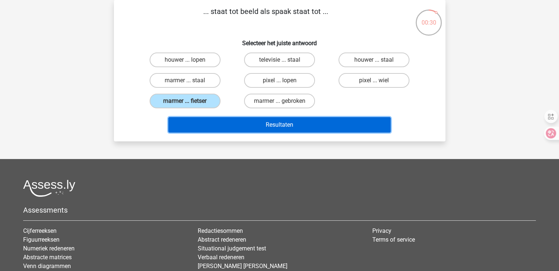
click at [263, 118] on button "Resultaten" at bounding box center [279, 124] width 222 height 15
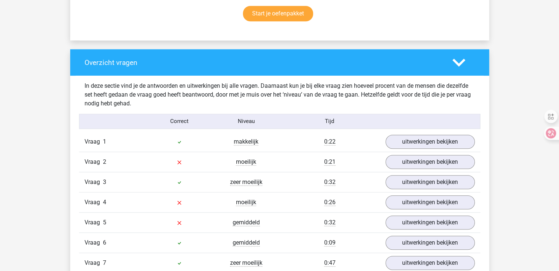
scroll to position [502, 0]
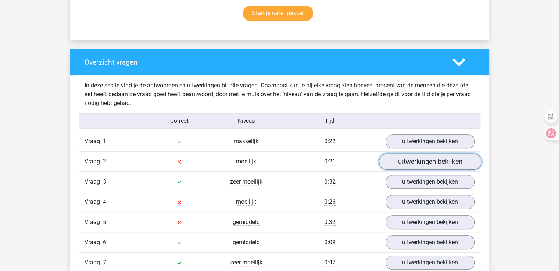
click at [411, 158] on link "uitwerkingen bekijken" at bounding box center [429, 161] width 102 height 16
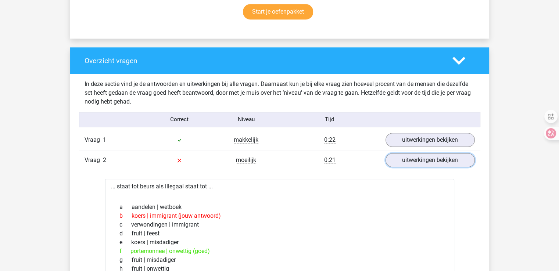
scroll to position [502, 0]
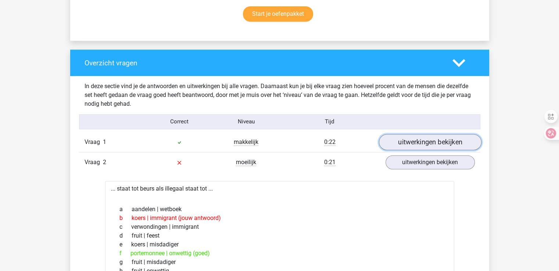
click at [400, 141] on link "uitwerkingen bekijken" at bounding box center [429, 142] width 102 height 16
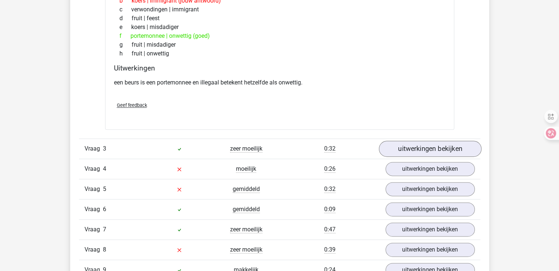
scroll to position [903, 0]
click at [407, 150] on link "uitwerkingen bekijken" at bounding box center [429, 149] width 102 height 16
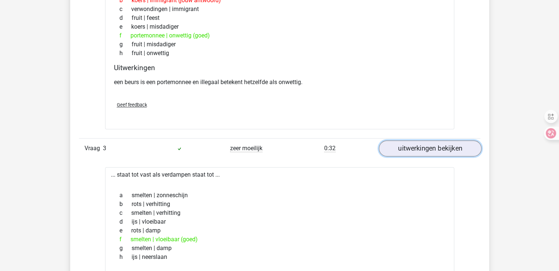
click at [407, 150] on link "uitwerkingen bekijken" at bounding box center [429, 149] width 102 height 16
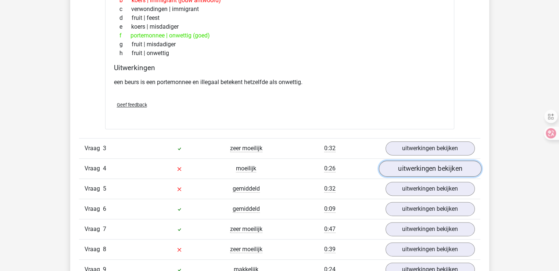
click at [413, 167] on link "uitwerkingen bekijken" at bounding box center [429, 169] width 102 height 16
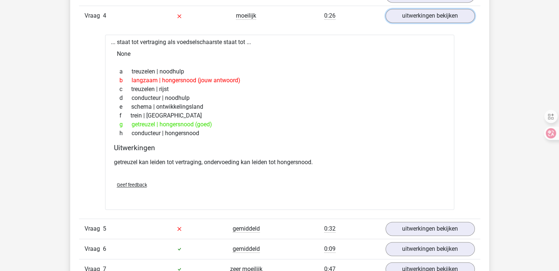
scroll to position [1056, 0]
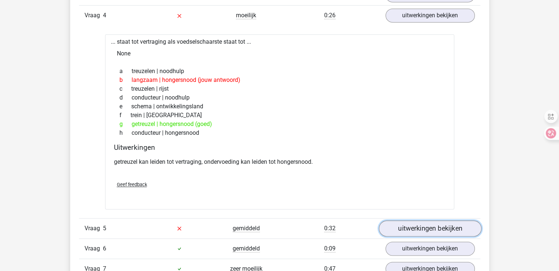
click at [402, 223] on link "uitwerkingen bekijken" at bounding box center [429, 228] width 102 height 16
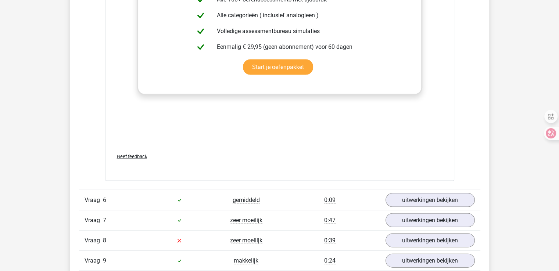
scroll to position [1494, 0]
click at [405, 198] on link "uitwerkingen bekijken" at bounding box center [429, 200] width 102 height 16
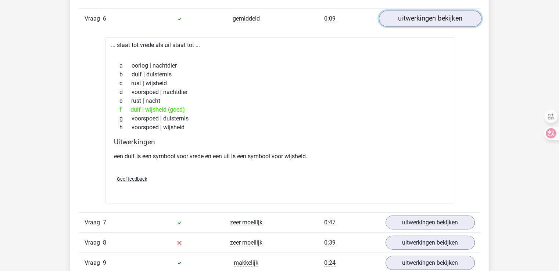
scroll to position [1676, 0]
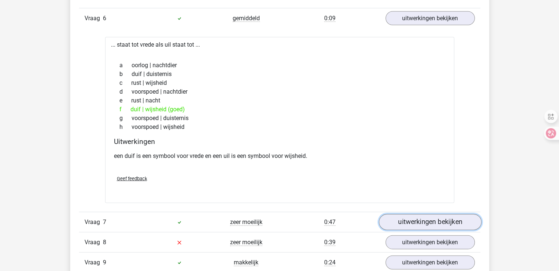
click at [412, 217] on link "uitwerkingen bekijken" at bounding box center [429, 222] width 102 height 16
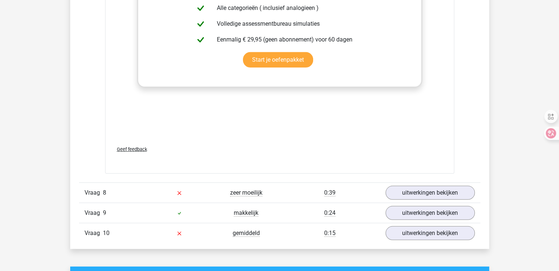
scroll to position [2115, 0]
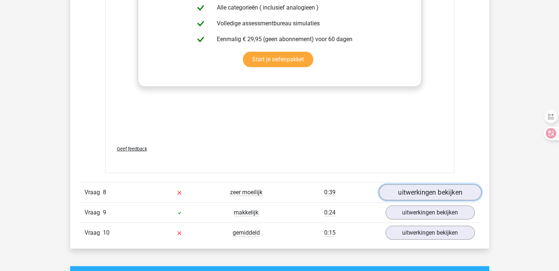
click at [427, 191] on link "uitwerkingen bekijken" at bounding box center [429, 192] width 102 height 16
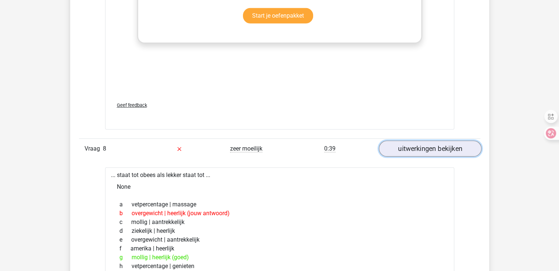
scroll to position [2163, 0]
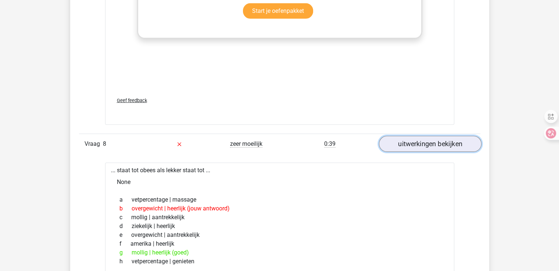
click at [447, 143] on link "uitwerkingen bekijken" at bounding box center [429, 144] width 102 height 16
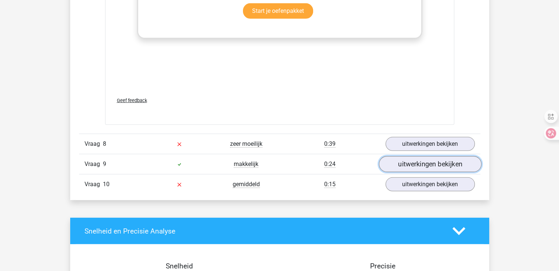
click at [437, 159] on link "uitwerkingen bekijken" at bounding box center [429, 164] width 102 height 16
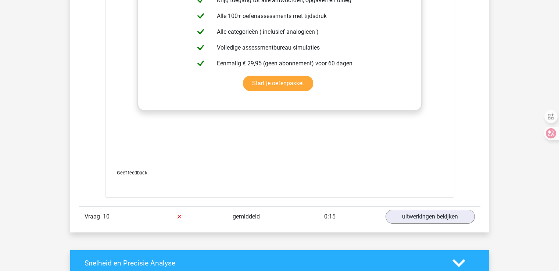
scroll to position [2522, 0]
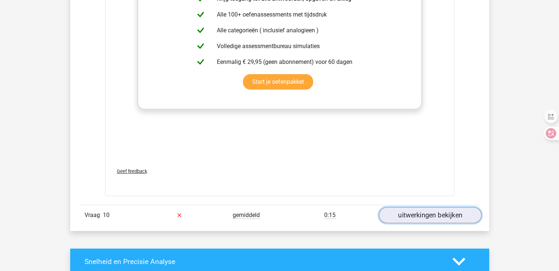
click at [425, 214] on link "uitwerkingen bekijken" at bounding box center [429, 215] width 102 height 16
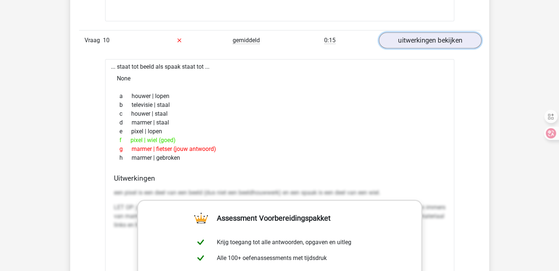
scroll to position [2698, 0]
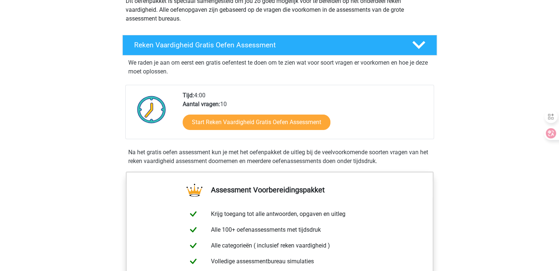
scroll to position [93, 0]
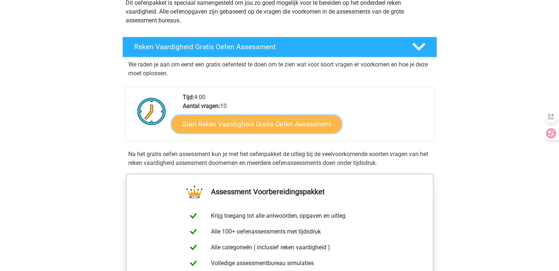
click at [301, 126] on link "Start Reken Vaardigheid Gratis Oefen Assessment" at bounding box center [256, 124] width 170 height 18
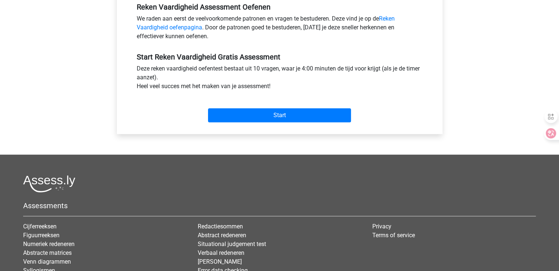
scroll to position [309, 0]
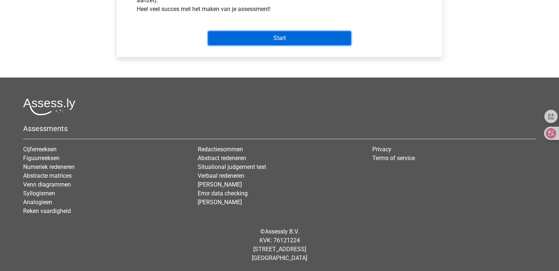
click at [281, 36] on input "Start" at bounding box center [279, 38] width 143 height 14
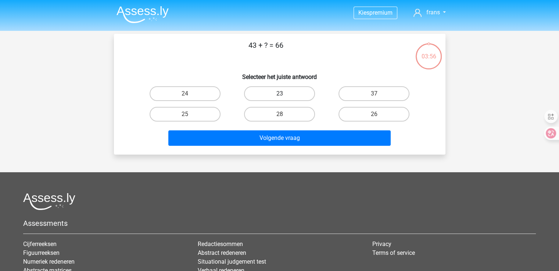
click at [288, 91] on label "23" at bounding box center [279, 93] width 71 height 15
click at [284, 94] on input "23" at bounding box center [281, 96] width 5 height 5
radio input "true"
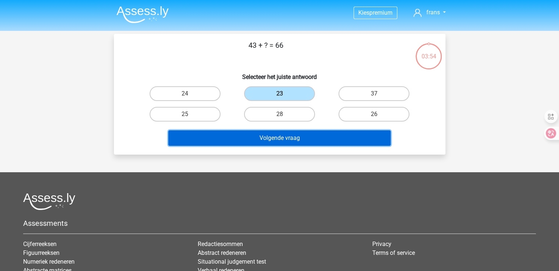
click at [280, 140] on button "Volgende vraag" at bounding box center [279, 137] width 222 height 15
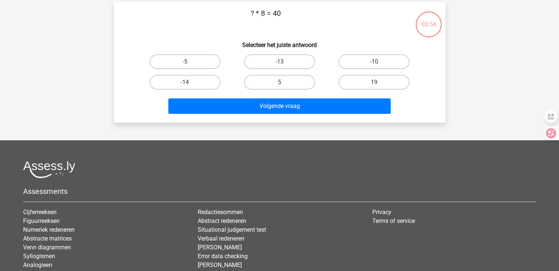
scroll to position [34, 0]
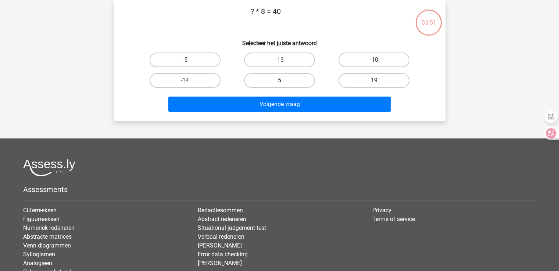
click at [284, 81] on label "5" at bounding box center [279, 80] width 71 height 15
click at [284, 81] on input "5" at bounding box center [281, 82] width 5 height 5
radio input "true"
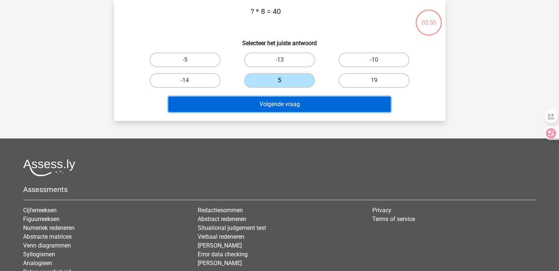
click at [286, 103] on button "Volgende vraag" at bounding box center [279, 104] width 222 height 15
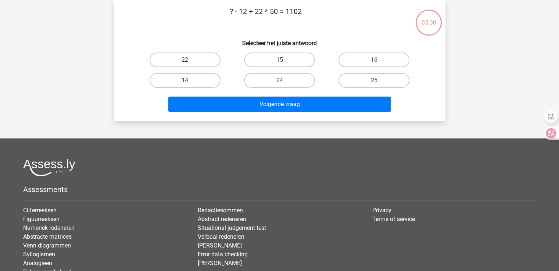
click at [199, 77] on label "14" at bounding box center [184, 80] width 71 height 15
click at [189, 80] on input "14" at bounding box center [187, 82] width 5 height 5
radio input "true"
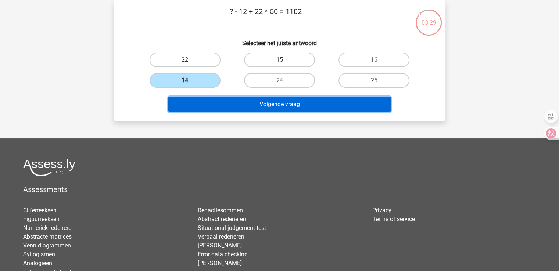
click at [267, 98] on button "Volgende vraag" at bounding box center [279, 104] width 222 height 15
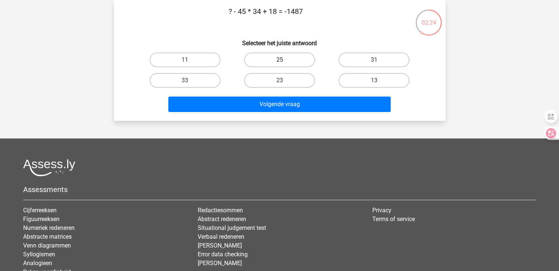
click at [273, 61] on label "25" at bounding box center [279, 60] width 71 height 15
click at [279, 61] on input "25" at bounding box center [281, 62] width 5 height 5
radio input "true"
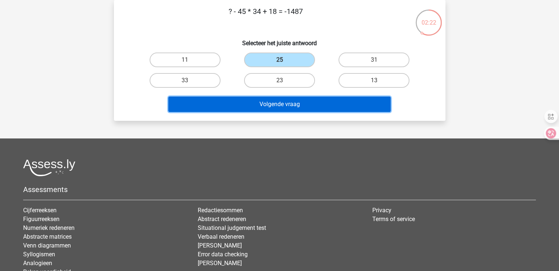
click at [270, 102] on button "Volgende vraag" at bounding box center [279, 104] width 222 height 15
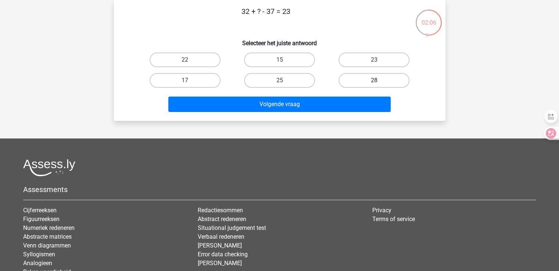
click at [360, 75] on label "28" at bounding box center [373, 80] width 71 height 15
click at [374, 80] on input "28" at bounding box center [376, 82] width 5 height 5
radio input "true"
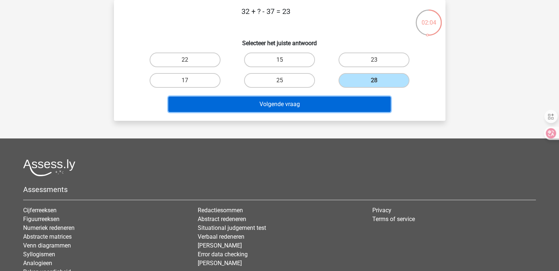
click at [281, 103] on button "Volgende vraag" at bounding box center [279, 104] width 222 height 15
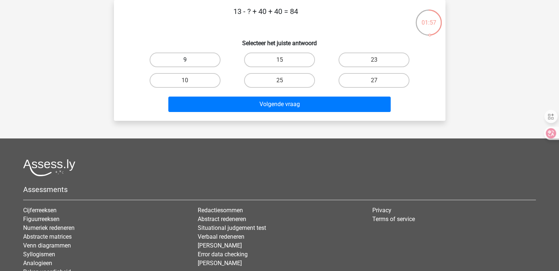
click at [203, 58] on label "9" at bounding box center [184, 60] width 71 height 15
click at [189, 60] on input "9" at bounding box center [187, 62] width 5 height 5
radio input "true"
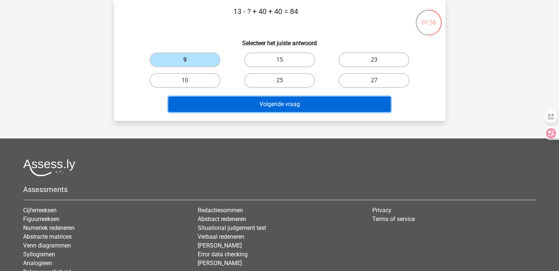
click at [281, 102] on button "Volgende vraag" at bounding box center [279, 104] width 222 height 15
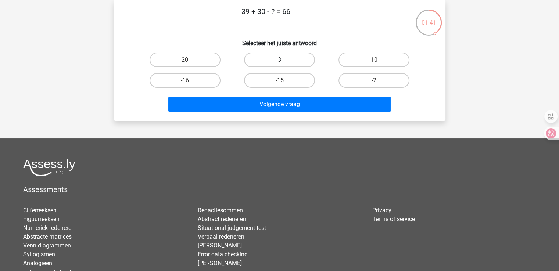
click at [278, 59] on label "3" at bounding box center [279, 60] width 71 height 15
click at [279, 60] on input "3" at bounding box center [281, 62] width 5 height 5
radio input "true"
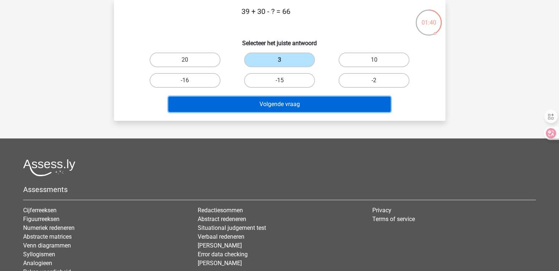
click at [272, 107] on button "Volgende vraag" at bounding box center [279, 104] width 222 height 15
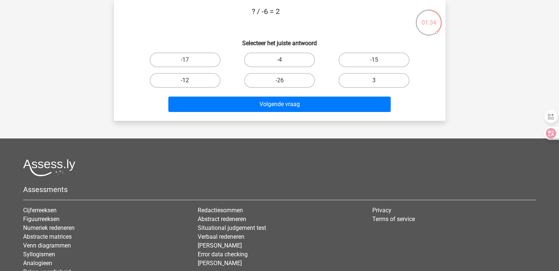
click at [201, 81] on label "-12" at bounding box center [184, 80] width 71 height 15
click at [189, 81] on input "-12" at bounding box center [187, 82] width 5 height 5
radio input "true"
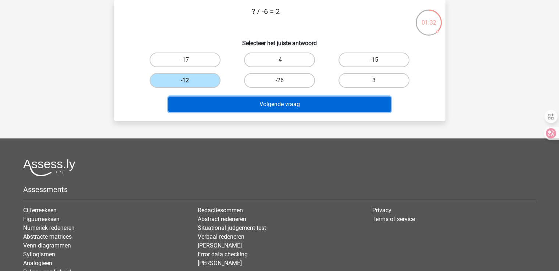
click at [256, 102] on button "Volgende vraag" at bounding box center [279, 104] width 222 height 15
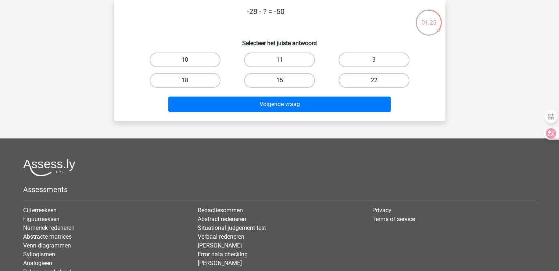
click at [353, 77] on label "22" at bounding box center [373, 80] width 71 height 15
click at [374, 80] on input "22" at bounding box center [376, 82] width 5 height 5
radio input "true"
click at [263, 113] on div "Volgende vraag" at bounding box center [279, 106] width 283 height 18
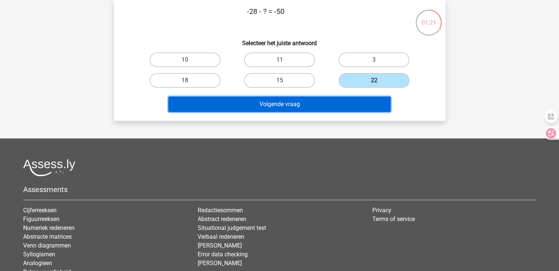
click at [273, 101] on button "Volgende vraag" at bounding box center [279, 104] width 222 height 15
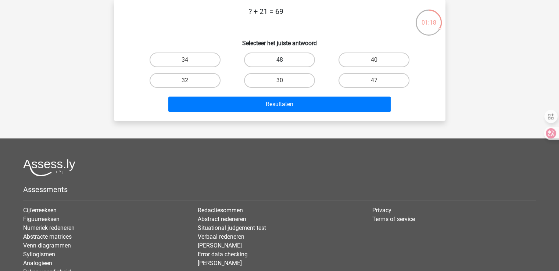
click at [287, 59] on label "48" at bounding box center [279, 60] width 71 height 15
click at [284, 60] on input "48" at bounding box center [281, 62] width 5 height 5
radio input "true"
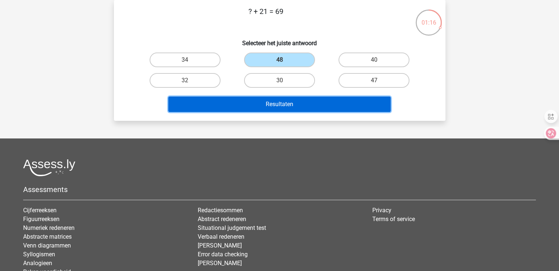
click at [280, 100] on button "Resultaten" at bounding box center [279, 104] width 222 height 15
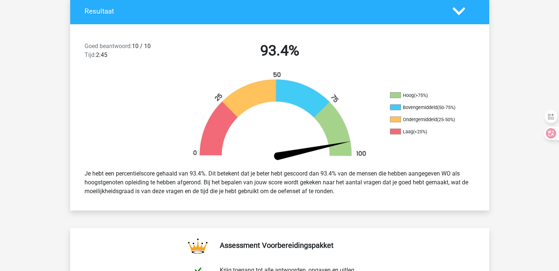
scroll to position [159, 0]
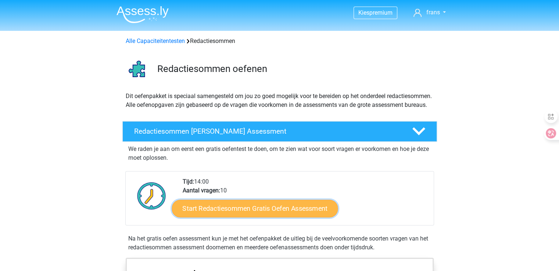
click at [241, 216] on link "Start Redactiesommen Gratis Oefen Assessment" at bounding box center [254, 208] width 166 height 18
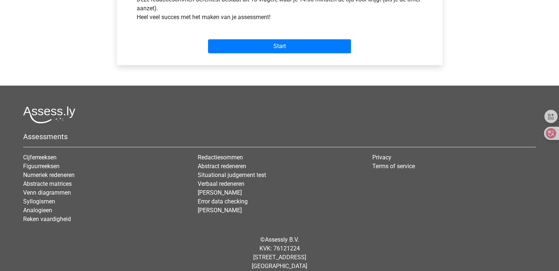
scroll to position [309, 0]
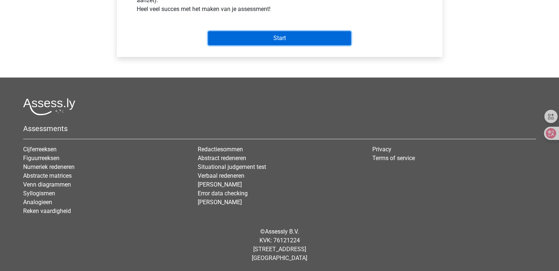
click at [271, 39] on input "Start" at bounding box center [279, 38] width 143 height 14
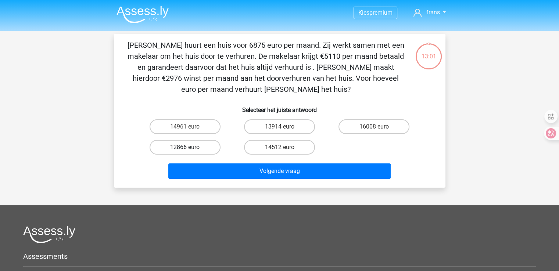
click at [173, 145] on label "12866 euro" at bounding box center [184, 147] width 71 height 15
click at [185, 147] on input "12866 euro" at bounding box center [187, 149] width 5 height 5
radio input "true"
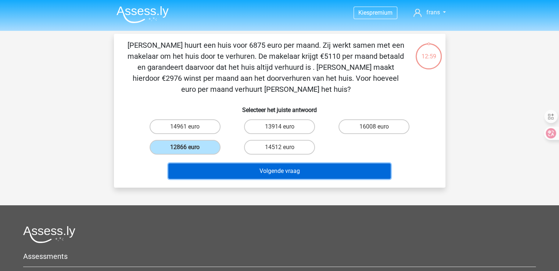
click at [264, 169] on button "Volgende vraag" at bounding box center [279, 170] width 222 height 15
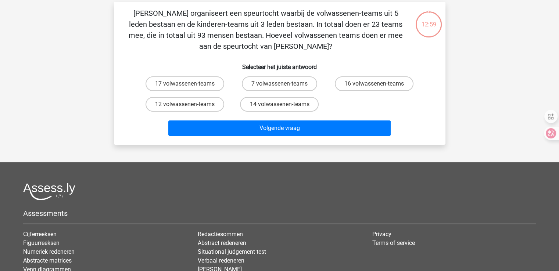
scroll to position [34, 0]
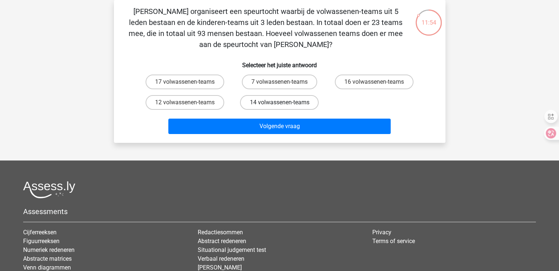
click at [281, 102] on label "14 volwassenen-teams" at bounding box center [279, 102] width 79 height 15
click at [281, 102] on input "14 volwassenen-teams" at bounding box center [281, 104] width 5 height 5
radio input "true"
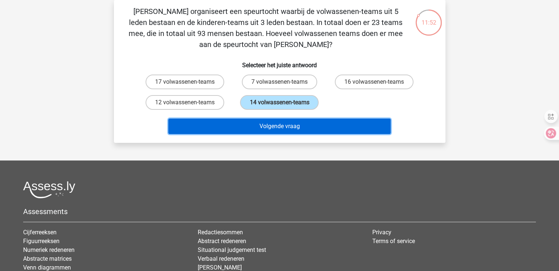
click at [280, 124] on button "Volgende vraag" at bounding box center [279, 126] width 222 height 15
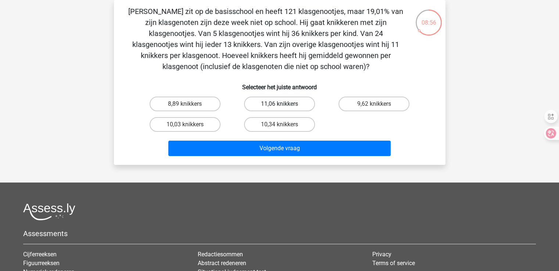
click at [266, 106] on label "11,06 knikkers" at bounding box center [279, 104] width 71 height 15
click at [279, 106] on input "11,06 knikkers" at bounding box center [281, 106] width 5 height 5
radio input "true"
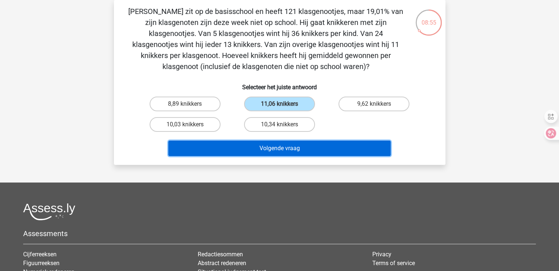
click at [268, 147] on button "Volgende vraag" at bounding box center [279, 148] width 222 height 15
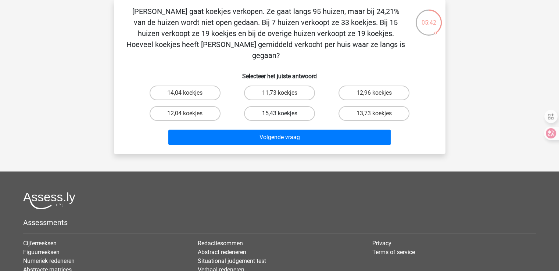
click at [277, 106] on label "15,43 koekjes" at bounding box center [279, 113] width 71 height 15
click at [279, 113] on input "15,43 koekjes" at bounding box center [281, 115] width 5 height 5
radio input "true"
click at [282, 93] on input "11,73 koekjes" at bounding box center [281, 95] width 5 height 5
radio input "true"
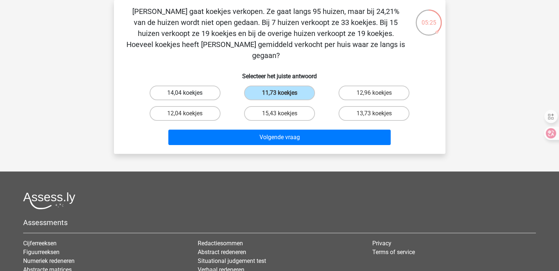
click at [203, 86] on label "14,04 koekjes" at bounding box center [184, 93] width 71 height 15
click at [189, 93] on input "14,04 koekjes" at bounding box center [187, 95] width 5 height 5
radio input "true"
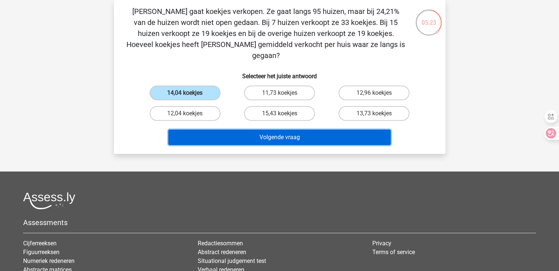
click at [285, 130] on button "Volgende vraag" at bounding box center [279, 137] width 222 height 15
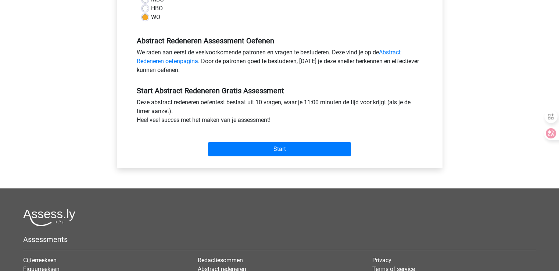
scroll to position [200, 0]
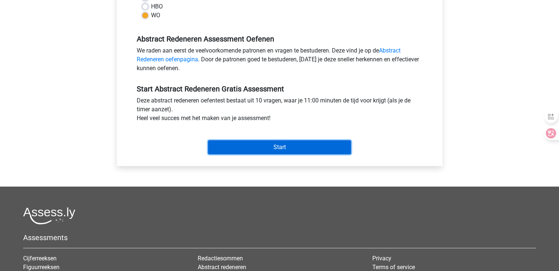
click at [257, 147] on input "Start" at bounding box center [279, 147] width 143 height 14
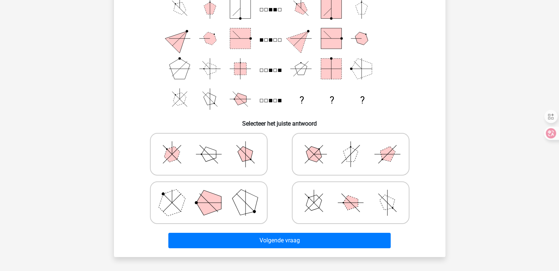
scroll to position [75, 0]
click at [213, 151] on polygon at bounding box center [208, 154] width 15 height 15
click at [213, 145] on input "radio" at bounding box center [211, 142] width 5 height 5
radio input "true"
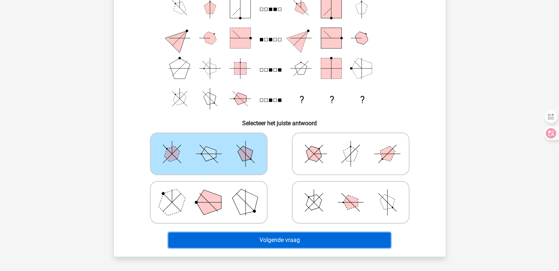
click at [297, 240] on button "Volgende vraag" at bounding box center [279, 239] width 222 height 15
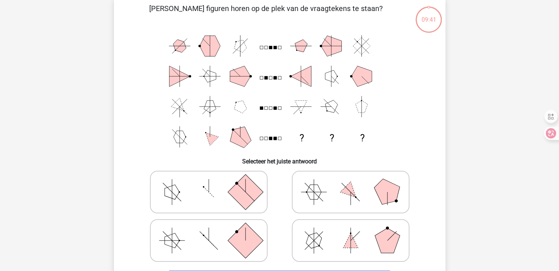
scroll to position [34, 0]
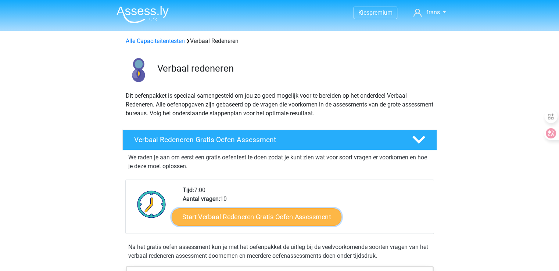
click at [281, 216] on link "Start Verbaal Redeneren Gratis Oefen Assessment" at bounding box center [256, 217] width 170 height 18
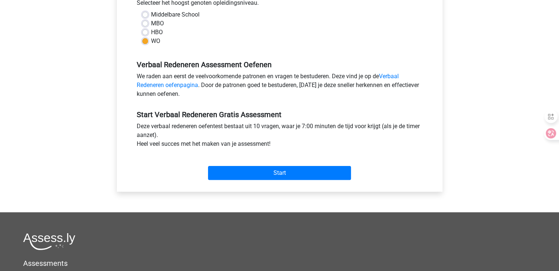
scroll to position [175, 0]
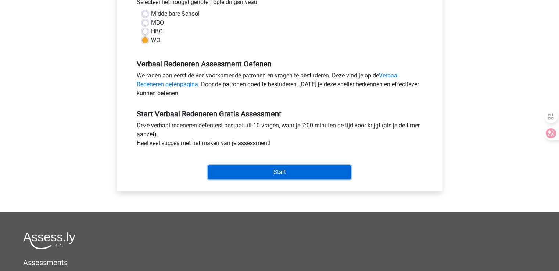
click at [276, 169] on input "Start" at bounding box center [279, 172] width 143 height 14
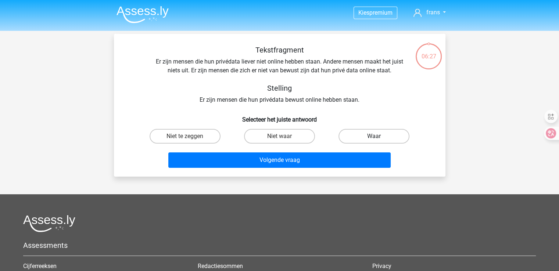
click at [369, 138] on label "Waar" at bounding box center [373, 136] width 71 height 15
click at [374, 138] on input "Waar" at bounding box center [376, 138] width 5 height 5
radio input "true"
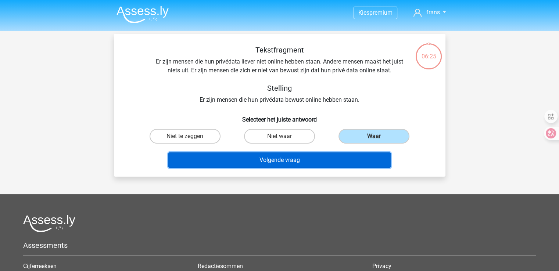
click at [275, 158] on button "Volgende vraag" at bounding box center [279, 159] width 222 height 15
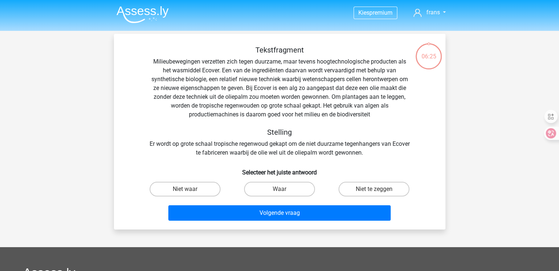
scroll to position [34, 0]
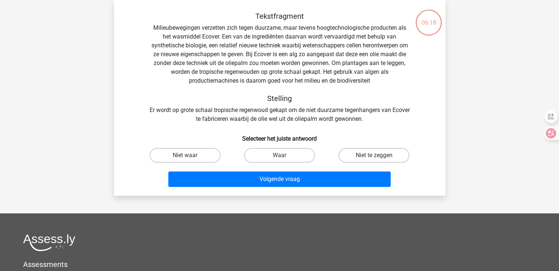
click at [198, 118] on div "Tekstfragment Milieubewegingen verzetten zich tegen duurzame, maar tevens hoogt…" at bounding box center [280, 68] width 308 height 112
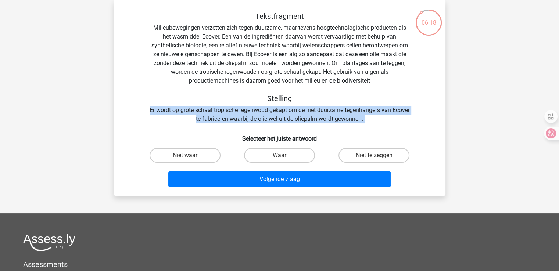
click at [198, 118] on div "Tekstfragment Milieubewegingen verzetten zich tegen duurzame, maar tevens hoogt…" at bounding box center [280, 68] width 308 height 112
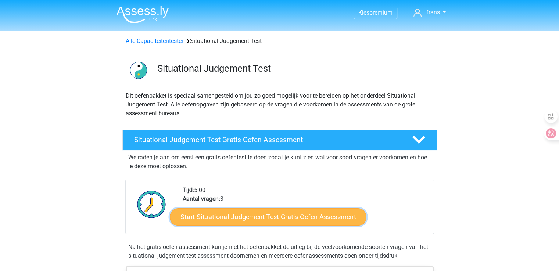
click at [214, 216] on link "Start Situational Judgement Test Gratis Oefen Assessment" at bounding box center [268, 217] width 196 height 18
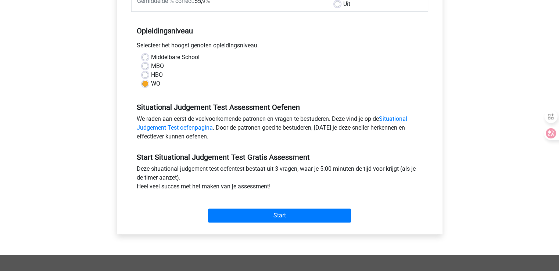
scroll to position [134, 0]
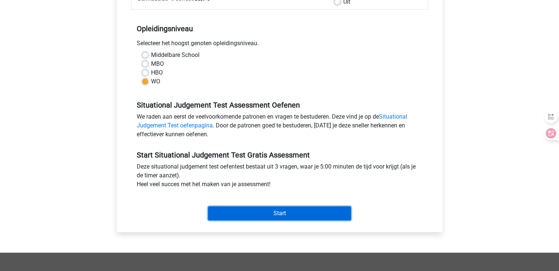
click at [229, 212] on input "Start" at bounding box center [279, 213] width 143 height 14
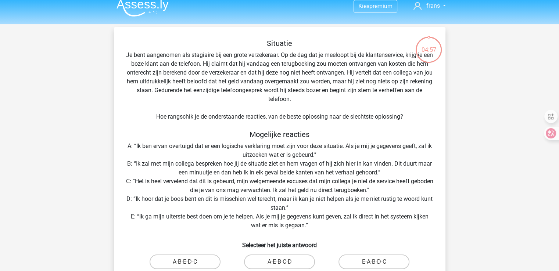
scroll to position [6, 0]
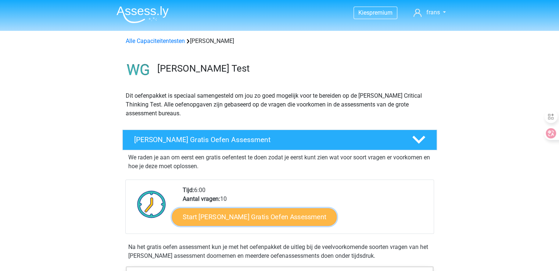
click at [245, 221] on link "Start Watson Glaser Gratis Oefen Assessment" at bounding box center [254, 217] width 165 height 18
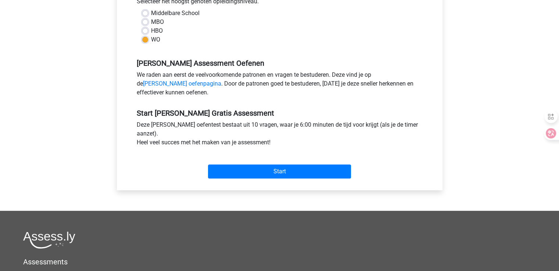
scroll to position [179, 0]
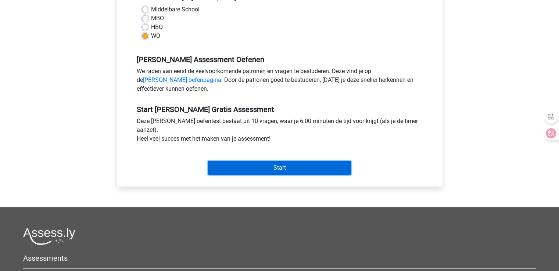
click at [276, 168] on input "Start" at bounding box center [279, 168] width 143 height 14
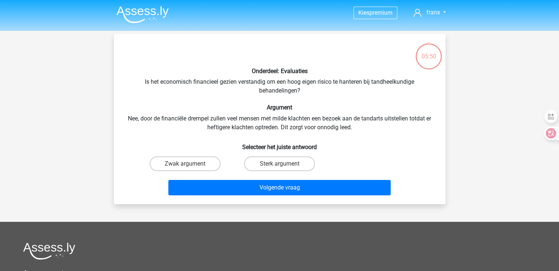
click at [170, 118] on div "Onderdeel: Evaluaties Is het economisch financieel gezien verstandig om een hoo…" at bounding box center [279, 119] width 325 height 159
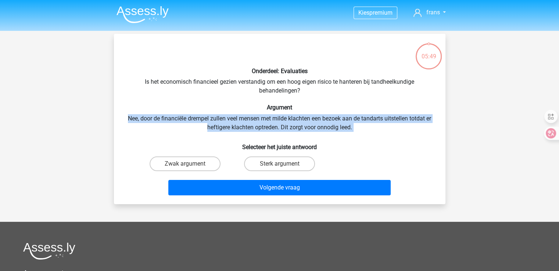
click at [170, 118] on div "Onderdeel: Evaluaties Is het economisch financieel gezien verstandig om een hoo…" at bounding box center [279, 119] width 325 height 159
click at [283, 162] on label "Sterk argument" at bounding box center [279, 163] width 71 height 15
click at [283, 164] on input "Sterk argument" at bounding box center [281, 166] width 5 height 5
radio input "true"
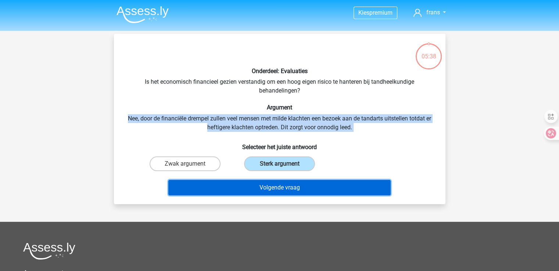
click at [277, 182] on button "Volgende vraag" at bounding box center [279, 187] width 222 height 15
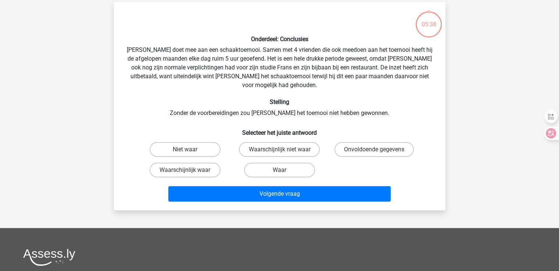
scroll to position [34, 0]
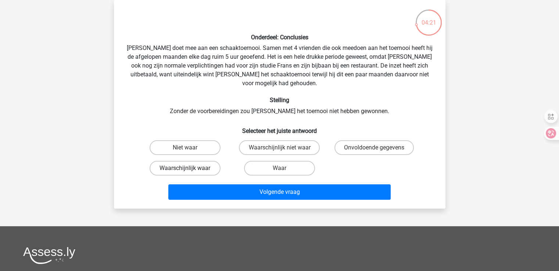
click at [192, 161] on label "Waarschijnlijk waar" at bounding box center [184, 168] width 71 height 15
click at [189, 168] on input "Waarschijnlijk waar" at bounding box center [187, 170] width 5 height 5
radio input "true"
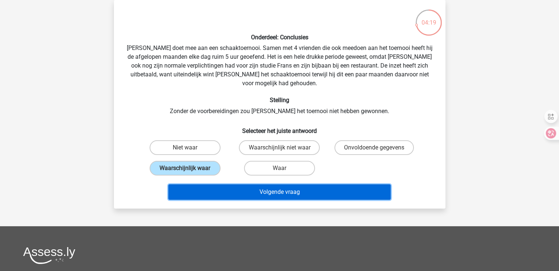
click at [267, 184] on button "Volgende vraag" at bounding box center [279, 191] width 222 height 15
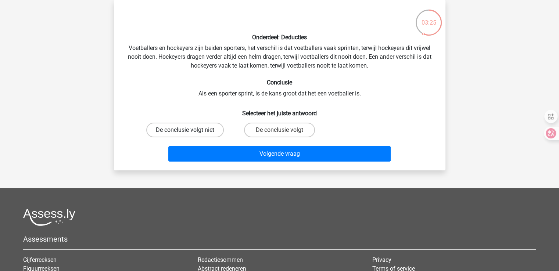
click at [174, 131] on label "De conclusie volgt niet" at bounding box center [184, 130] width 77 height 15
click at [185, 131] on input "De conclusie volgt niet" at bounding box center [187, 132] width 5 height 5
radio input "true"
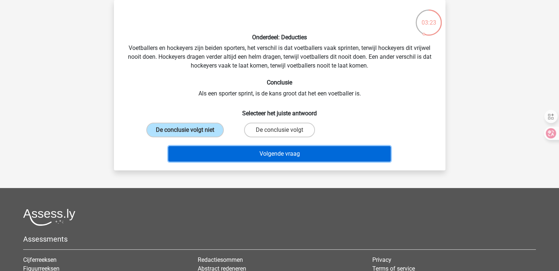
click at [263, 155] on button "Volgende vraag" at bounding box center [279, 153] width 222 height 15
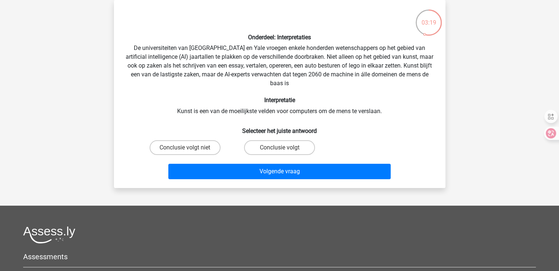
click at [250, 50] on div "Onderdeel: Interpretaties De universiteiten van Oxford en Yale vroegen enkele h…" at bounding box center [279, 94] width 325 height 176
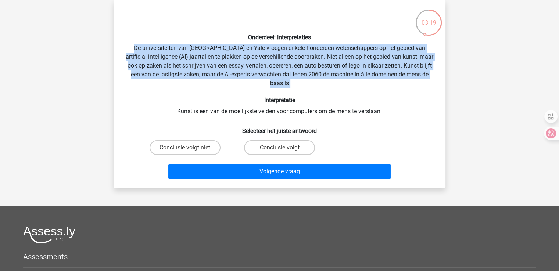
click at [250, 50] on div "Onderdeel: Interpretaties De universiteiten van Oxford en Yale vroegen enkele h…" at bounding box center [279, 94] width 325 height 176
click at [264, 150] on label "Conclusie volgt" at bounding box center [279, 147] width 71 height 15
click at [279, 150] on input "Conclusie volgt" at bounding box center [281, 150] width 5 height 5
radio input "true"
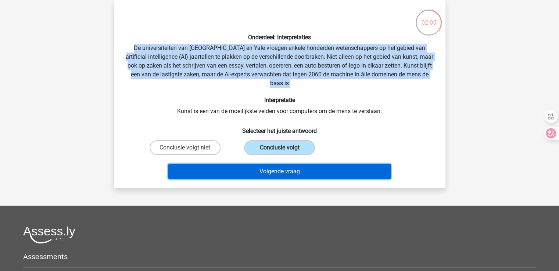
click at [270, 172] on button "Volgende vraag" at bounding box center [279, 171] width 222 height 15
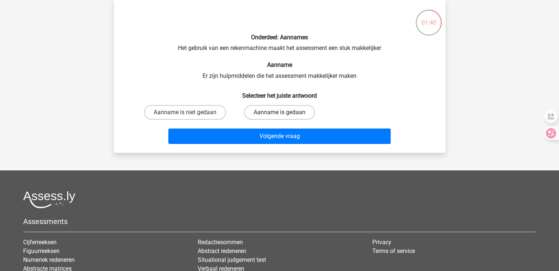
click at [273, 115] on label "Aanname is gedaan" at bounding box center [279, 112] width 71 height 15
click at [279, 115] on input "Aanname is gedaan" at bounding box center [281, 114] width 5 height 5
radio input "true"
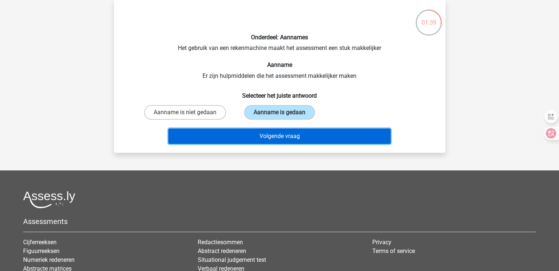
click at [275, 134] on button "Volgende vraag" at bounding box center [279, 136] width 222 height 15
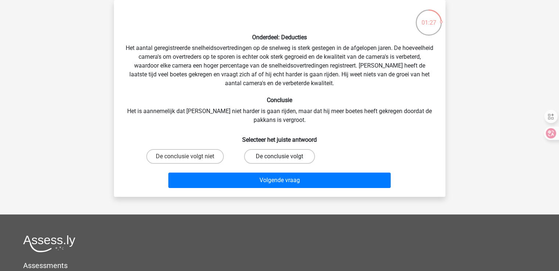
click at [270, 157] on label "De conclusie volgt" at bounding box center [279, 156] width 71 height 15
click at [279, 157] on input "De conclusie volgt" at bounding box center [281, 158] width 5 height 5
radio input "true"
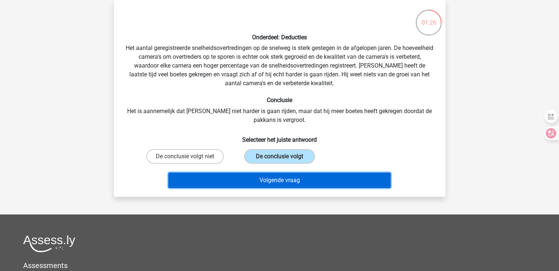
click at [272, 178] on button "Volgende vraag" at bounding box center [279, 180] width 222 height 15
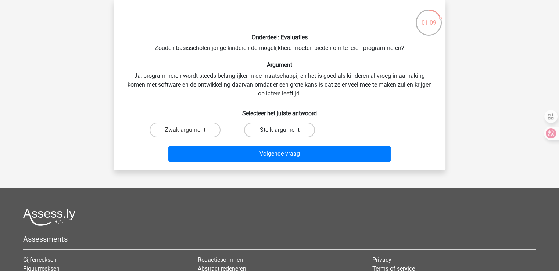
click at [281, 128] on label "Sterk argument" at bounding box center [279, 130] width 71 height 15
click at [281, 130] on input "Sterk argument" at bounding box center [281, 132] width 5 height 5
radio input "true"
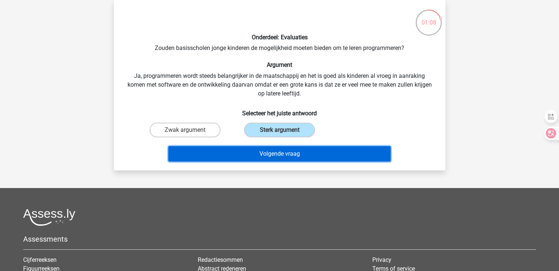
click at [282, 153] on button "Volgende vraag" at bounding box center [279, 153] width 222 height 15
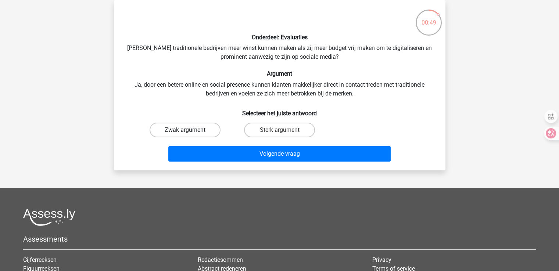
click at [197, 129] on label "Zwak argument" at bounding box center [184, 130] width 71 height 15
click at [189, 130] on input "Zwak argument" at bounding box center [187, 132] width 5 height 5
radio input "true"
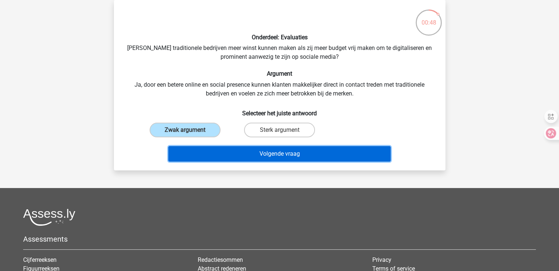
click at [260, 154] on button "Volgende vraag" at bounding box center [279, 153] width 222 height 15
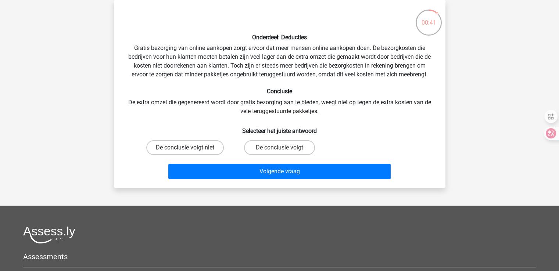
click at [181, 149] on label "De conclusie volgt niet" at bounding box center [184, 147] width 77 height 15
click at [185, 149] on input "De conclusie volgt niet" at bounding box center [187, 150] width 5 height 5
radio input "true"
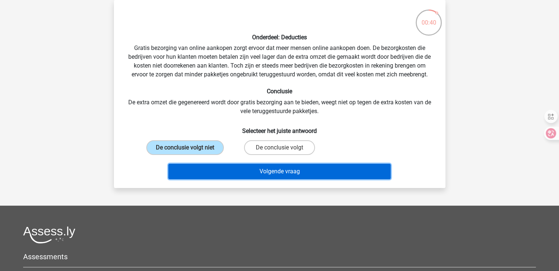
click at [250, 169] on button "Volgende vraag" at bounding box center [279, 171] width 222 height 15
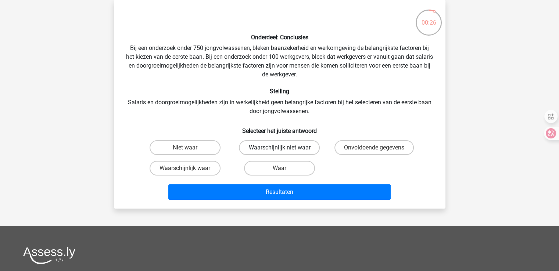
click at [281, 147] on label "Waarschijnlijk niet waar" at bounding box center [279, 147] width 81 height 15
click at [281, 148] on input "Waarschijnlijk niet waar" at bounding box center [281, 150] width 5 height 5
radio input "true"
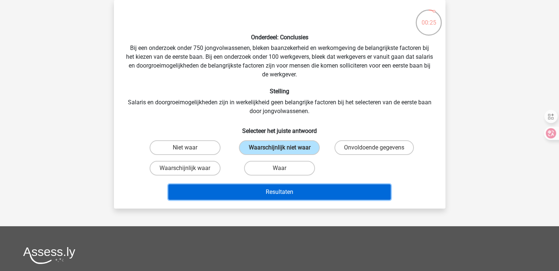
click at [283, 191] on button "Resultaten" at bounding box center [279, 191] width 222 height 15
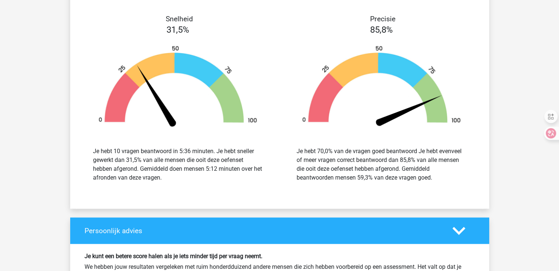
scroll to position [889, 0]
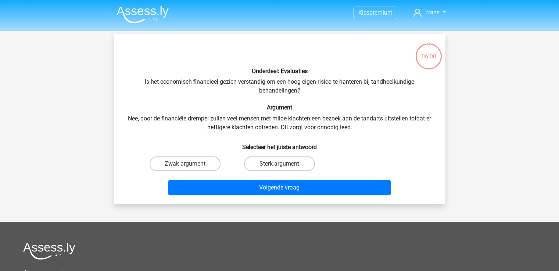
scroll to position [34, 0]
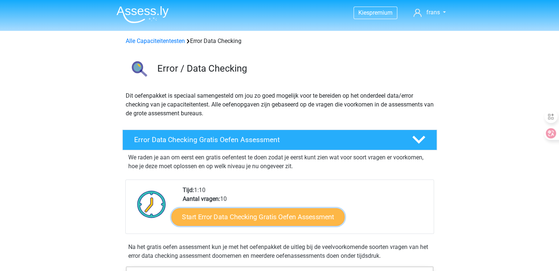
click at [248, 212] on link "Start Error Data Checking Gratis Oefen Assessment" at bounding box center [257, 217] width 173 height 18
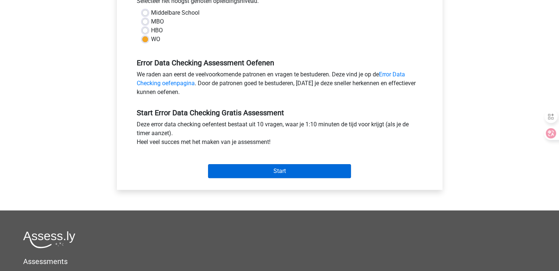
scroll to position [176, 0]
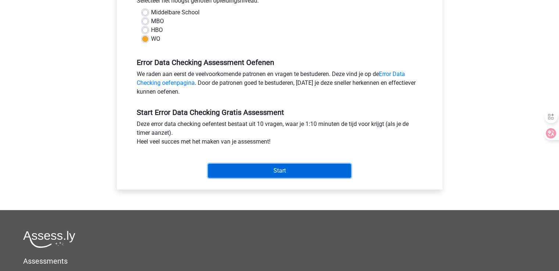
click at [270, 169] on input "Start" at bounding box center [279, 171] width 143 height 14
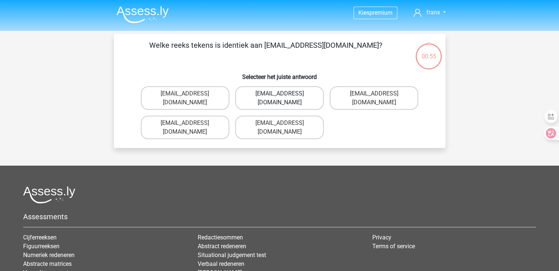
click at [307, 95] on label "Evie_Meade@joinmail.com.uk" at bounding box center [279, 98] width 89 height 24
click at [284, 95] on input "Evie_Meade@joinmail.com.uk" at bounding box center [281, 96] width 5 height 5
radio input "true"
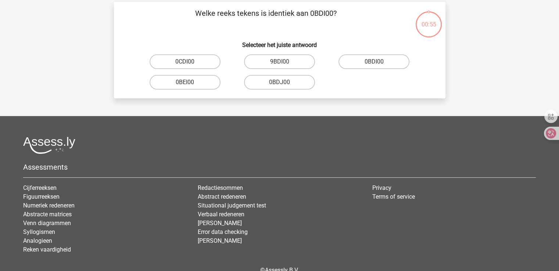
scroll to position [34, 0]
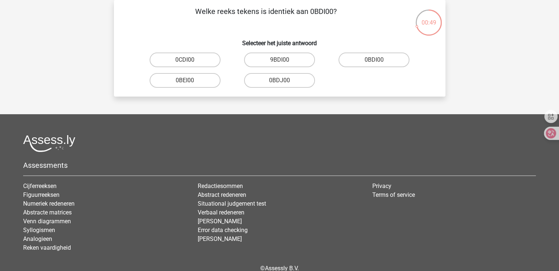
click at [280, 61] on input "9BDI00" at bounding box center [281, 62] width 5 height 5
radio input "true"
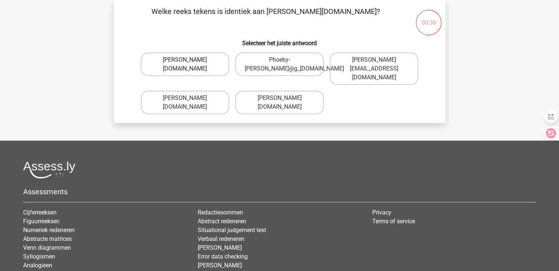
click at [180, 64] on label "Phoebe-Patterson@g_mail.gr" at bounding box center [185, 65] width 89 height 24
click at [185, 64] on input "Phoebe-Patterson@g_mail.gr" at bounding box center [187, 62] width 5 height 5
radio input "true"
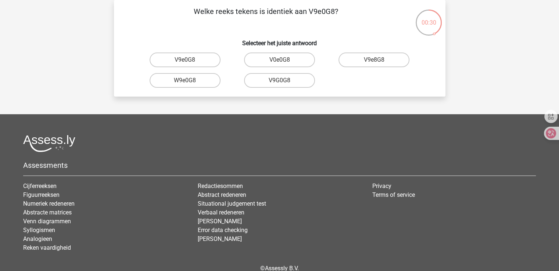
click at [180, 64] on label "V9e0G8" at bounding box center [184, 60] width 71 height 15
click at [185, 64] on input "V9e0G8" at bounding box center [187, 62] width 5 height 5
radio input "true"
click at [188, 80] on label "91051S" at bounding box center [184, 80] width 71 height 15
click at [188, 80] on input "91051S" at bounding box center [187, 82] width 5 height 5
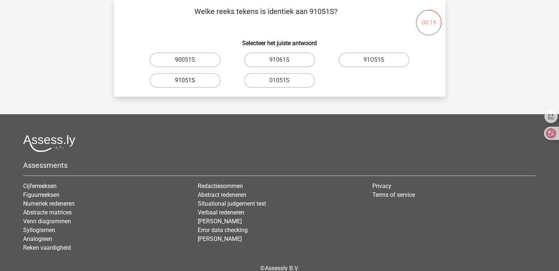
radio input "true"
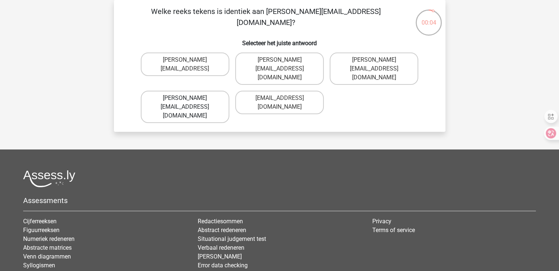
click at [205, 91] on label "Connor.Paterson@memail.com" at bounding box center [185, 107] width 89 height 32
click at [189, 98] on input "Connor.Paterson@memail.com" at bounding box center [187, 100] width 5 height 5
radio input "true"
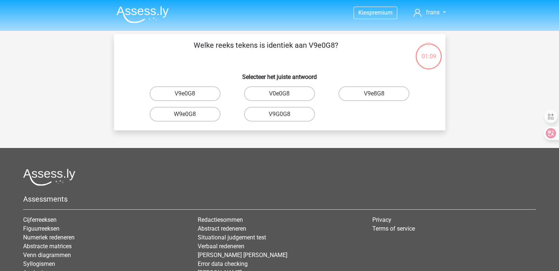
scroll to position [34, 0]
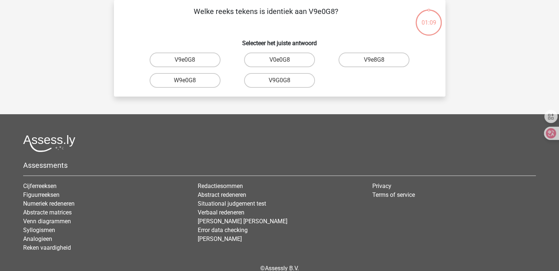
click at [189, 62] on label "V9e0G8" at bounding box center [184, 60] width 71 height 15
click at [189, 62] on input "V9e0G8" at bounding box center [187, 62] width 5 height 5
radio input "true"
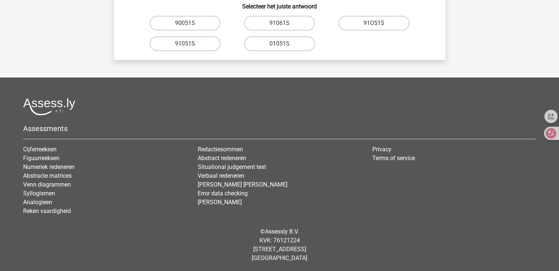
scroll to position [0, 0]
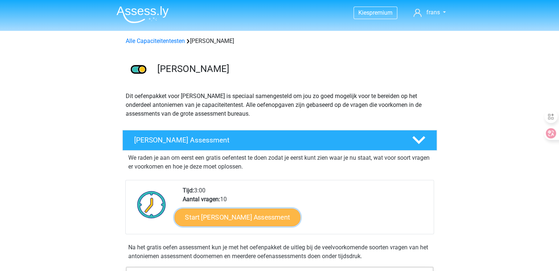
click at [260, 219] on link "Start [PERSON_NAME] Assessment" at bounding box center [237, 217] width 126 height 18
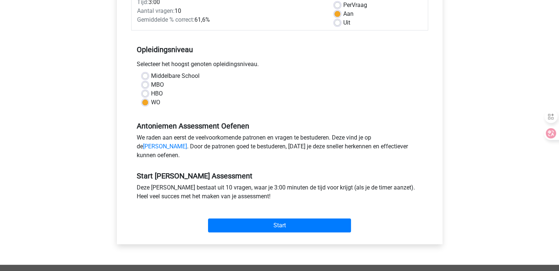
scroll to position [114, 0]
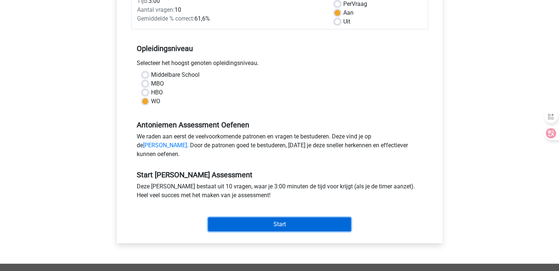
click at [264, 231] on input "Start" at bounding box center [279, 224] width 143 height 14
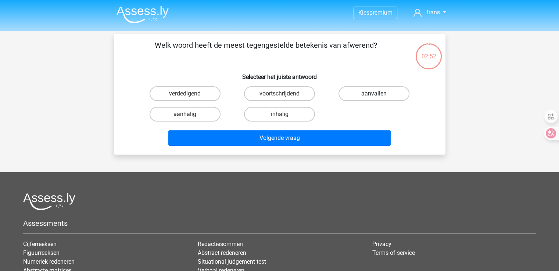
click at [373, 87] on label "aanvallen" at bounding box center [373, 93] width 71 height 15
click at [374, 94] on input "aanvallen" at bounding box center [376, 96] width 5 height 5
radio input "true"
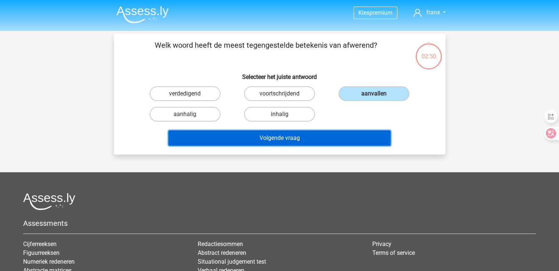
click at [270, 137] on button "Volgende vraag" at bounding box center [279, 137] width 222 height 15
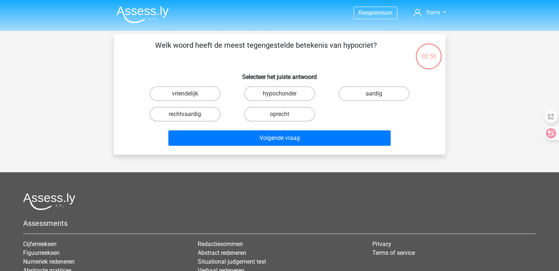
scroll to position [34, 0]
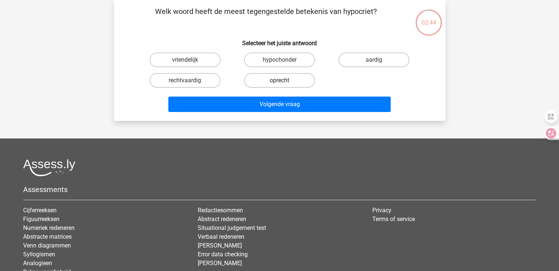
click at [278, 80] on label "oprecht" at bounding box center [279, 80] width 71 height 15
click at [279, 80] on input "oprecht" at bounding box center [281, 82] width 5 height 5
radio input "true"
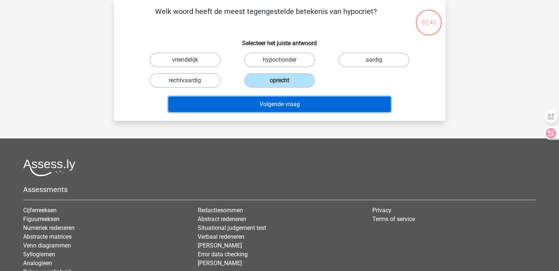
click at [283, 105] on button "Volgende vraag" at bounding box center [279, 104] width 222 height 15
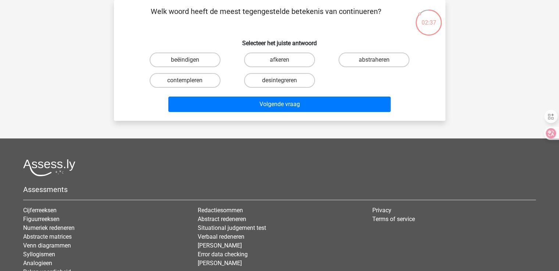
click at [185, 62] on input "beëindigen" at bounding box center [187, 62] width 5 height 5
radio input "true"
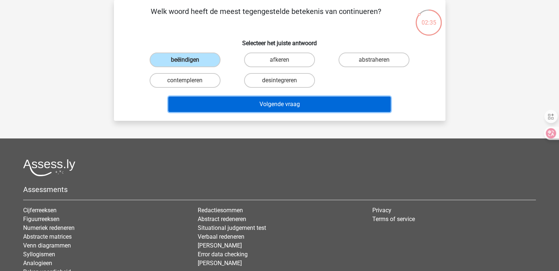
click at [289, 102] on button "Volgende vraag" at bounding box center [279, 104] width 222 height 15
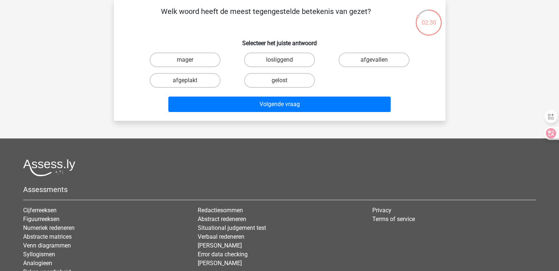
click at [185, 61] on input "mager" at bounding box center [187, 62] width 5 height 5
radio input "true"
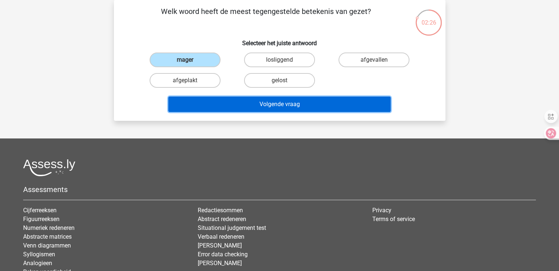
click at [261, 101] on button "Volgende vraag" at bounding box center [279, 104] width 222 height 15
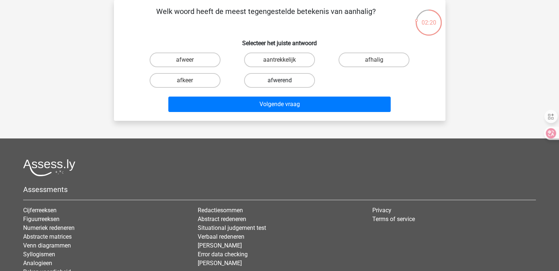
click at [272, 82] on label "afwerend" at bounding box center [279, 80] width 71 height 15
click at [279, 82] on input "afwerend" at bounding box center [281, 82] width 5 height 5
radio input "true"
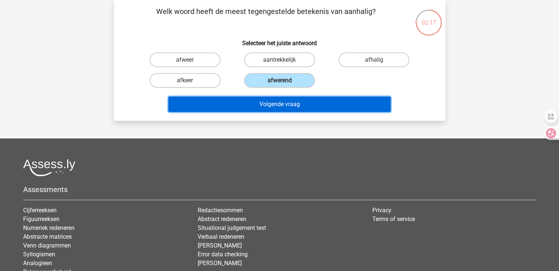
click at [279, 102] on button "Volgende vraag" at bounding box center [279, 104] width 222 height 15
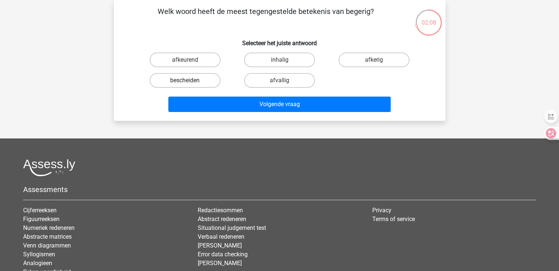
click at [197, 82] on label "bescheiden" at bounding box center [184, 80] width 71 height 15
click at [189, 82] on input "bescheiden" at bounding box center [187, 82] width 5 height 5
radio input "true"
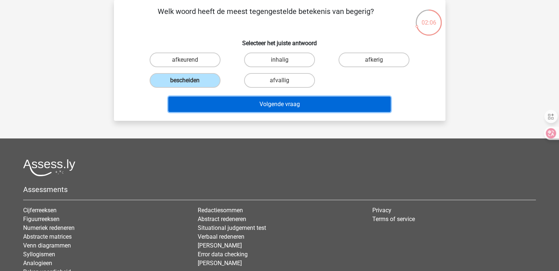
click at [279, 102] on button "Volgende vraag" at bounding box center [279, 104] width 222 height 15
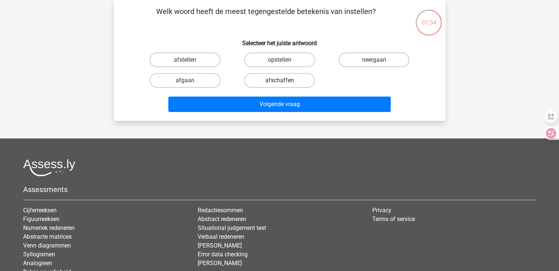
click at [280, 79] on label "afschaffen" at bounding box center [279, 80] width 71 height 15
click at [280, 80] on input "afschaffen" at bounding box center [281, 82] width 5 height 5
radio input "true"
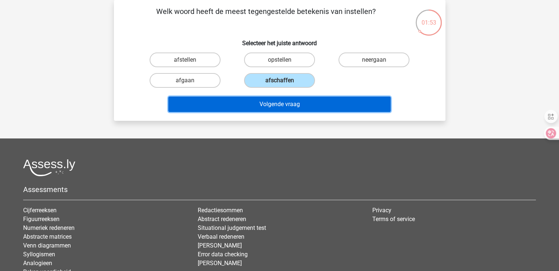
click at [278, 103] on button "Volgende vraag" at bounding box center [279, 104] width 222 height 15
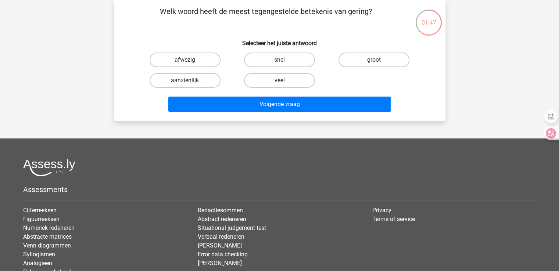
click at [283, 78] on label "veel" at bounding box center [279, 80] width 71 height 15
click at [283, 80] on input "veel" at bounding box center [281, 82] width 5 height 5
radio input "true"
click at [188, 78] on label "aanzienlijk" at bounding box center [184, 80] width 71 height 15
click at [188, 80] on input "aanzienlijk" at bounding box center [187, 82] width 5 height 5
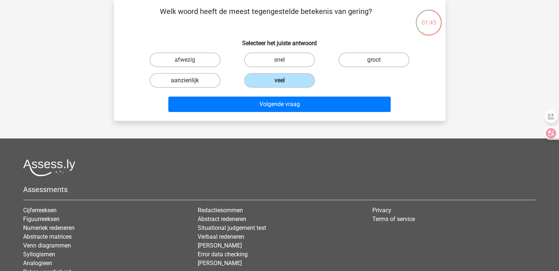
radio input "true"
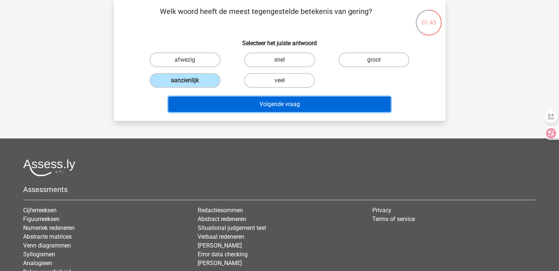
click at [284, 103] on button "Volgende vraag" at bounding box center [279, 104] width 222 height 15
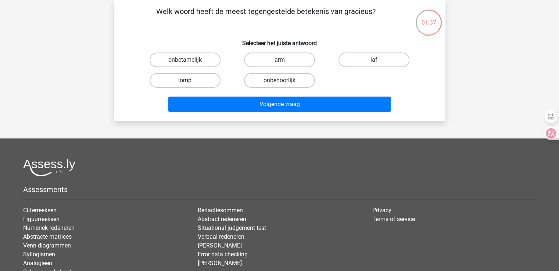
click at [179, 80] on label "lomp" at bounding box center [184, 80] width 71 height 15
click at [185, 80] on input "lomp" at bounding box center [187, 82] width 5 height 5
radio input "true"
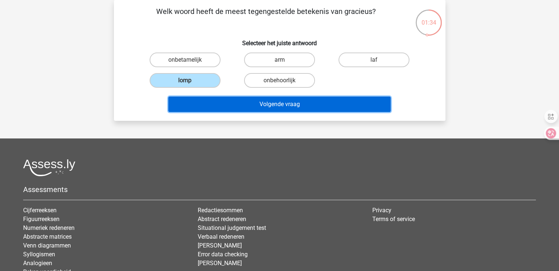
click at [279, 106] on button "Volgende vraag" at bounding box center [279, 104] width 222 height 15
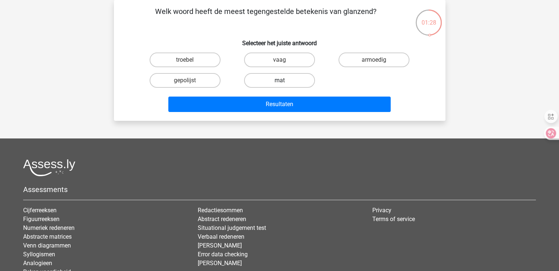
click at [279, 80] on label "mat" at bounding box center [279, 80] width 71 height 15
click at [279, 80] on input "mat" at bounding box center [281, 82] width 5 height 5
radio input "true"
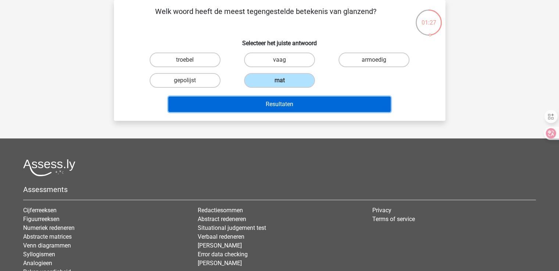
click at [280, 102] on button "Resultaten" at bounding box center [279, 104] width 222 height 15
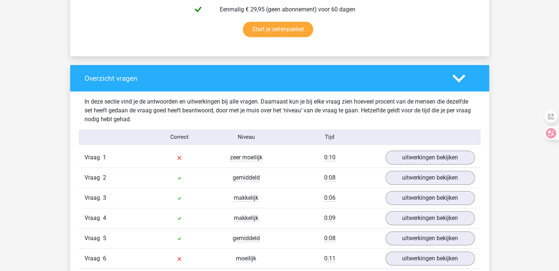
scroll to position [486, 0]
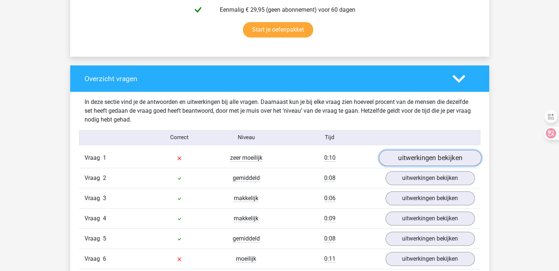
click at [438, 158] on link "uitwerkingen bekijken" at bounding box center [429, 158] width 102 height 16
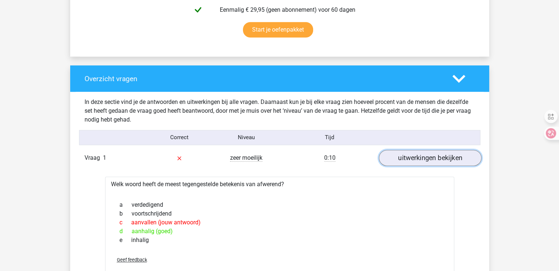
click at [407, 157] on link "uitwerkingen bekijken" at bounding box center [429, 158] width 102 height 16
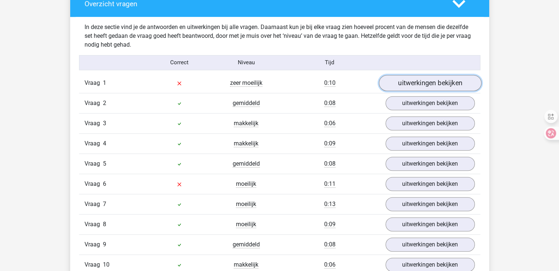
scroll to position [561, 0]
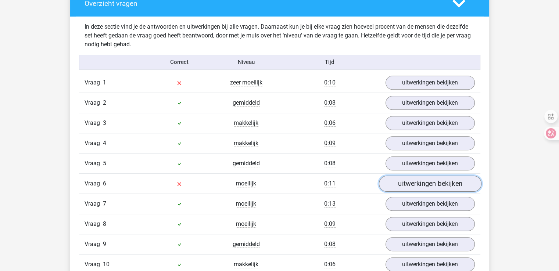
click at [436, 182] on link "uitwerkingen bekijken" at bounding box center [429, 184] width 102 height 16
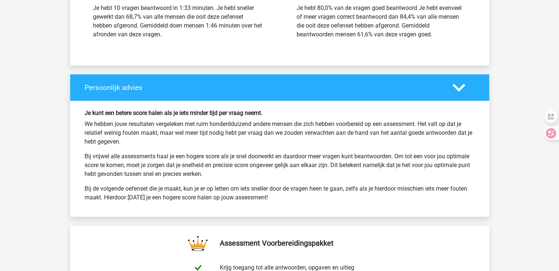
scroll to position [1157, 0]
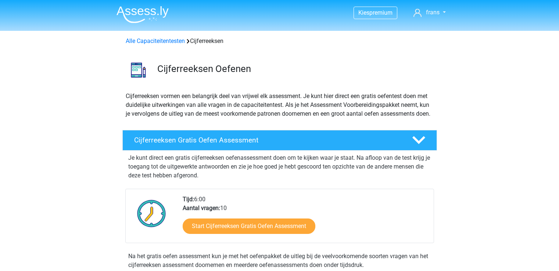
scroll to position [203, 0]
